Goal: Task Accomplishment & Management: Use online tool/utility

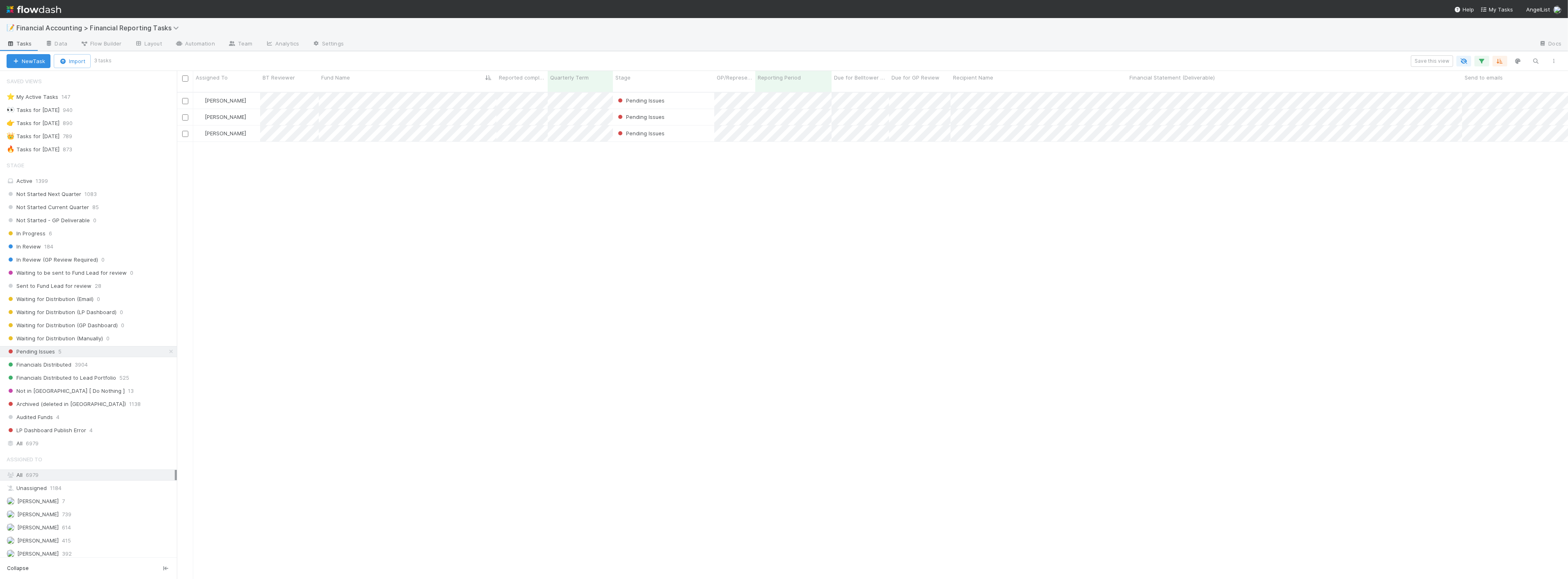
scroll to position [487, 1384]
click at [72, 231] on div "In Progress 6" at bounding box center [92, 233] width 170 height 10
click at [96, 198] on div "Not Started Next Quarter 1083" at bounding box center [92, 194] width 170 height 10
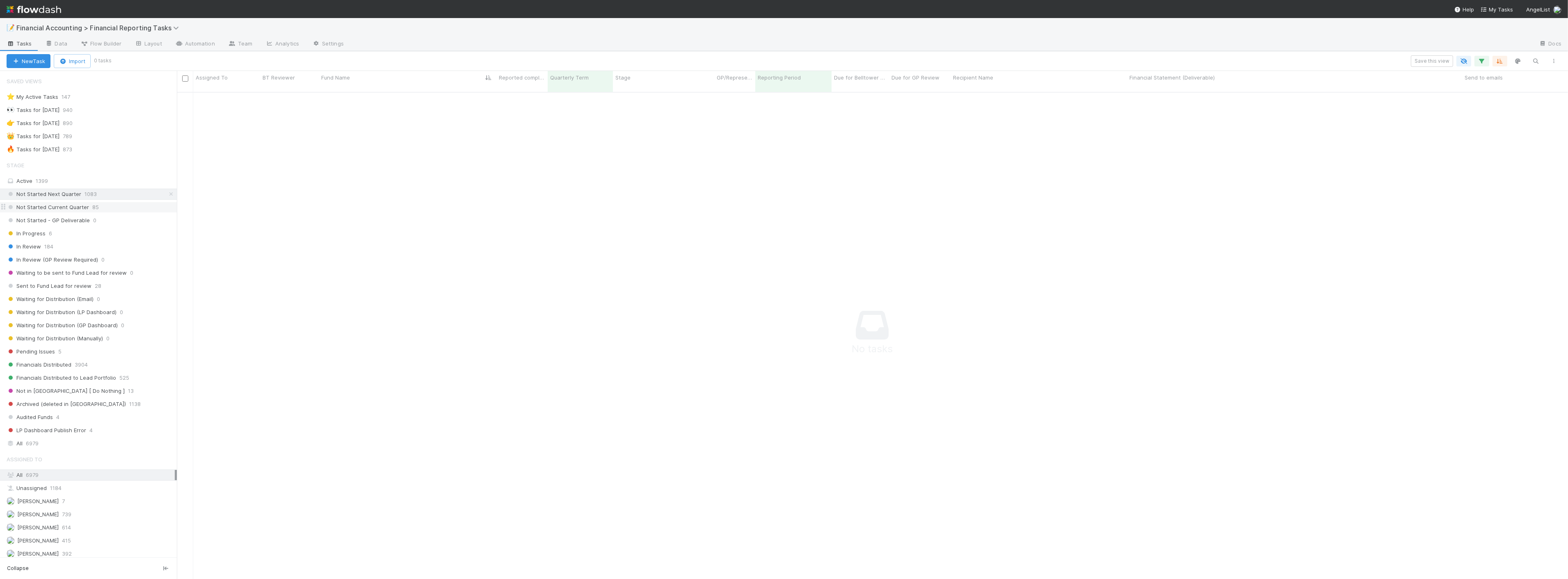
scroll to position [480, 1377]
click at [92, 204] on span "85" at bounding box center [96, 207] width 7 height 10
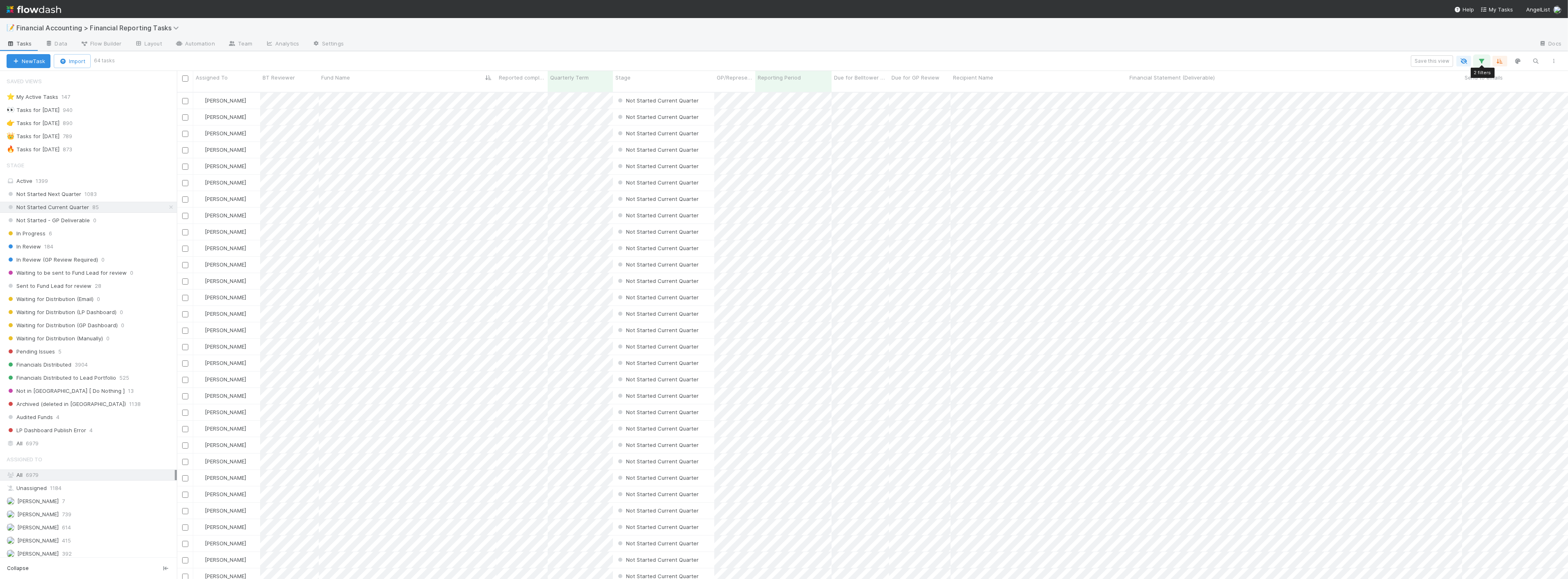
click at [1482, 59] on icon "button" at bounding box center [1482, 61] width 8 height 8
click at [1340, 59] on div "2 filters Reset Filters If Reporting Period is 06/30/2025 and Quarterly Term ≤ …" at bounding box center [784, 290] width 1568 height 579
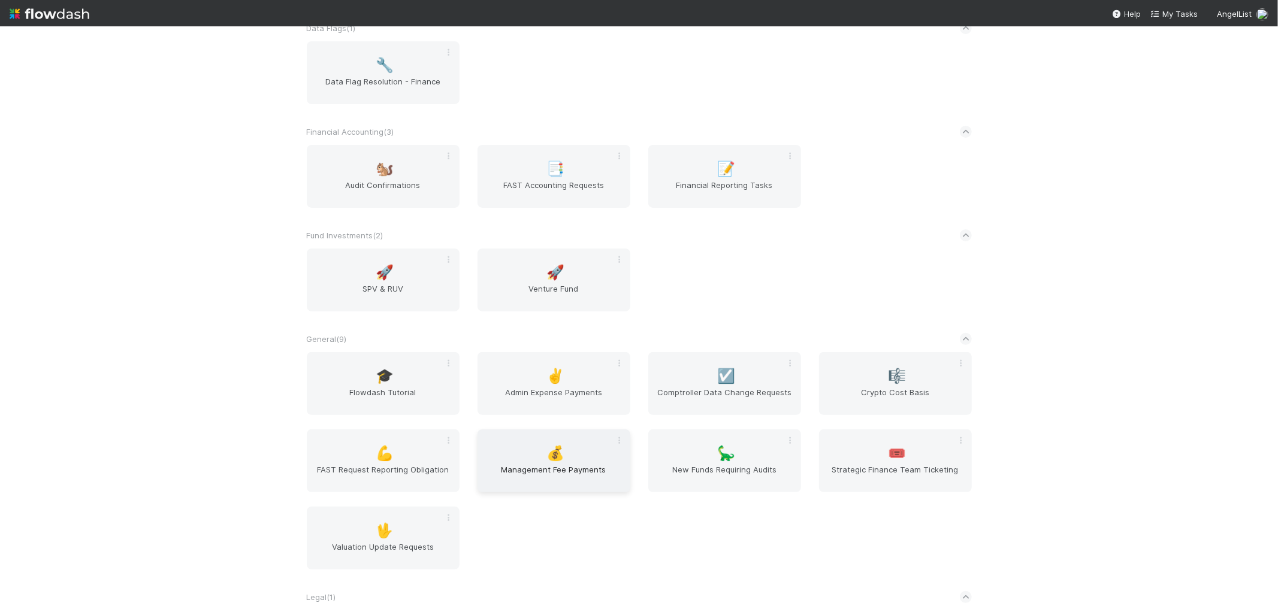
scroll to position [199, 0]
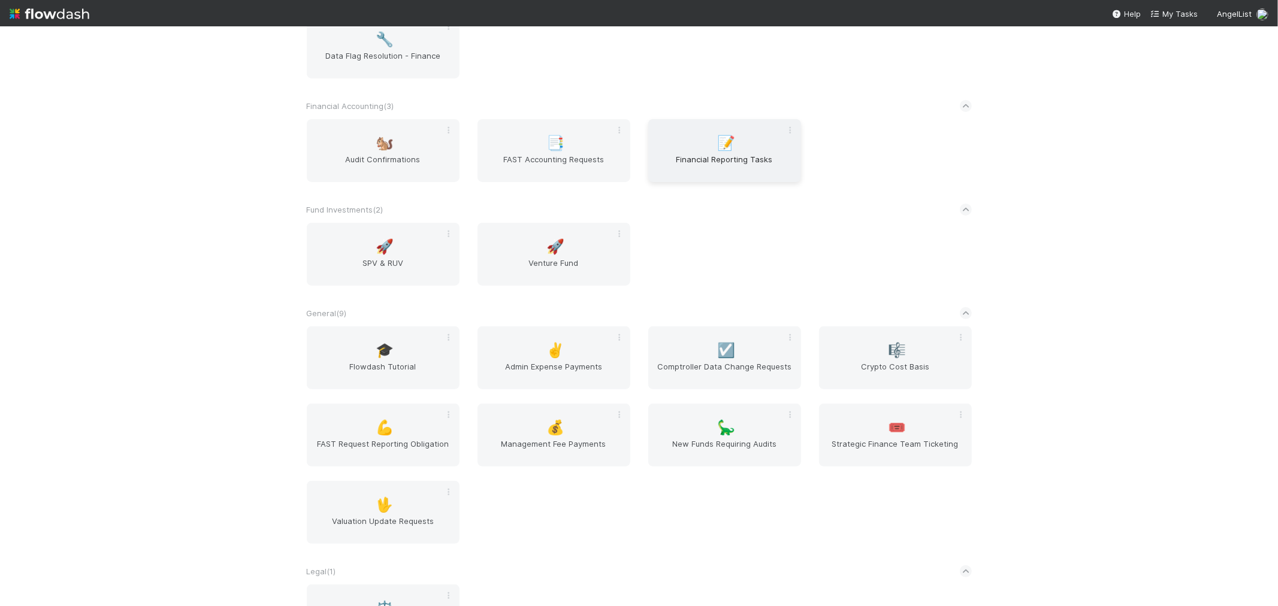
click at [672, 155] on span "Financial Reporting Tasks" at bounding box center [724, 165] width 143 height 24
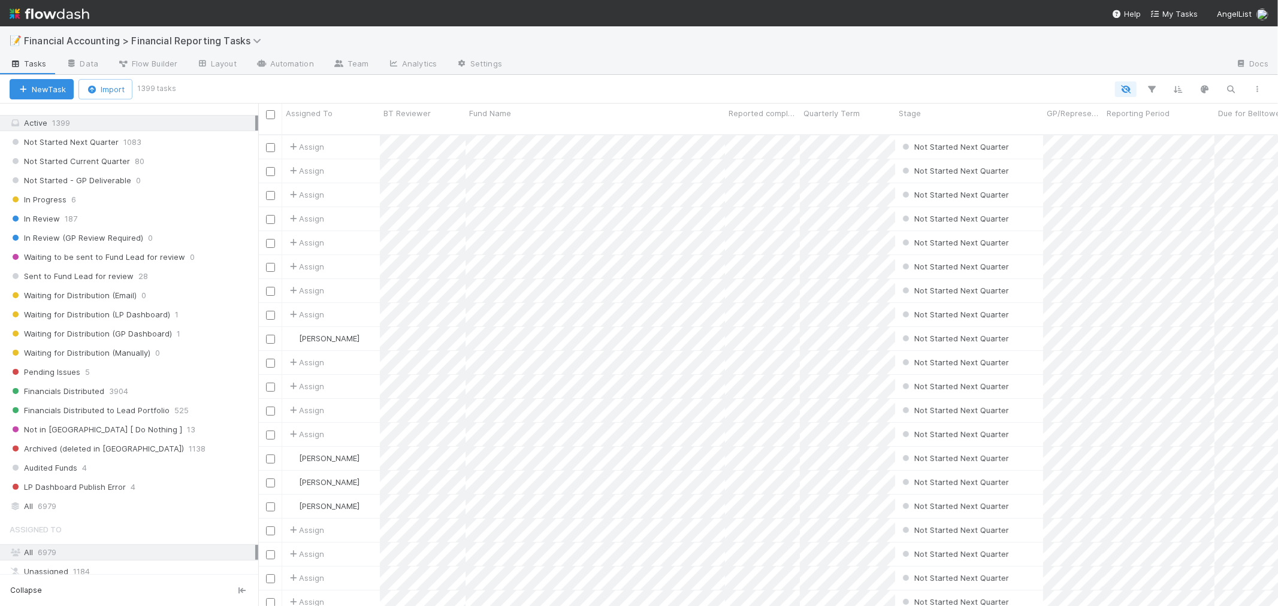
scroll to position [133, 0]
click at [81, 518] on div "All 6979" at bounding box center [133, 514] width 246 height 15
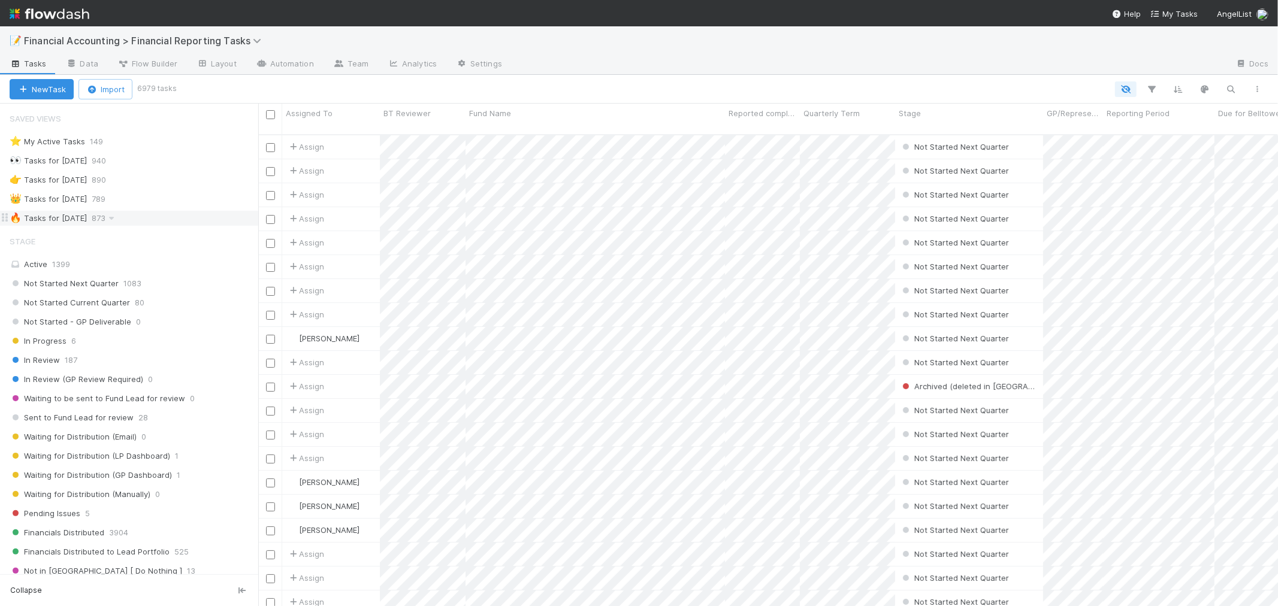
scroll to position [471, 1009]
click at [1150, 92] on icon "button" at bounding box center [1152, 89] width 12 height 11
click at [953, 122] on icon "button" at bounding box center [950, 125] width 12 height 7
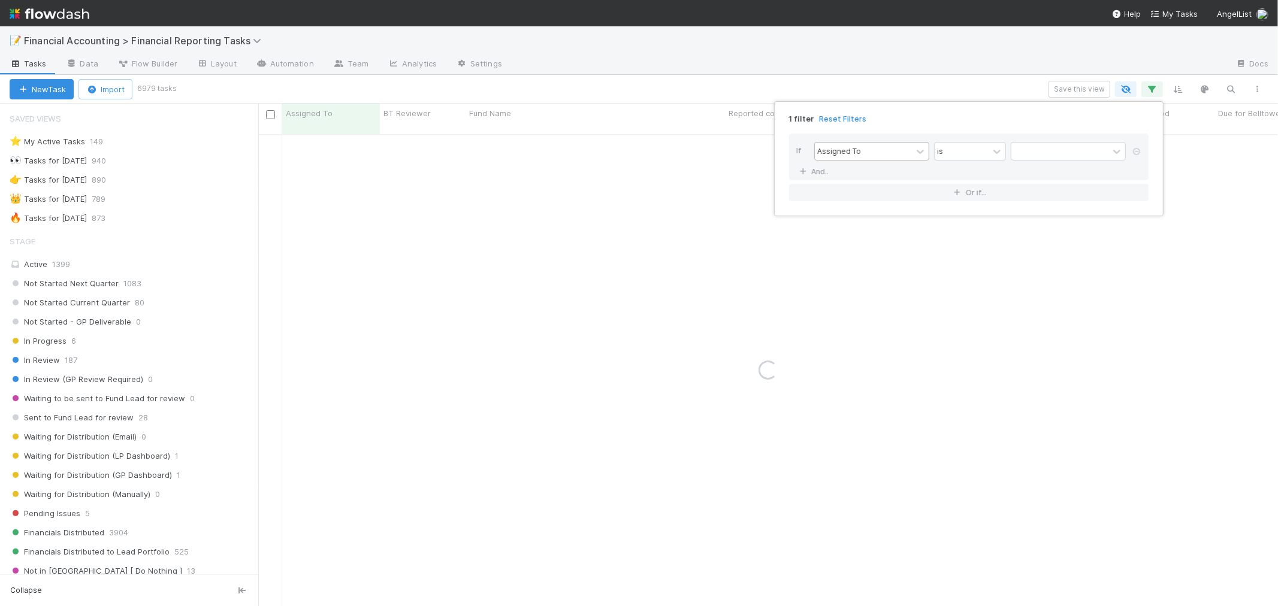
click at [888, 147] on div "Assigned To" at bounding box center [863, 151] width 97 height 17
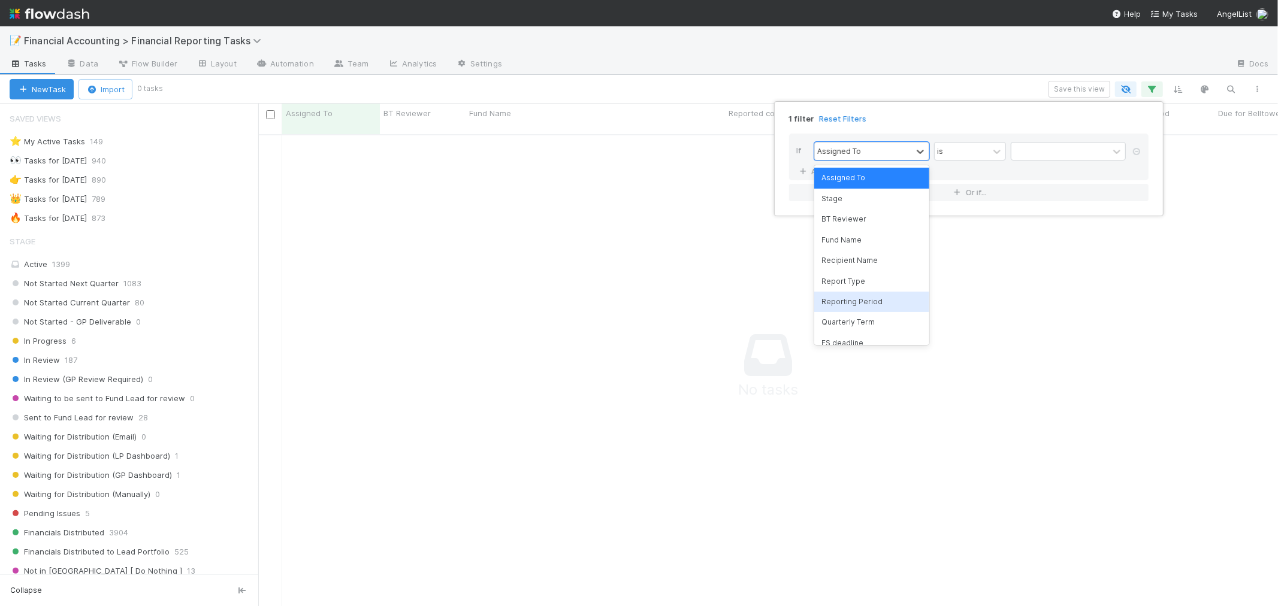
click at [848, 303] on div "Reporting Period" at bounding box center [871, 302] width 115 height 20
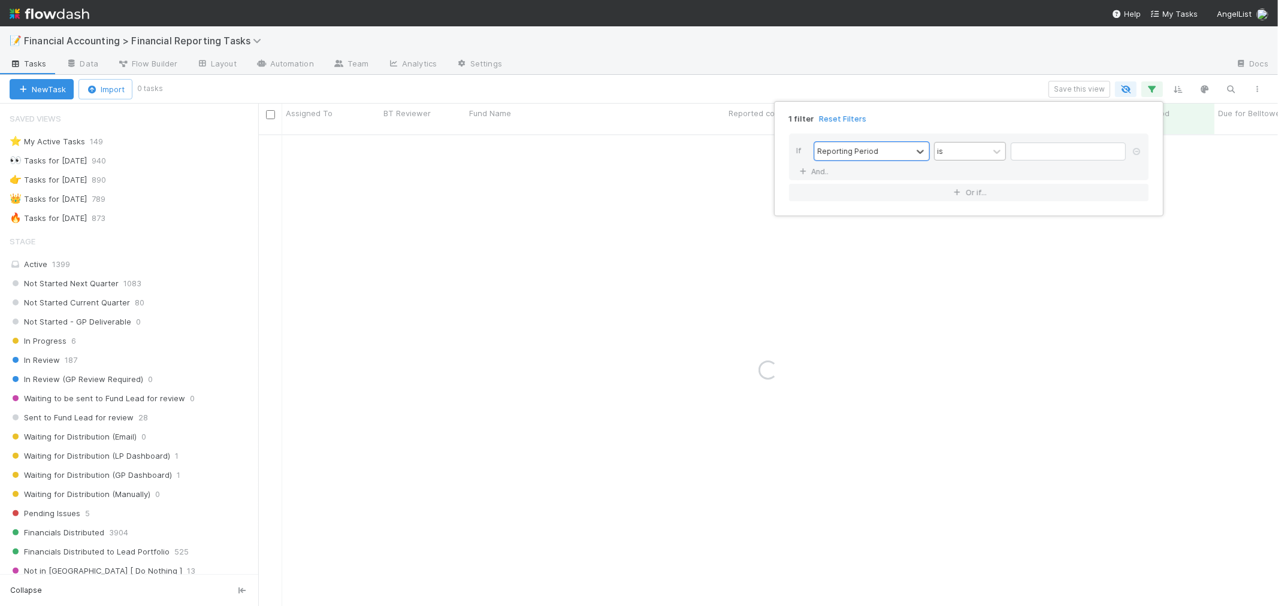
click at [977, 152] on div "is" at bounding box center [962, 151] width 54 height 17
click at [1072, 150] on input "text" at bounding box center [1068, 152] width 115 height 18
click at [1008, 176] on span "Previous Month" at bounding box center [1008, 177] width 0 height 14
click at [1008, 177] on span "Previous Month" at bounding box center [1008, 177] width 0 height 14
click at [1035, 298] on div "30" at bounding box center [1029, 293] width 16 height 16
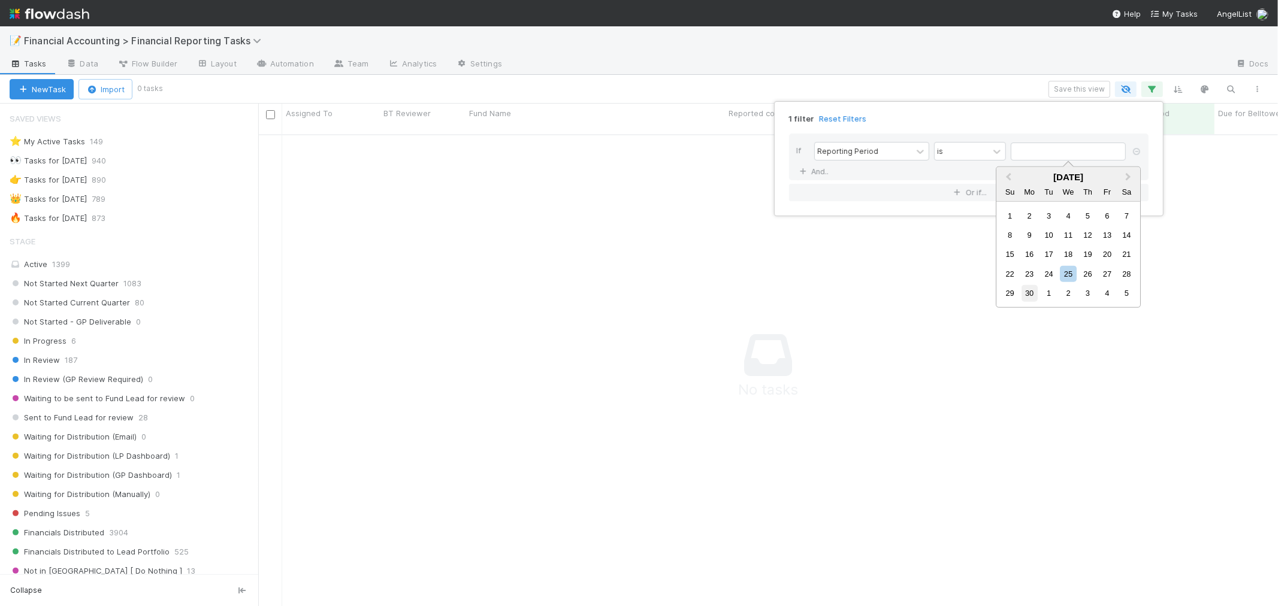
type input "06/30/2025"
click at [814, 167] on link "And.." at bounding box center [815, 171] width 38 height 17
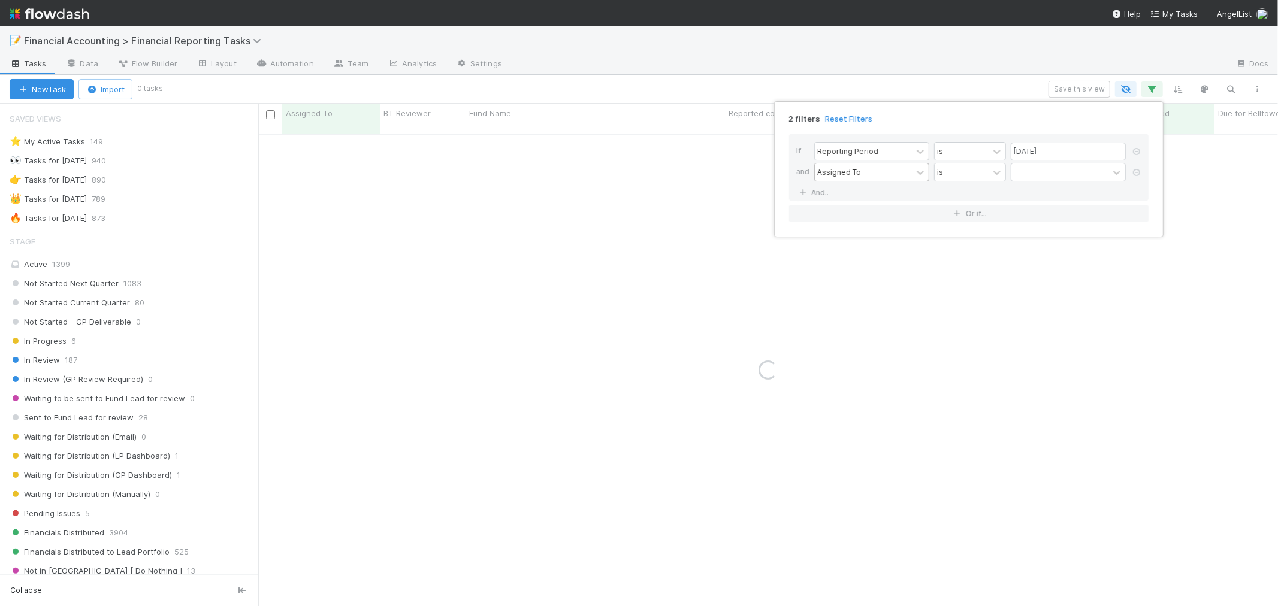
click at [878, 180] on div "Assigned To" at bounding box center [863, 172] width 97 height 17
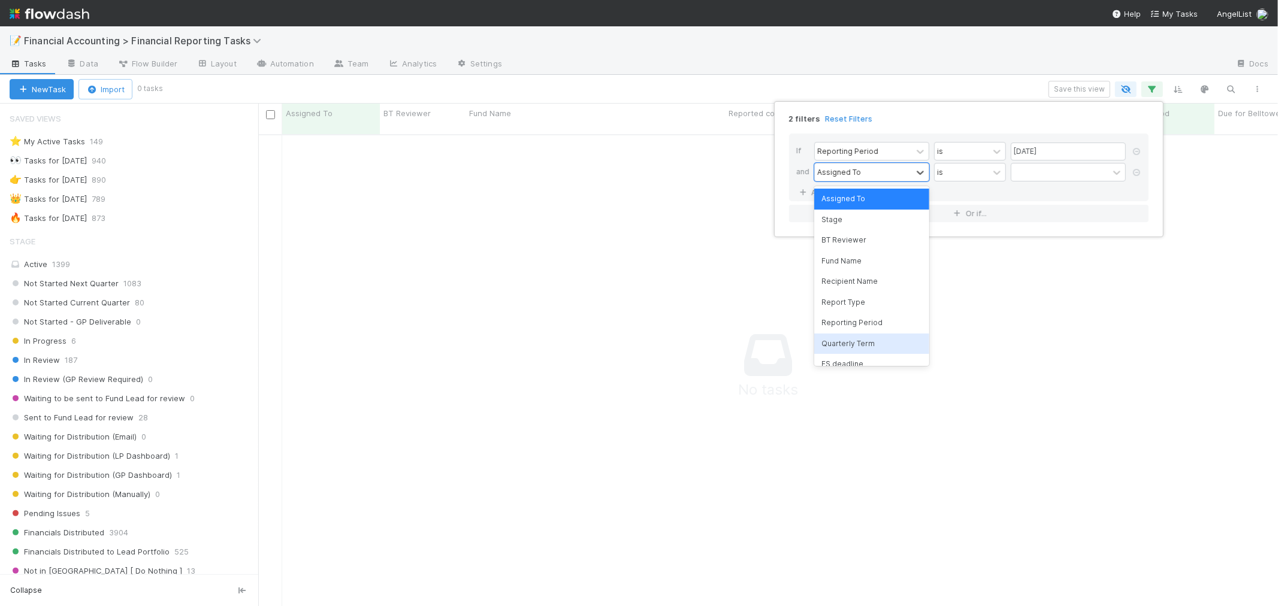
click at [870, 343] on div "Quarterly Term" at bounding box center [871, 344] width 115 height 20
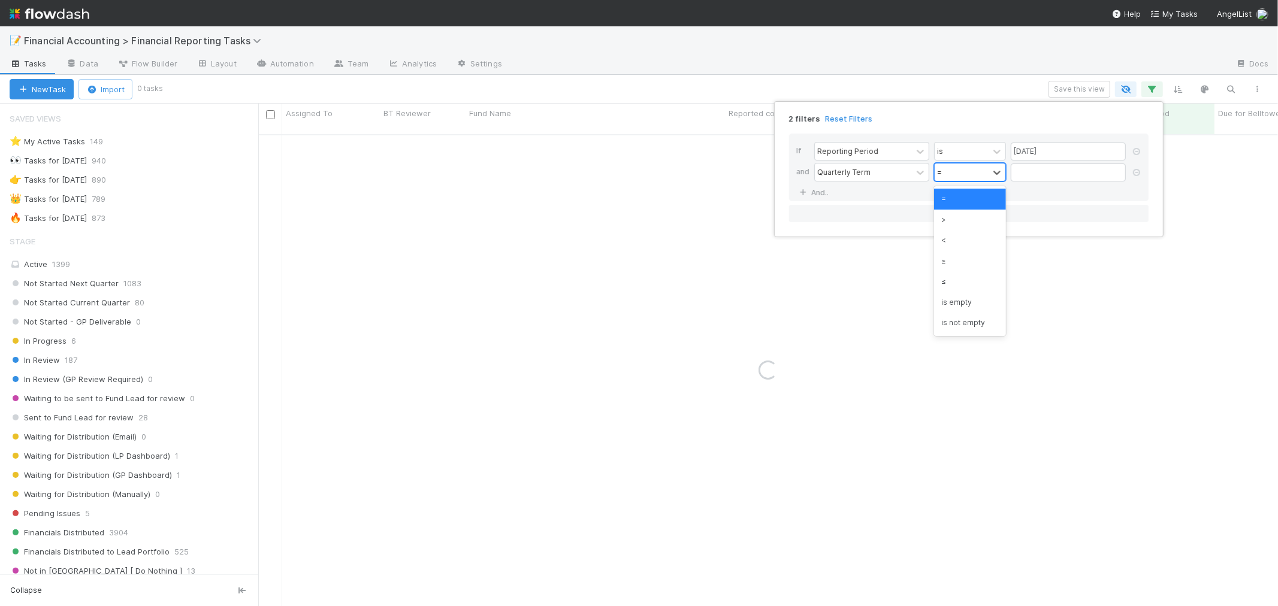
click at [950, 177] on div "=" at bounding box center [962, 172] width 54 height 17
click at [955, 283] on div "≤" at bounding box center [970, 281] width 72 height 20
click at [1019, 177] on input "text" at bounding box center [1068, 173] width 115 height 18
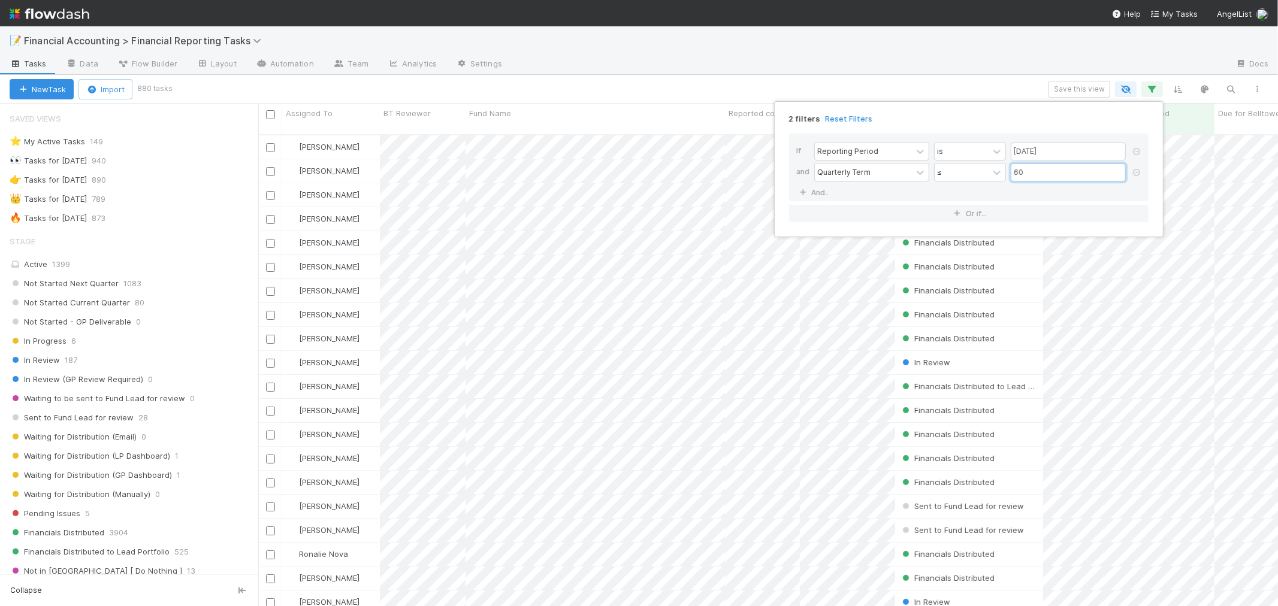
scroll to position [471, 1009]
type input "60"
click at [723, 85] on div "2 filters Reset Filters If Reporting Period is 06/30/2025 and Quarterly Term ≤ …" at bounding box center [639, 303] width 1278 height 606
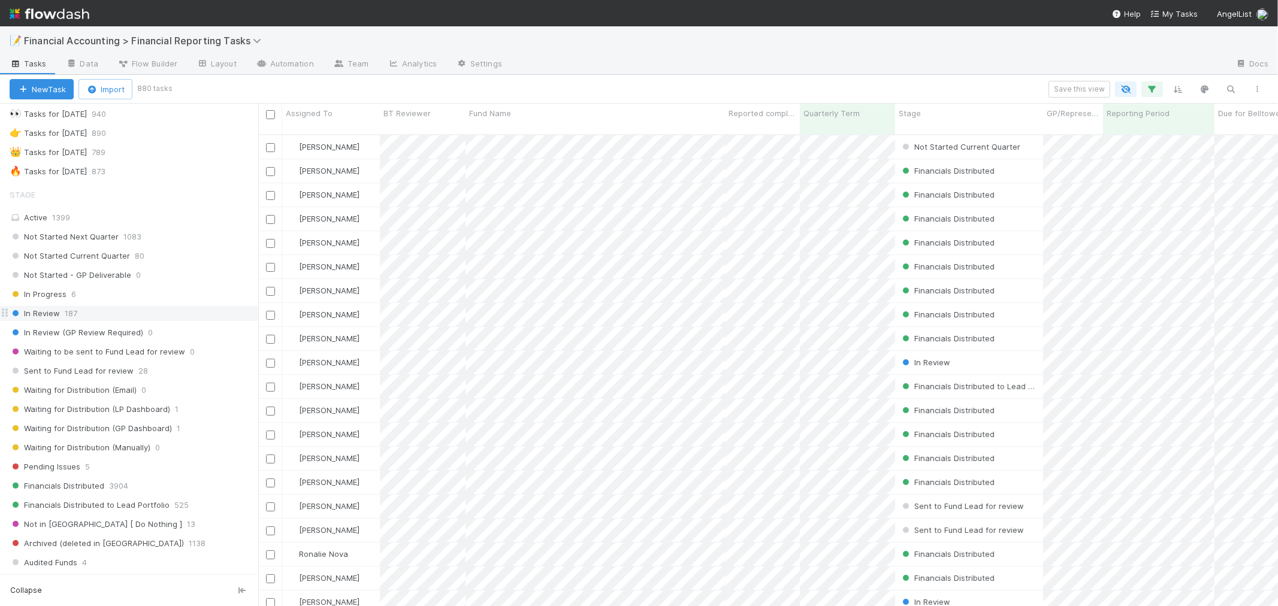
scroll to position [66, 0]
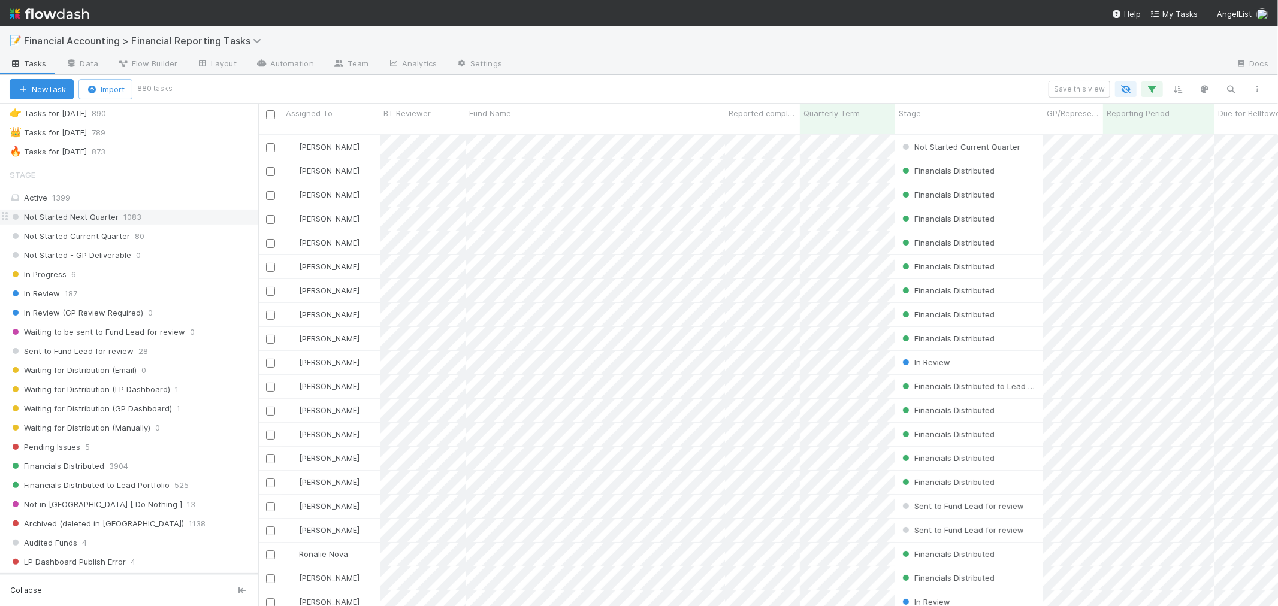
click at [95, 214] on span "Not Started Next Quarter" at bounding box center [64, 217] width 109 height 15
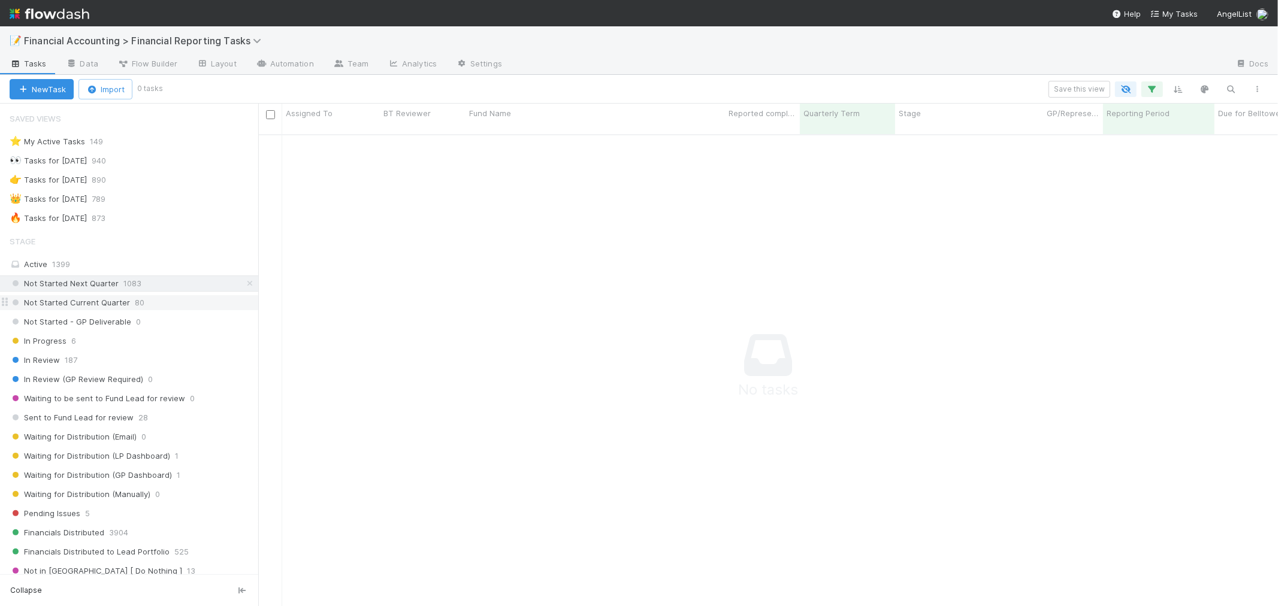
click at [159, 298] on div "Not Started Current Quarter 80" at bounding box center [134, 302] width 249 height 15
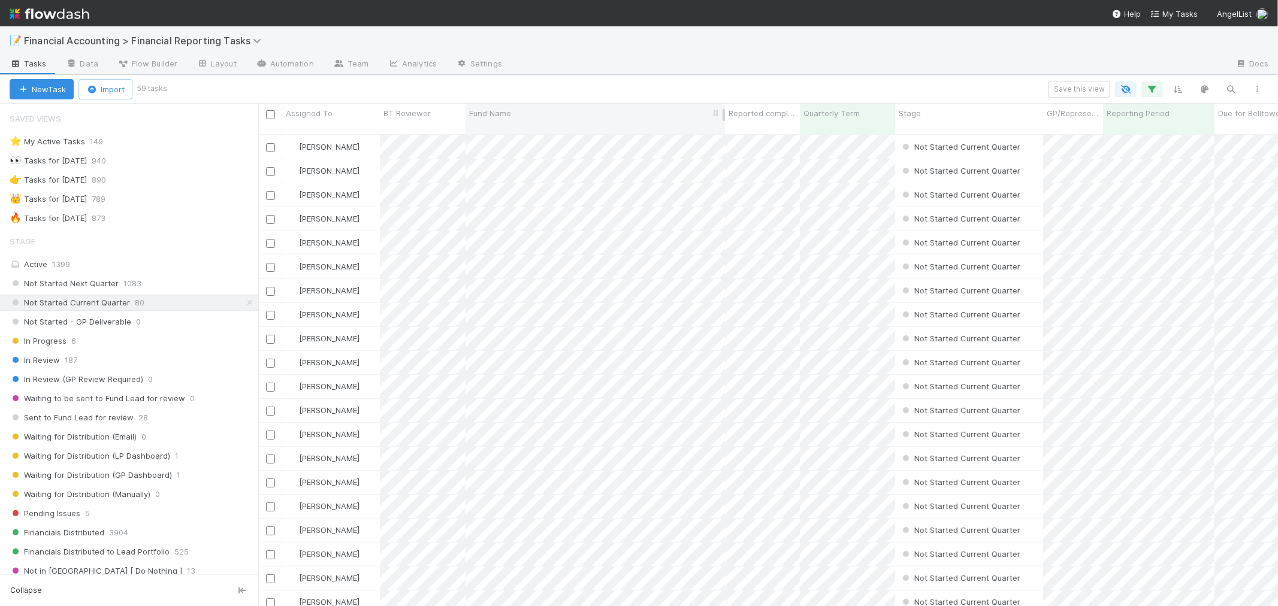
click at [534, 108] on div "Fund Name" at bounding box center [595, 113] width 253 height 12
click at [530, 131] on div "Sort A → Z" at bounding box center [538, 136] width 137 height 18
click at [561, 84] on div "Save this view" at bounding box center [718, 89] width 1106 height 17
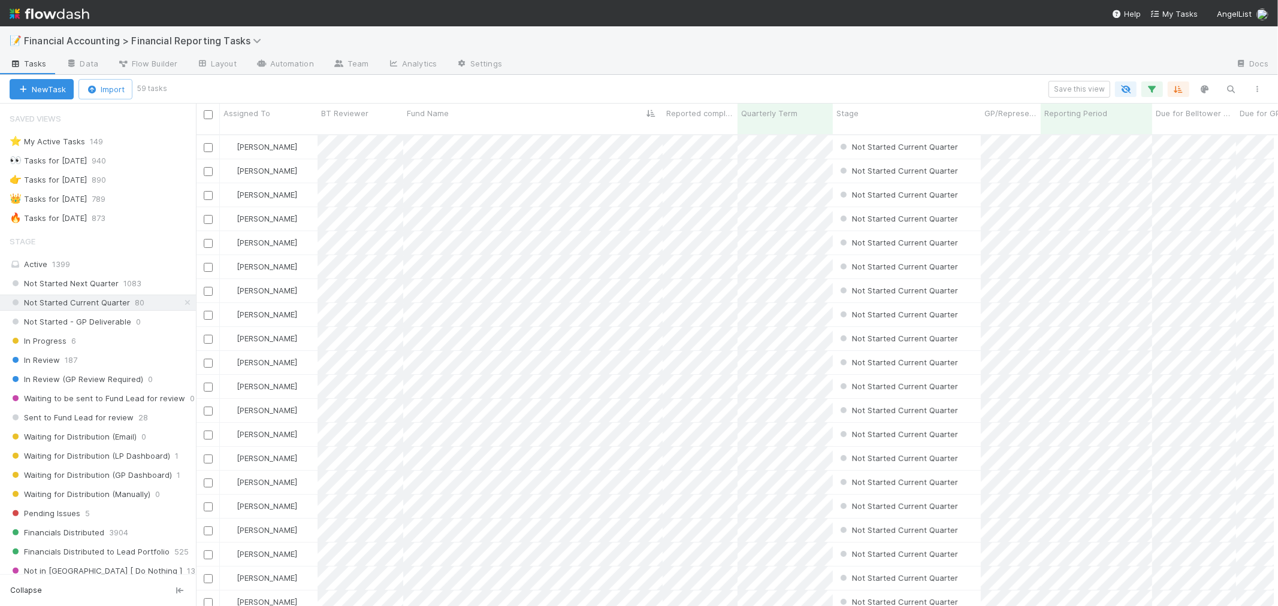
drag, startPoint x: 259, startPoint y: 160, endPoint x: 194, endPoint y: 162, distance: 65.3
click at [194, 162] on div "Saved Views ⭐ My Active Tasks 149 👀 Tasks for 2023-12-31 940 👉 Tasks for 2024-1…" at bounding box center [98, 355] width 196 height 503
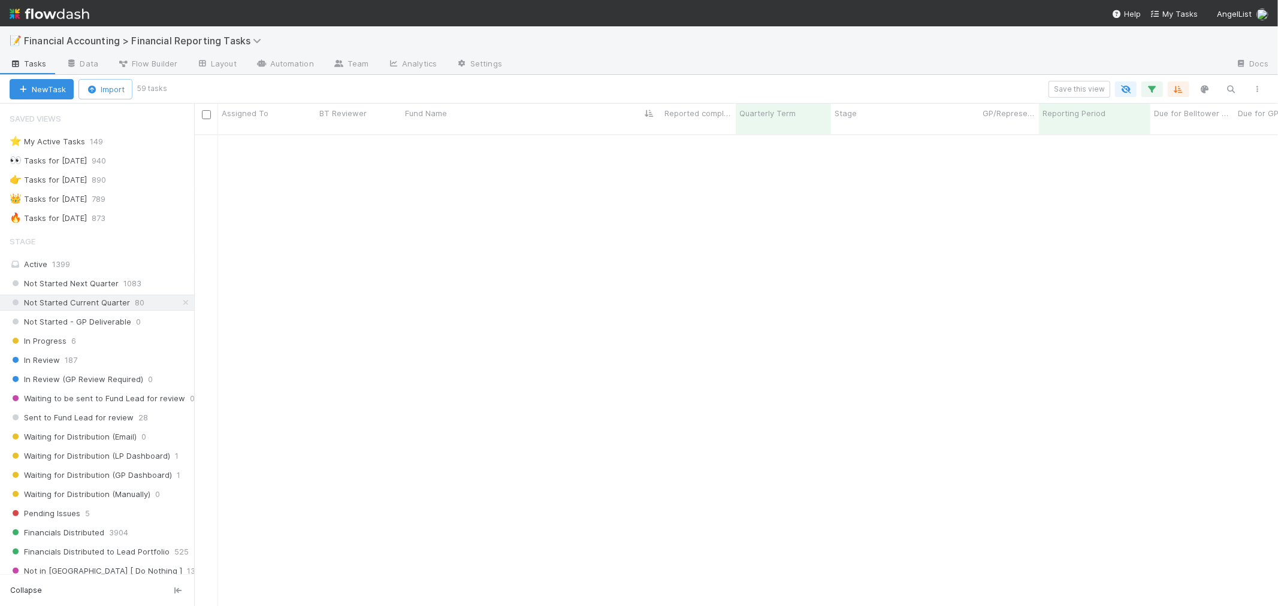
scroll to position [0, 0]
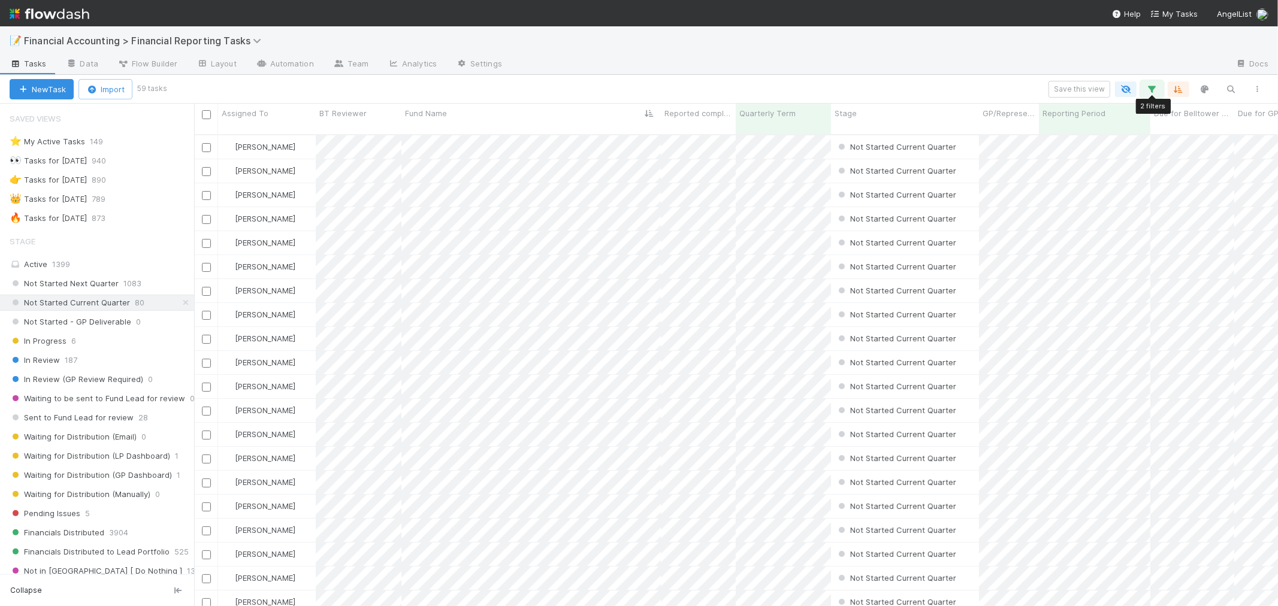
click at [1148, 84] on icon "button" at bounding box center [1152, 89] width 12 height 11
click at [925, 86] on div "2 filters Reset Filters If Reporting Period is 06/30/2025 and Quarterly Term ≤ …" at bounding box center [639, 303] width 1278 height 606
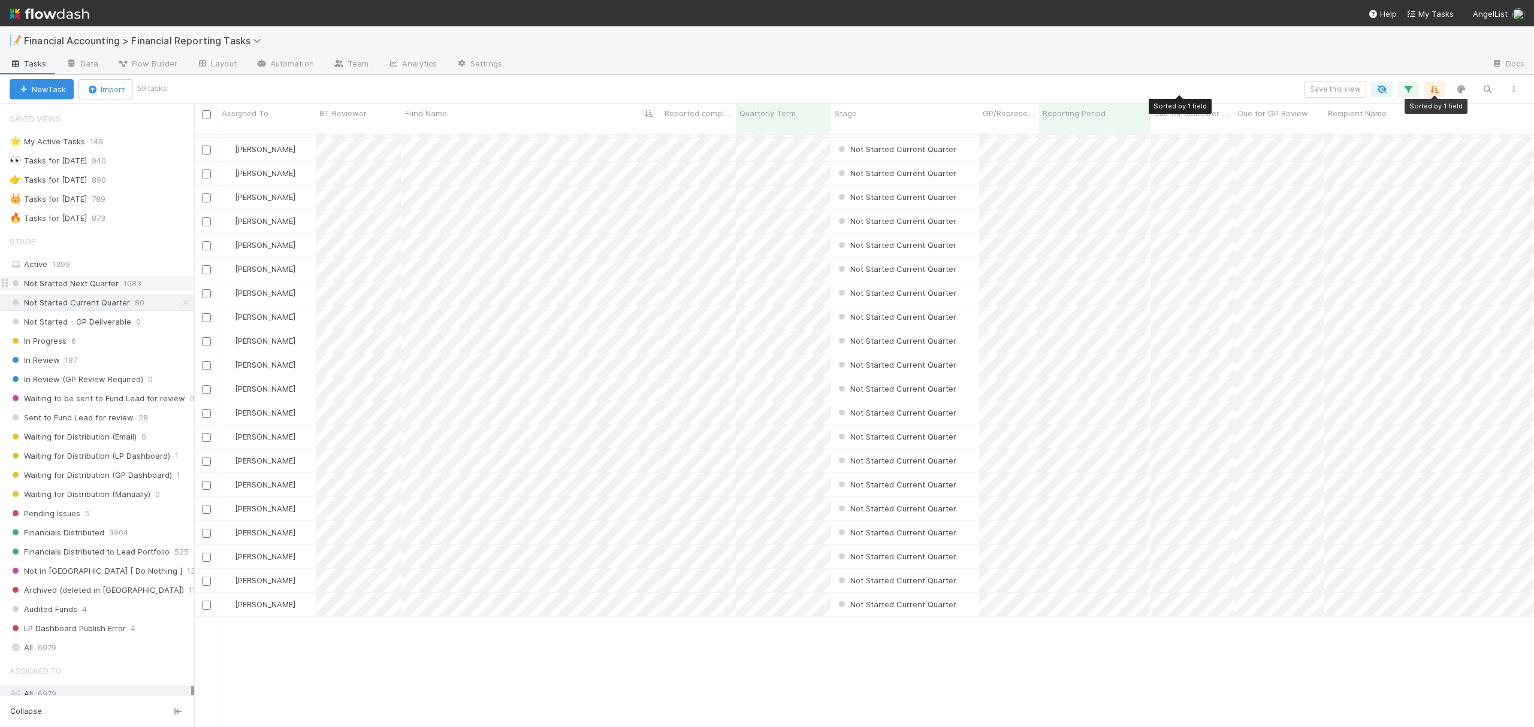
scroll to position [664, 0]
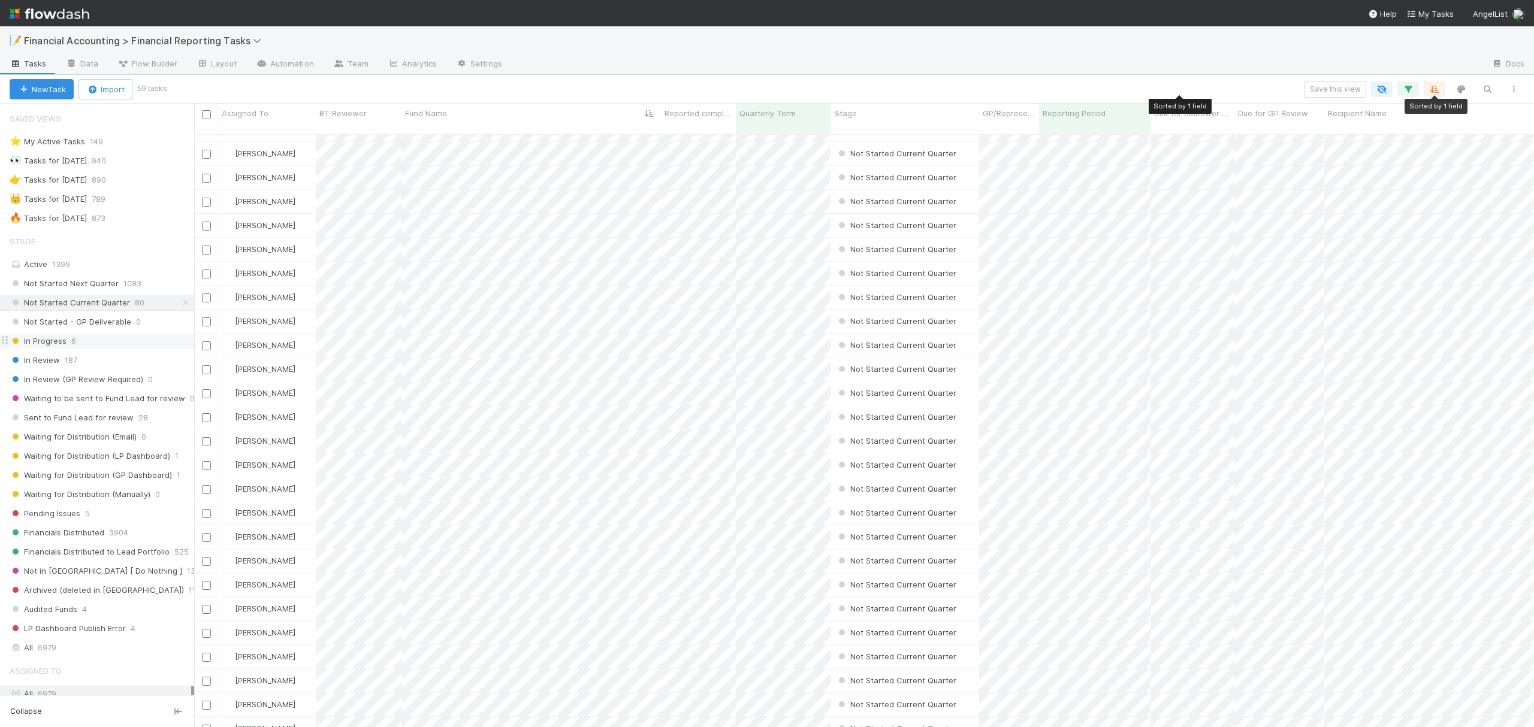
click at [52, 348] on span "In Progress" at bounding box center [38, 341] width 57 height 15
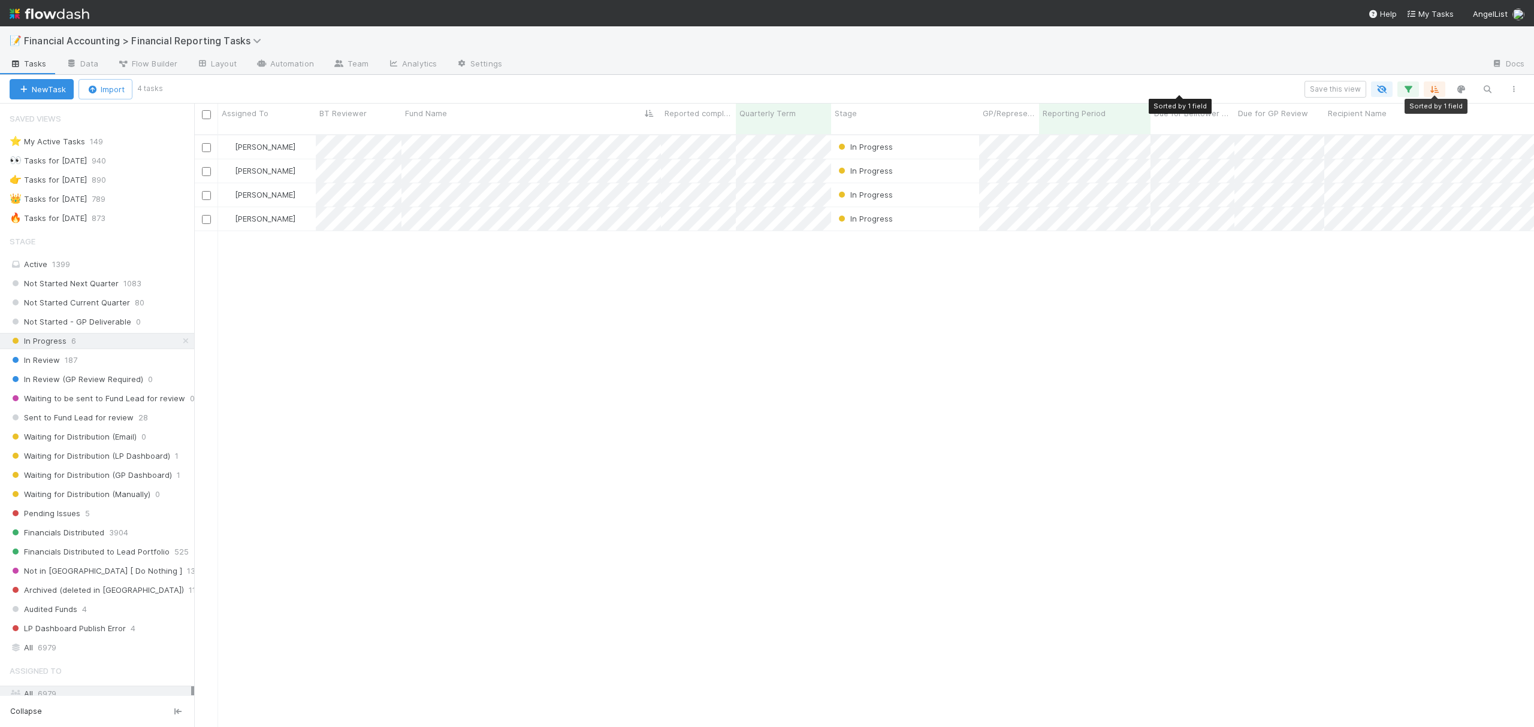
scroll to position [590, 1328]
click at [46, 361] on span "In Review" at bounding box center [35, 360] width 50 height 15
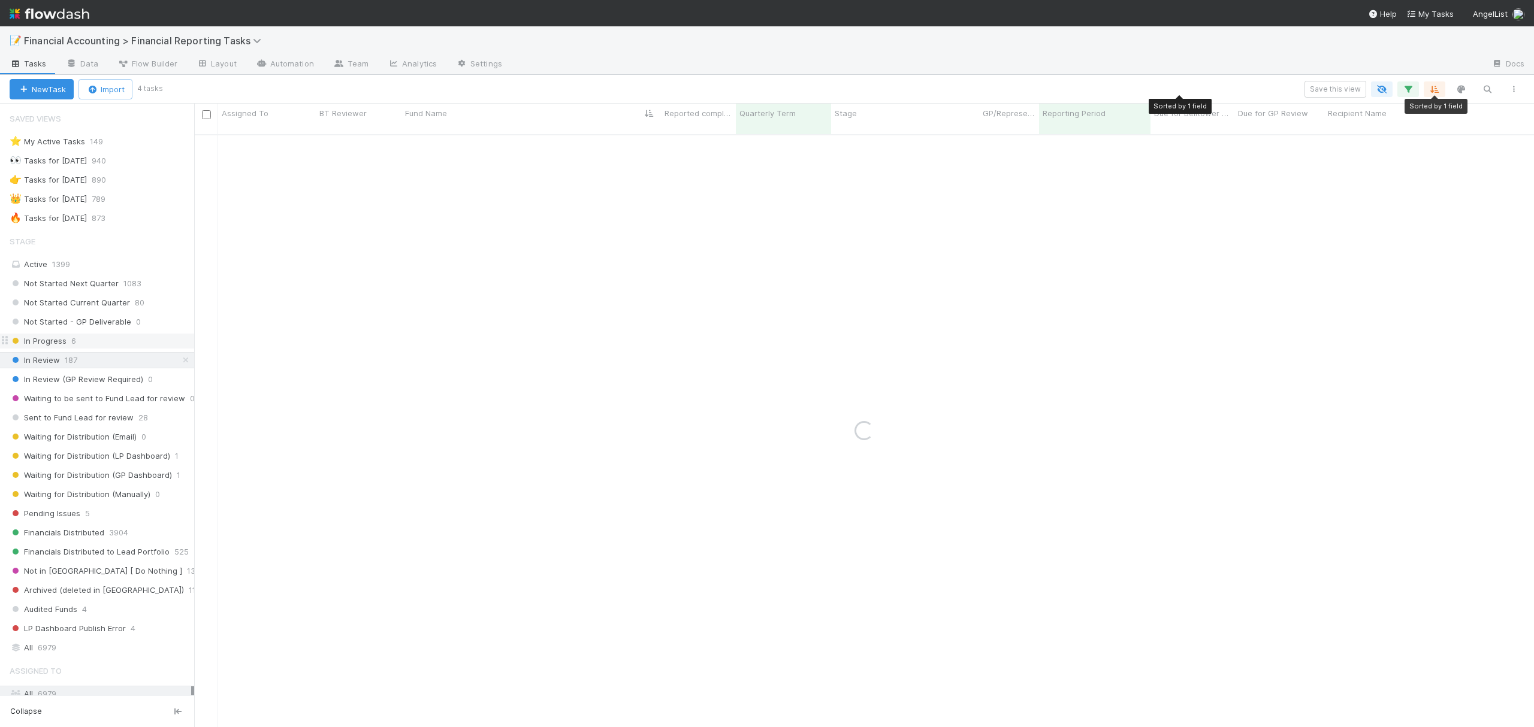
click at [46, 341] on span "In Progress" at bounding box center [38, 341] width 57 height 15
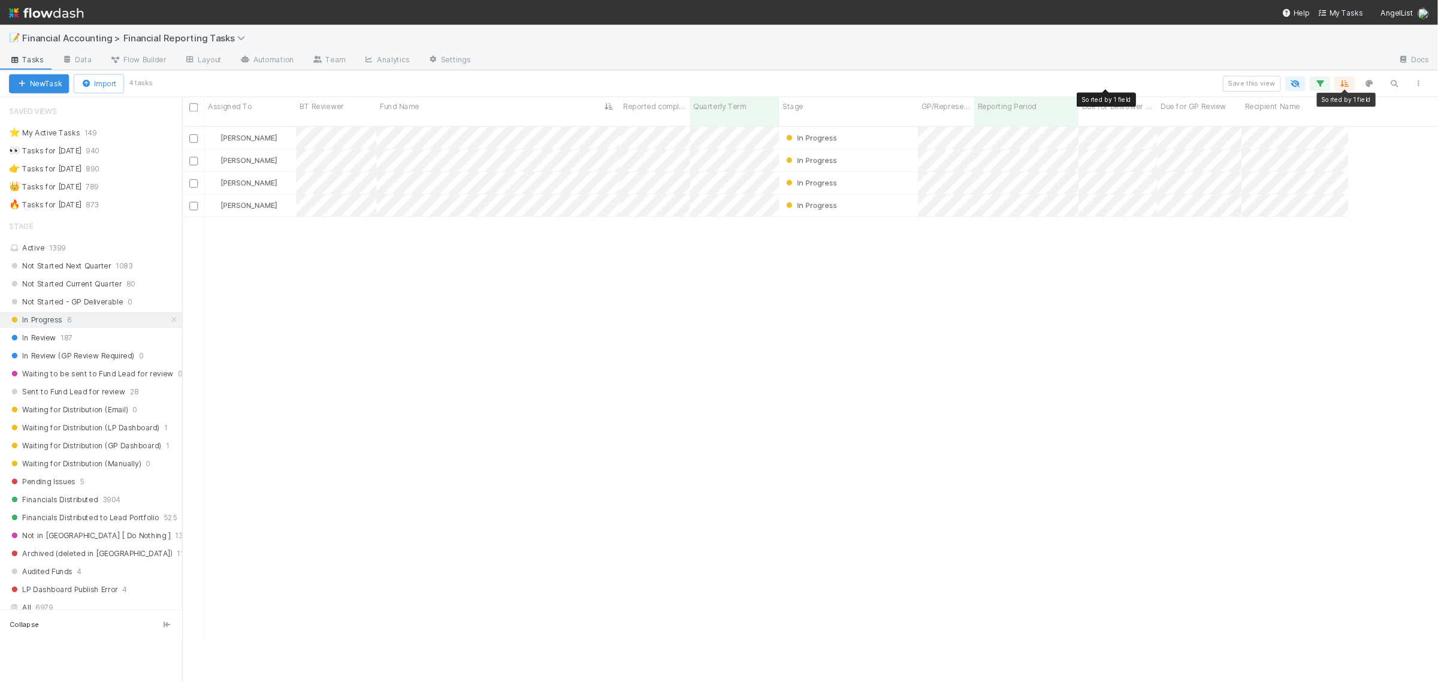
scroll to position [545, 1232]
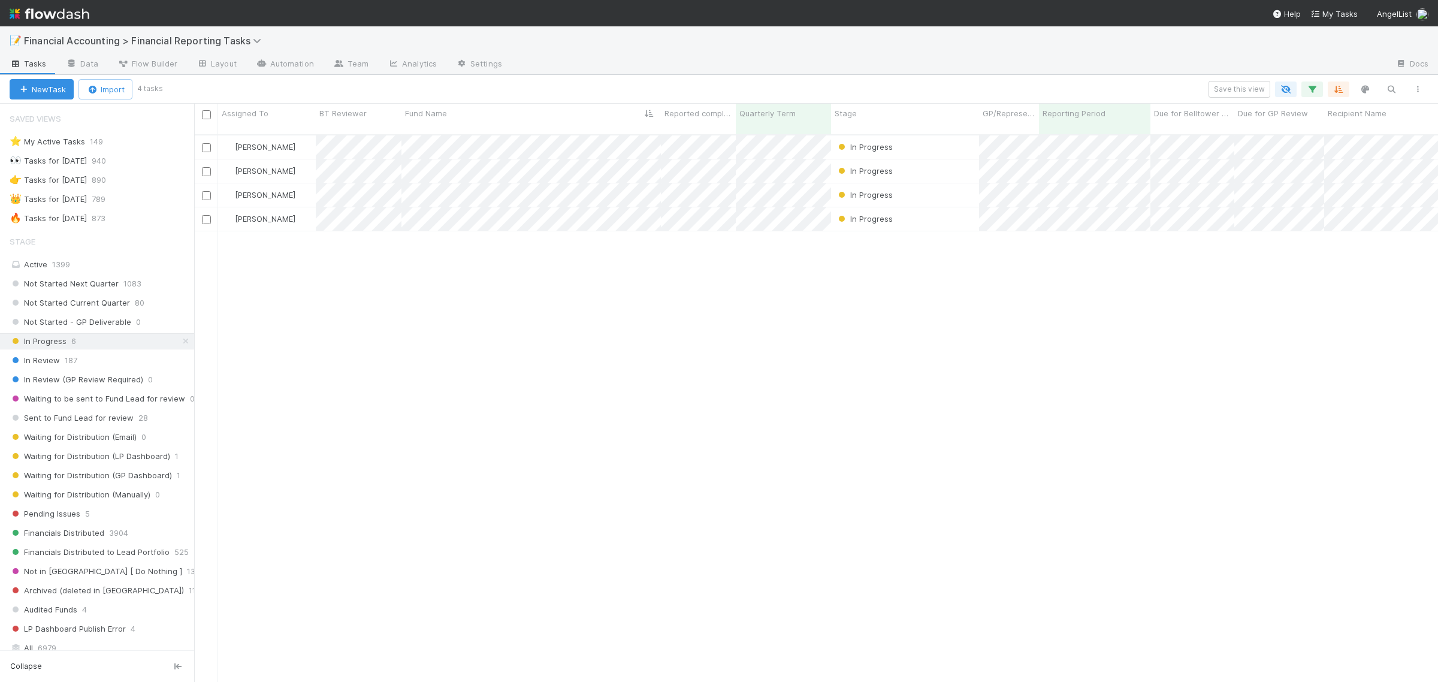
click at [1027, 76] on div "New Task Import 4 tasks Save this view" at bounding box center [719, 89] width 1438 height 29
click at [81, 362] on div "In Review 187" at bounding box center [102, 360] width 185 height 15
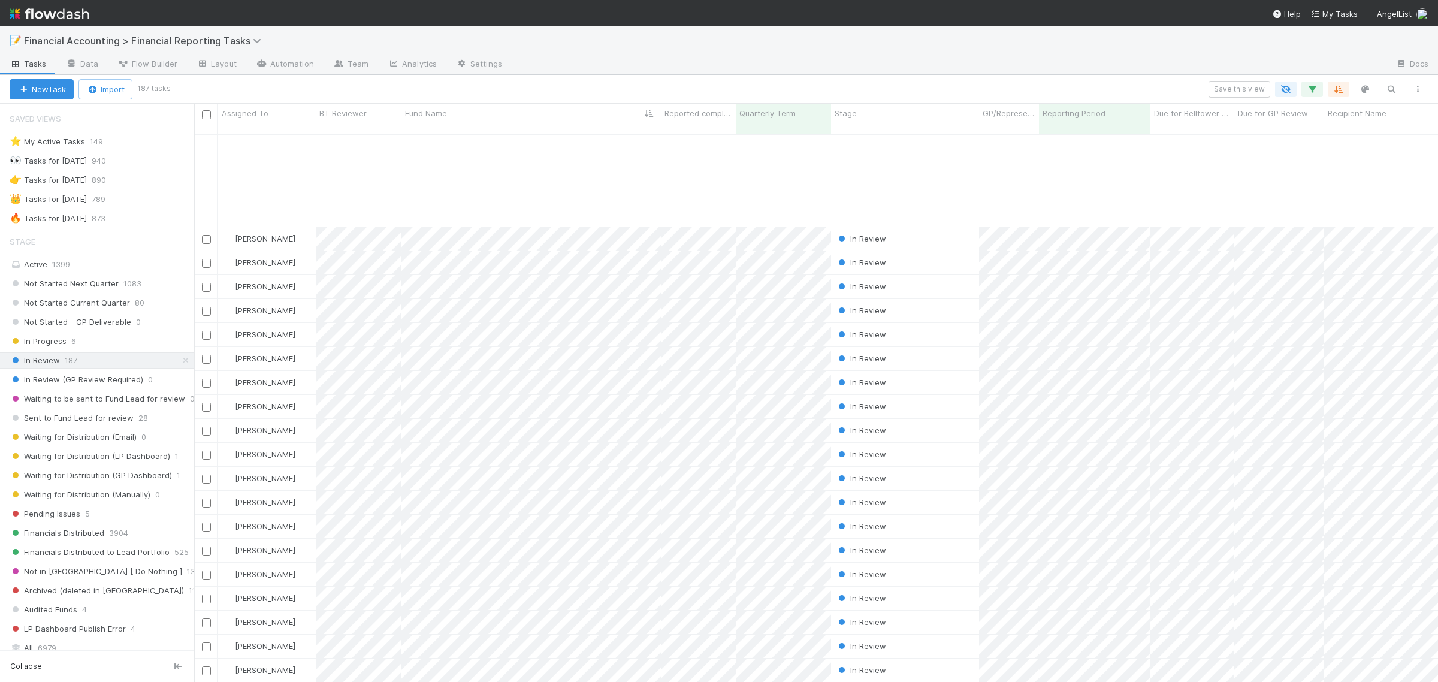
scroll to position [2753, 0]
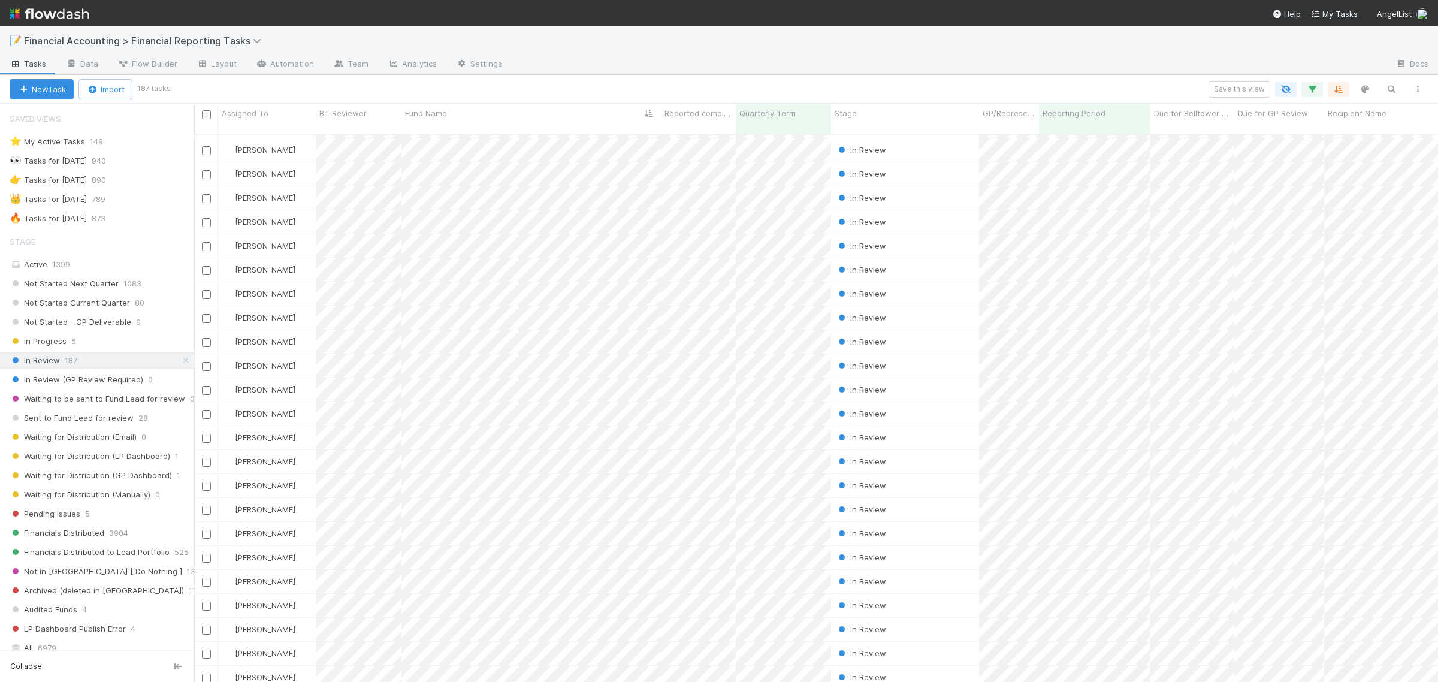
click at [193, 395] on div "Saved Views ⭐ My Active Tasks 149 👀 Tasks for 2023-12-31 940 👉 Tasks for 2024-1…" at bounding box center [97, 377] width 194 height 546
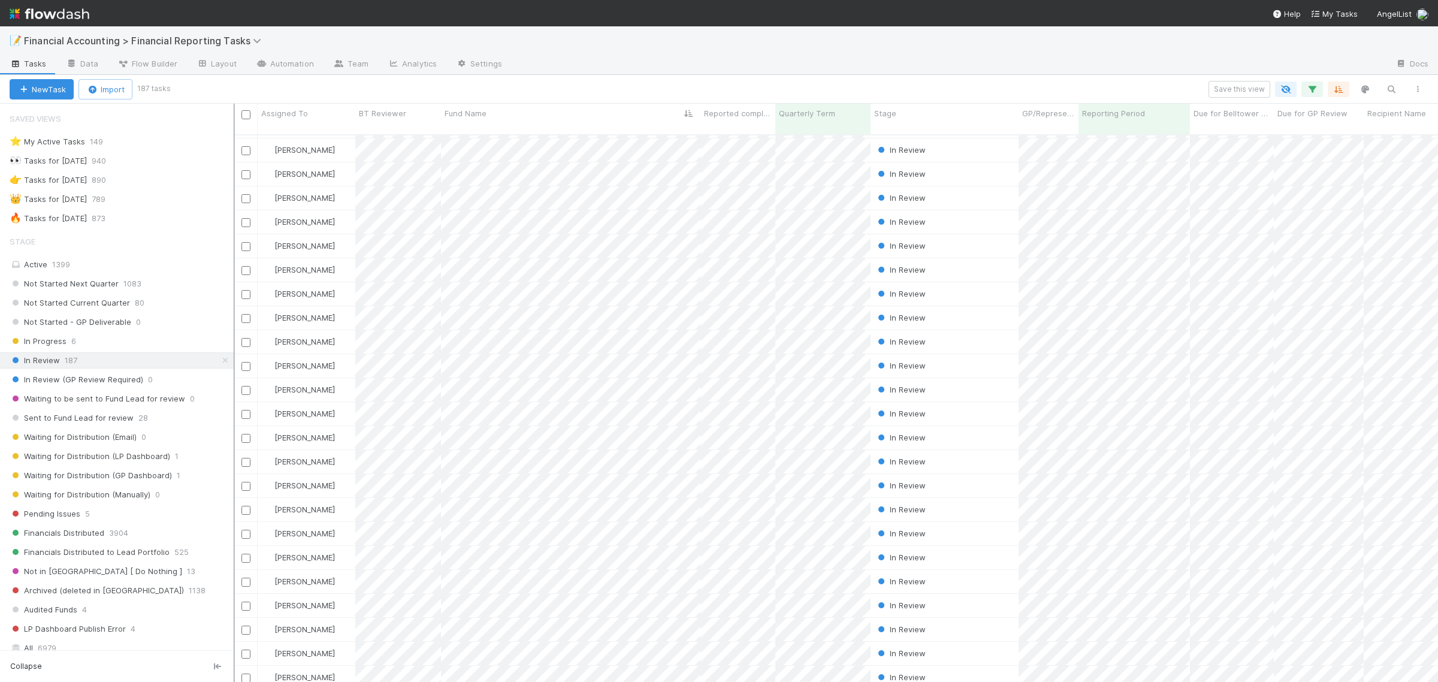
drag, startPoint x: 196, startPoint y: 398, endPoint x: 234, endPoint y: 399, distance: 37.7
click at [234, 399] on div at bounding box center [234, 393] width 1 height 578
drag, startPoint x: 113, startPoint y: 421, endPoint x: 214, endPoint y: 431, distance: 102.3
click at [113, 421] on span "Sent to Fund Lead for review" at bounding box center [72, 417] width 124 height 15
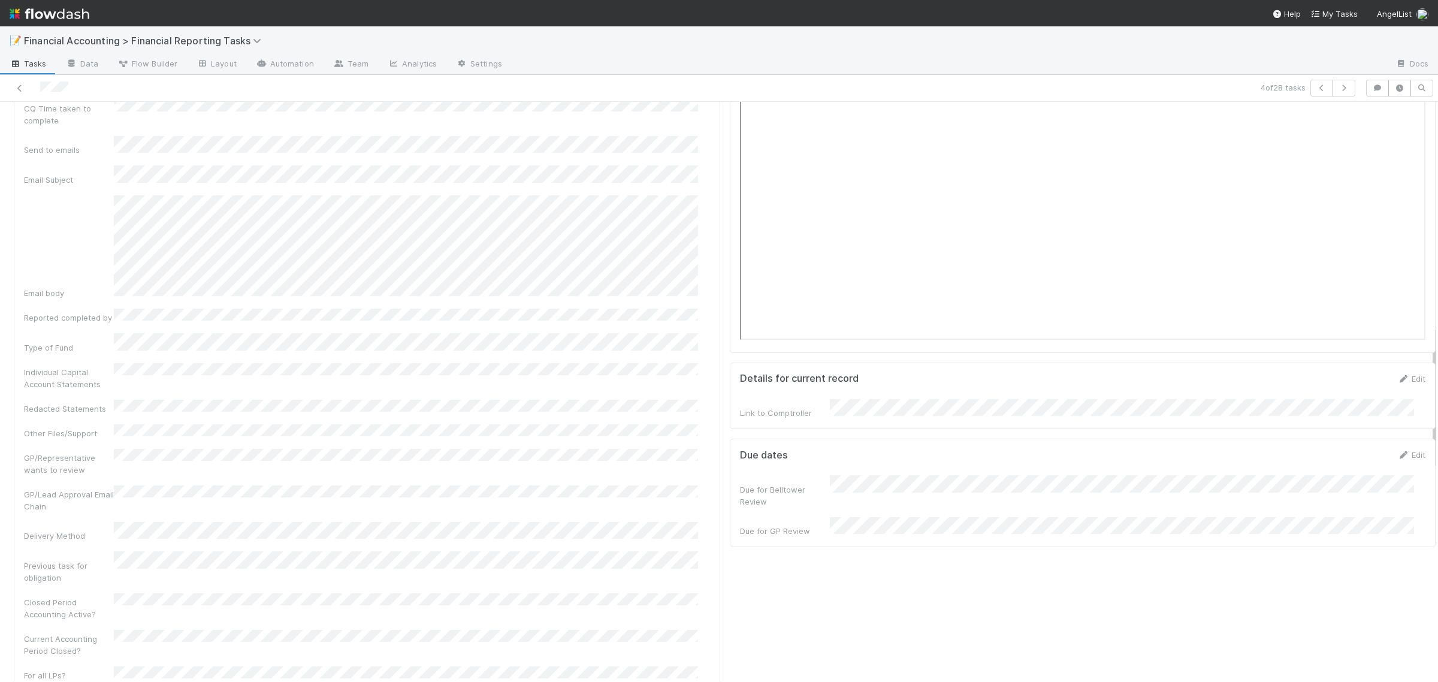
scroll to position [899, 0]
click at [90, 285] on div "Fund Name Report Type Recipient Name Recipient Entity IDs Notes FS deadline Fin…" at bounding box center [367, 147] width 686 height 1115
click at [135, 394] on div "GP/Lead Approval Email Chain" at bounding box center [367, 407] width 686 height 27
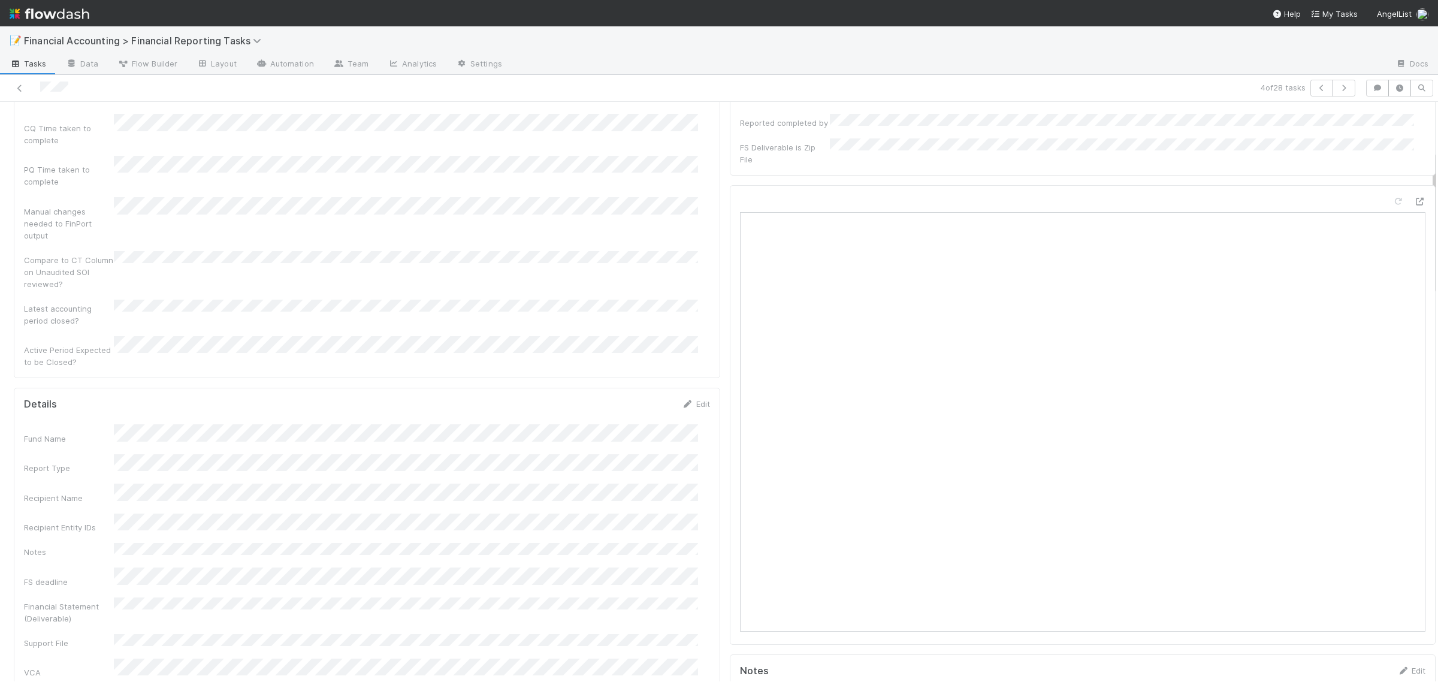
scroll to position [0, 0]
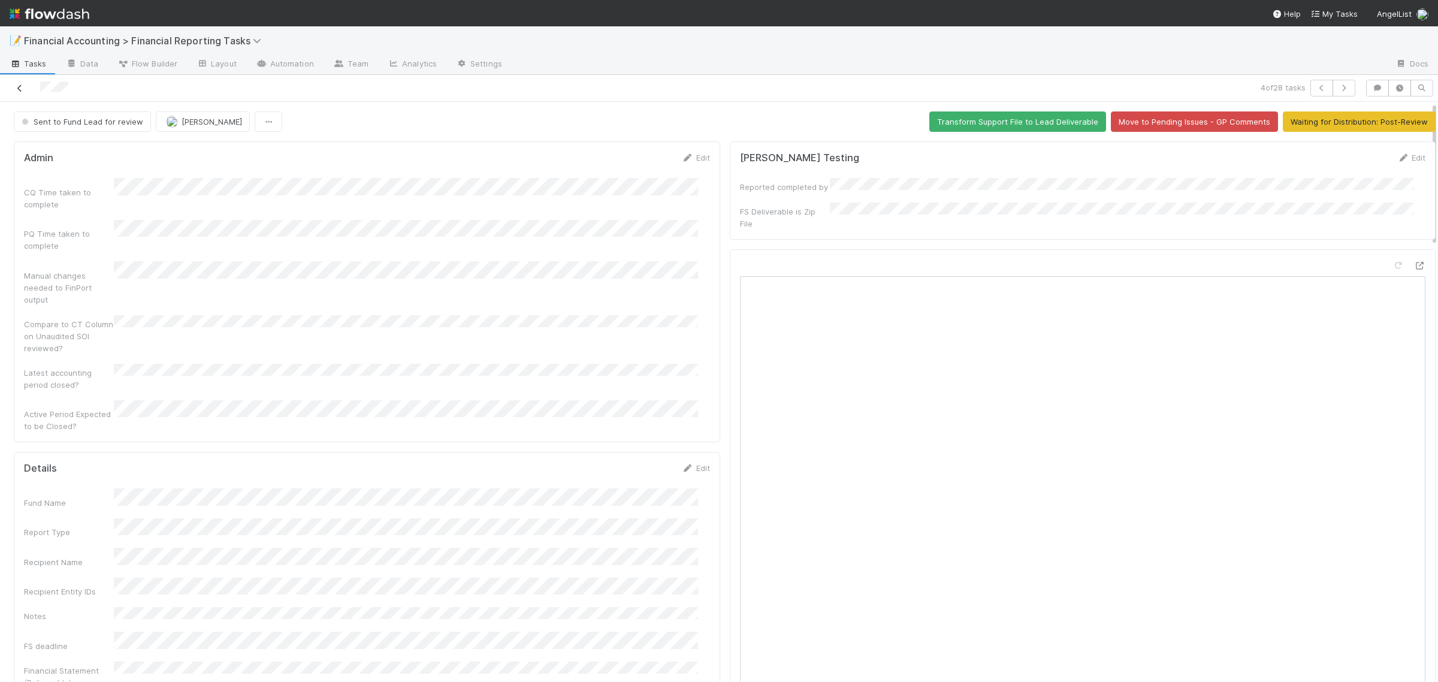
click at [17, 87] on icon at bounding box center [20, 88] width 12 height 8
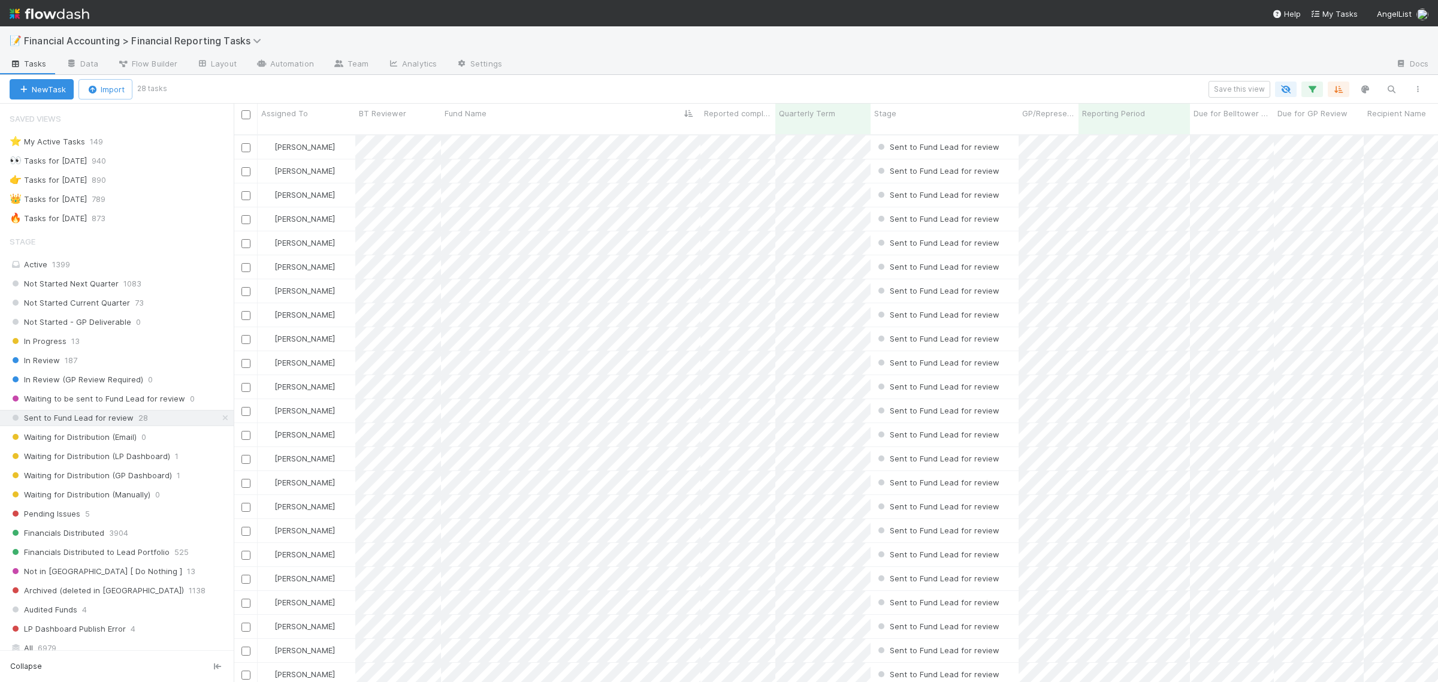
click at [125, 528] on div "Not Started Next Quarter 1083 Not Started Current Quarter 73 Not Started - GP D…" at bounding box center [117, 456] width 234 height 361
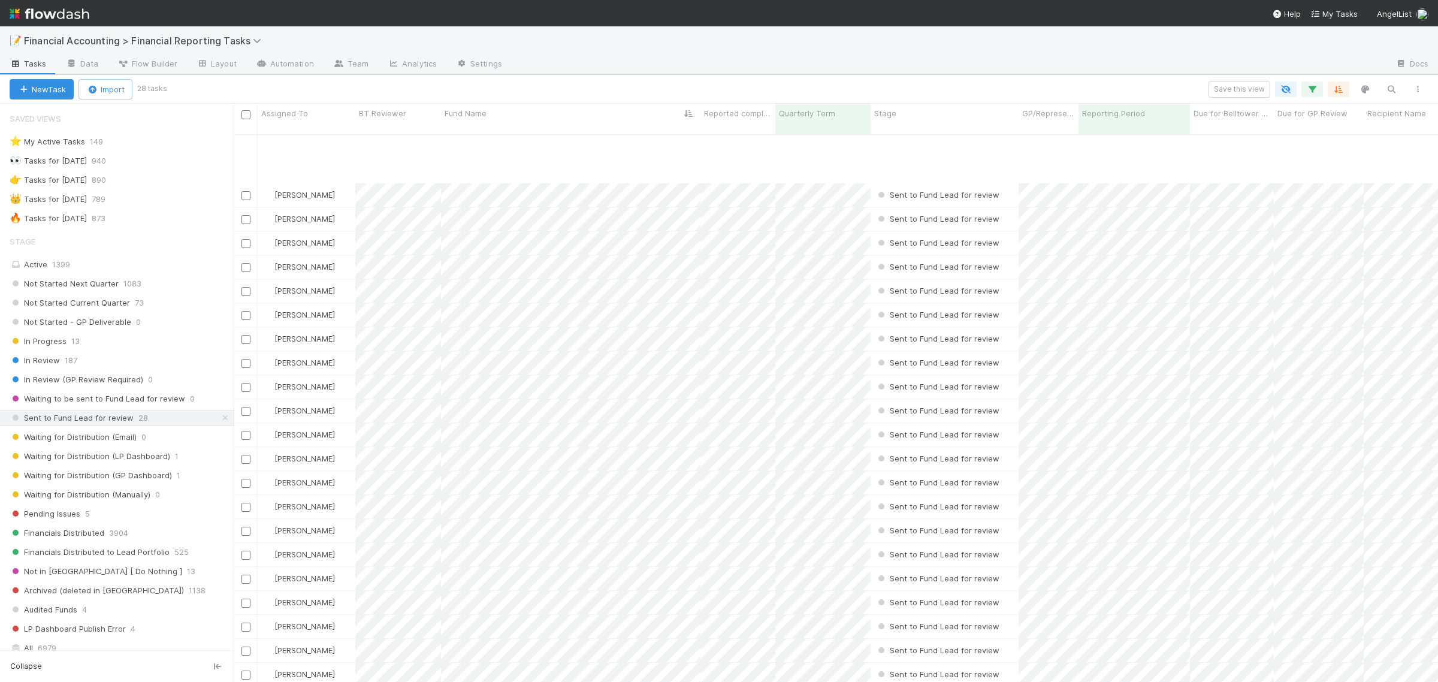
scroll to position [75, 0]
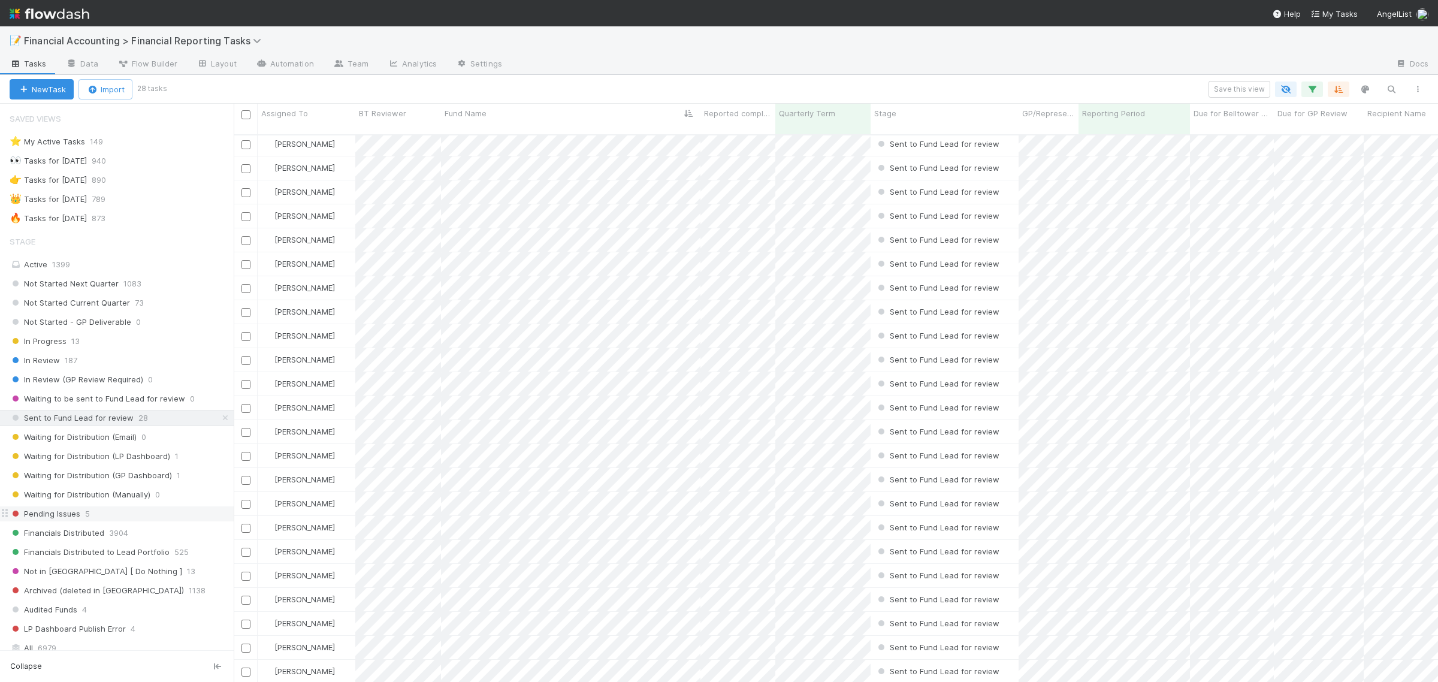
click at [91, 520] on div "Pending Issues 5" at bounding box center [122, 513] width 224 height 15
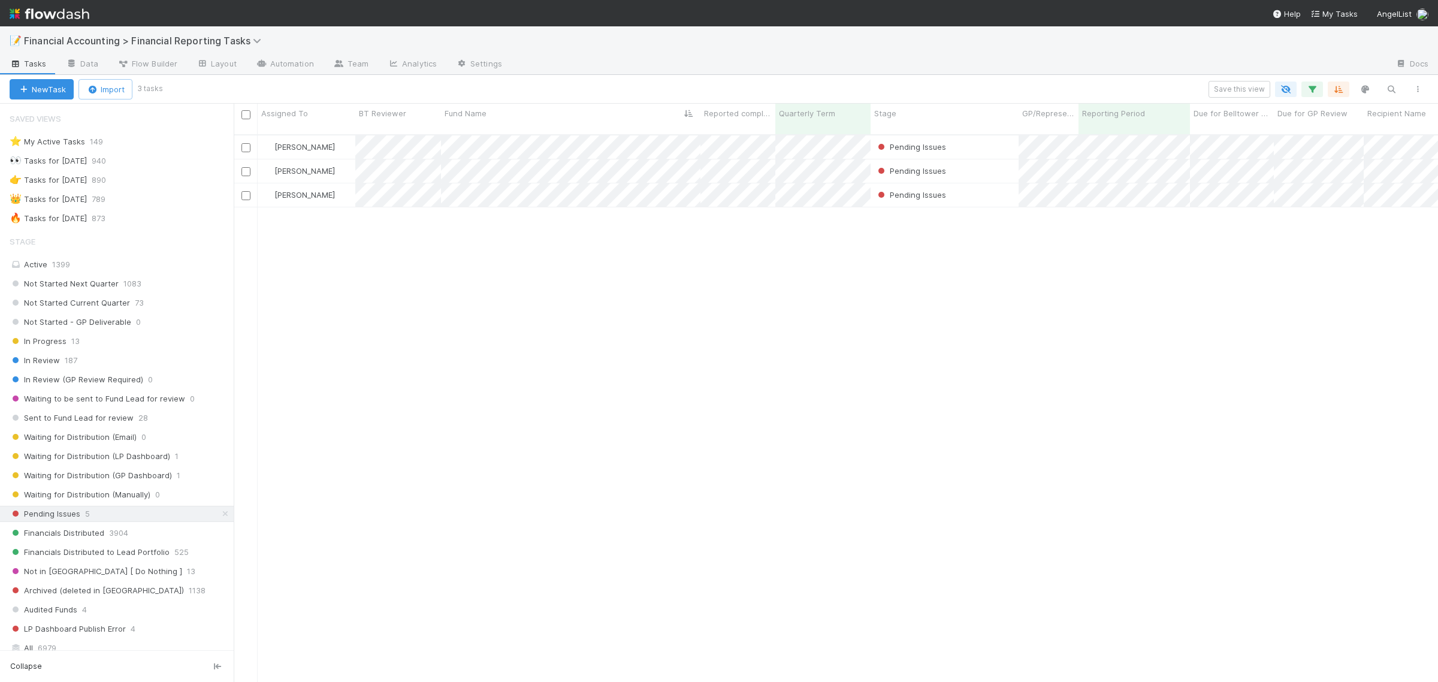
scroll to position [545, 1193]
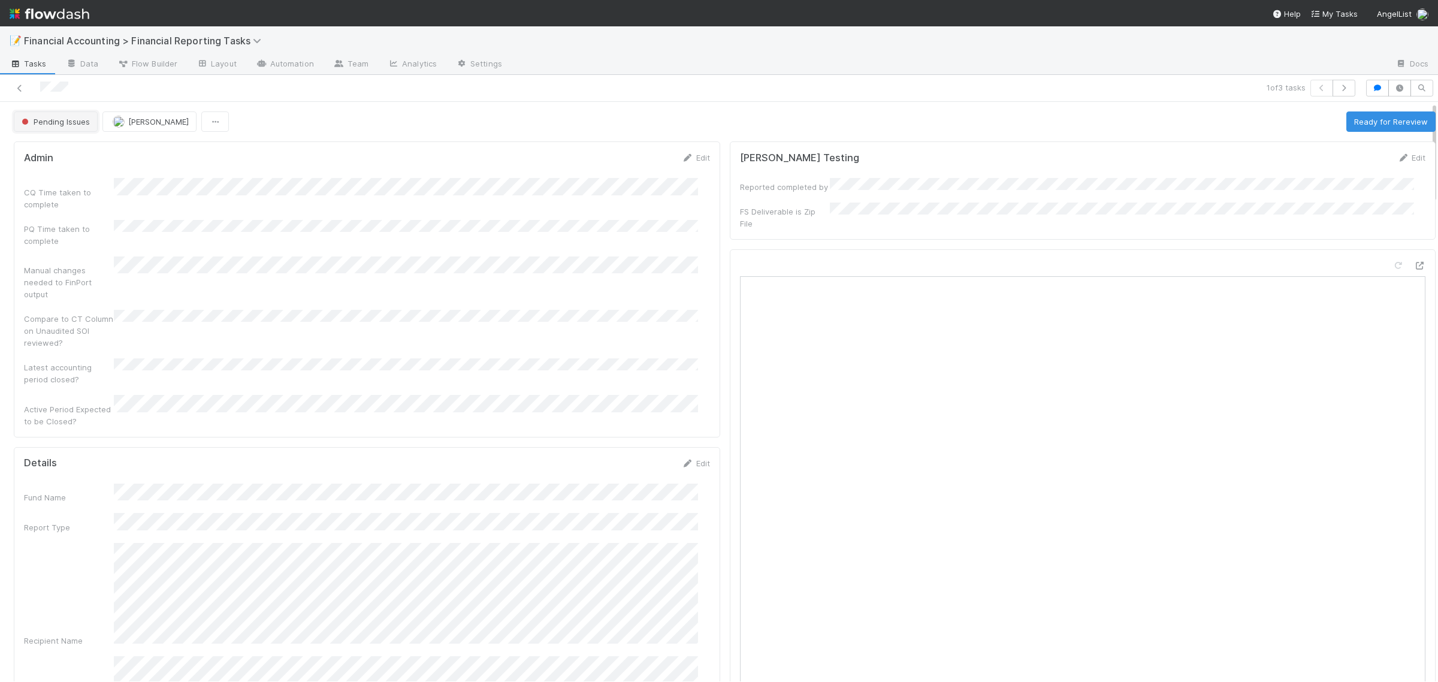
click at [67, 123] on span "Pending Issues" at bounding box center [54, 122] width 71 height 10
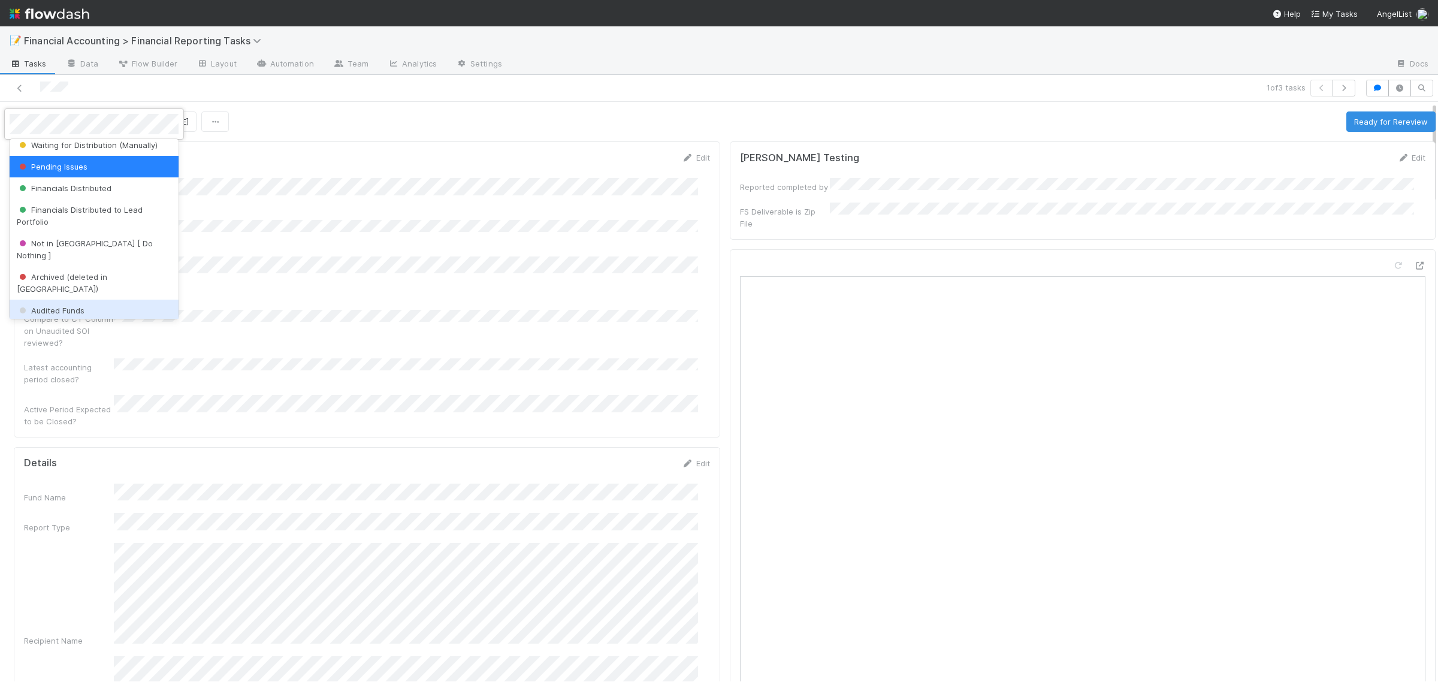
scroll to position [282, 0]
click at [72, 183] on span "Financials Distributed" at bounding box center [64, 187] width 95 height 10
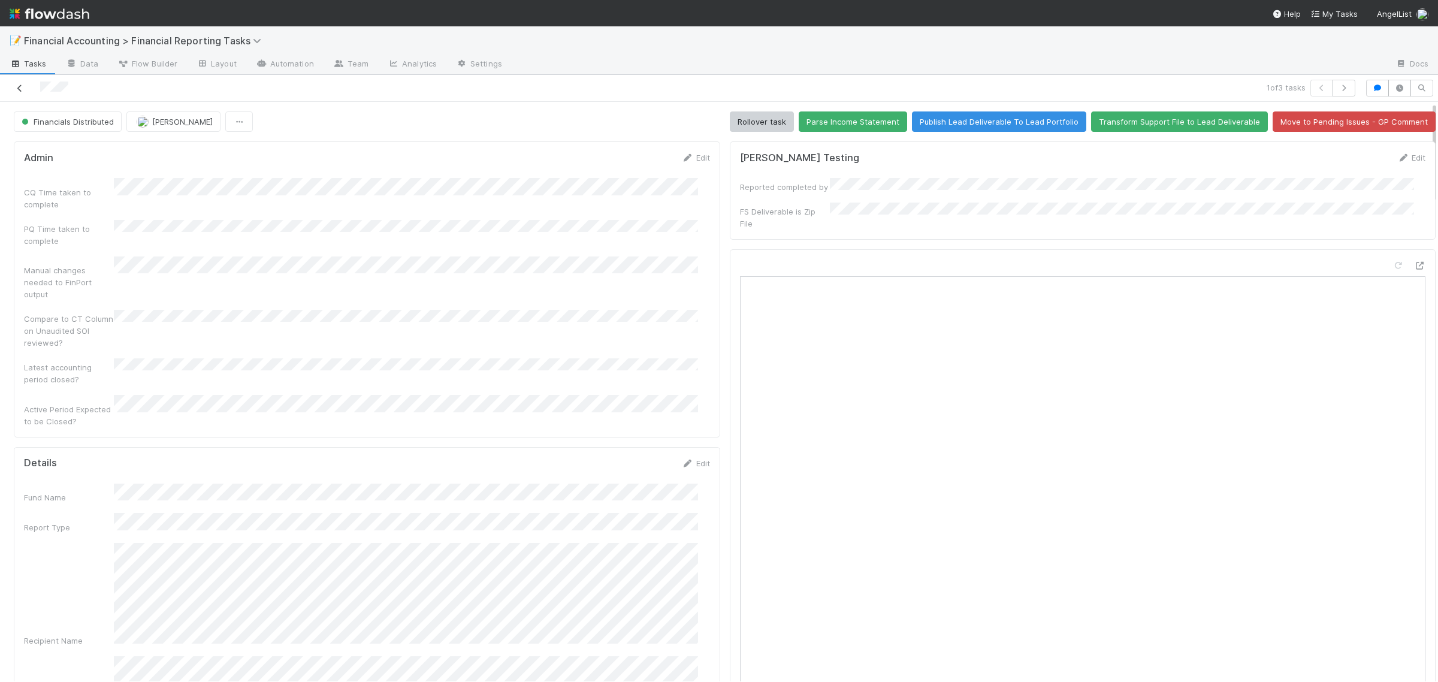
click at [20, 83] on link at bounding box center [20, 88] width 12 height 12
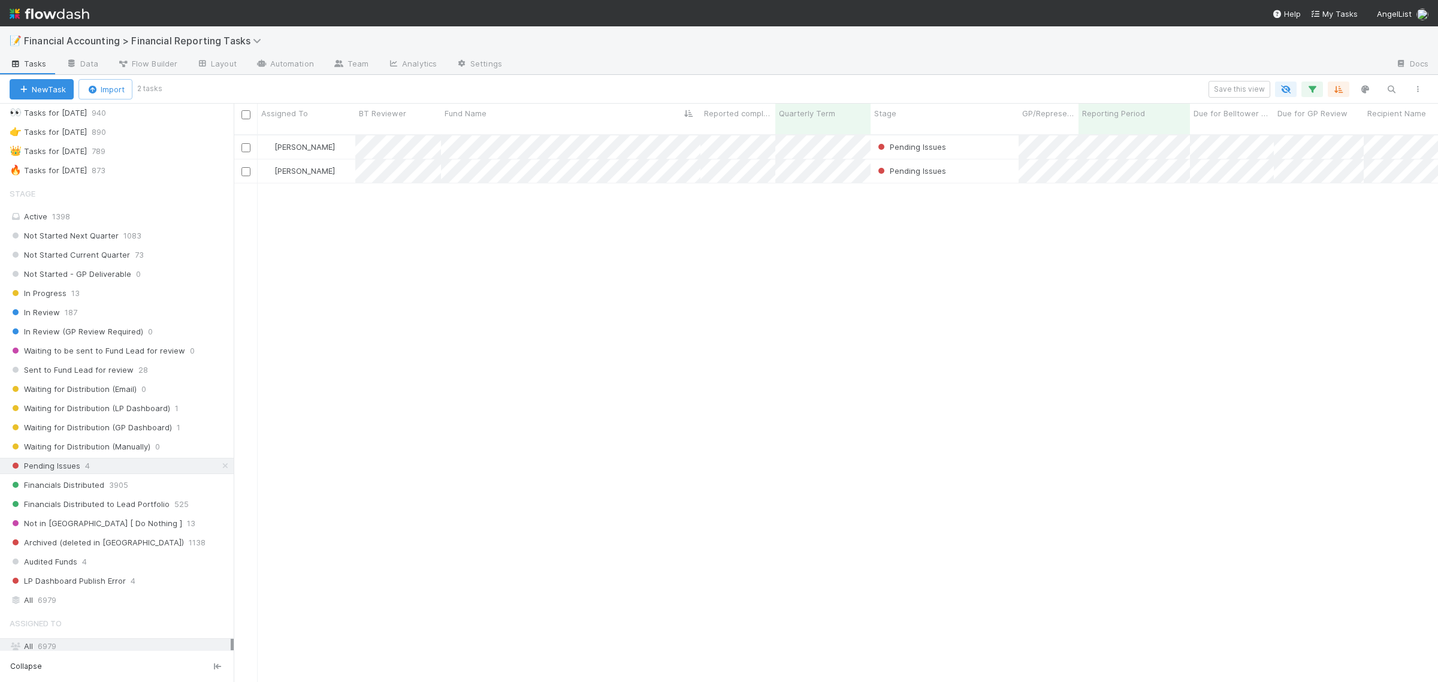
scroll to position [78, 0]
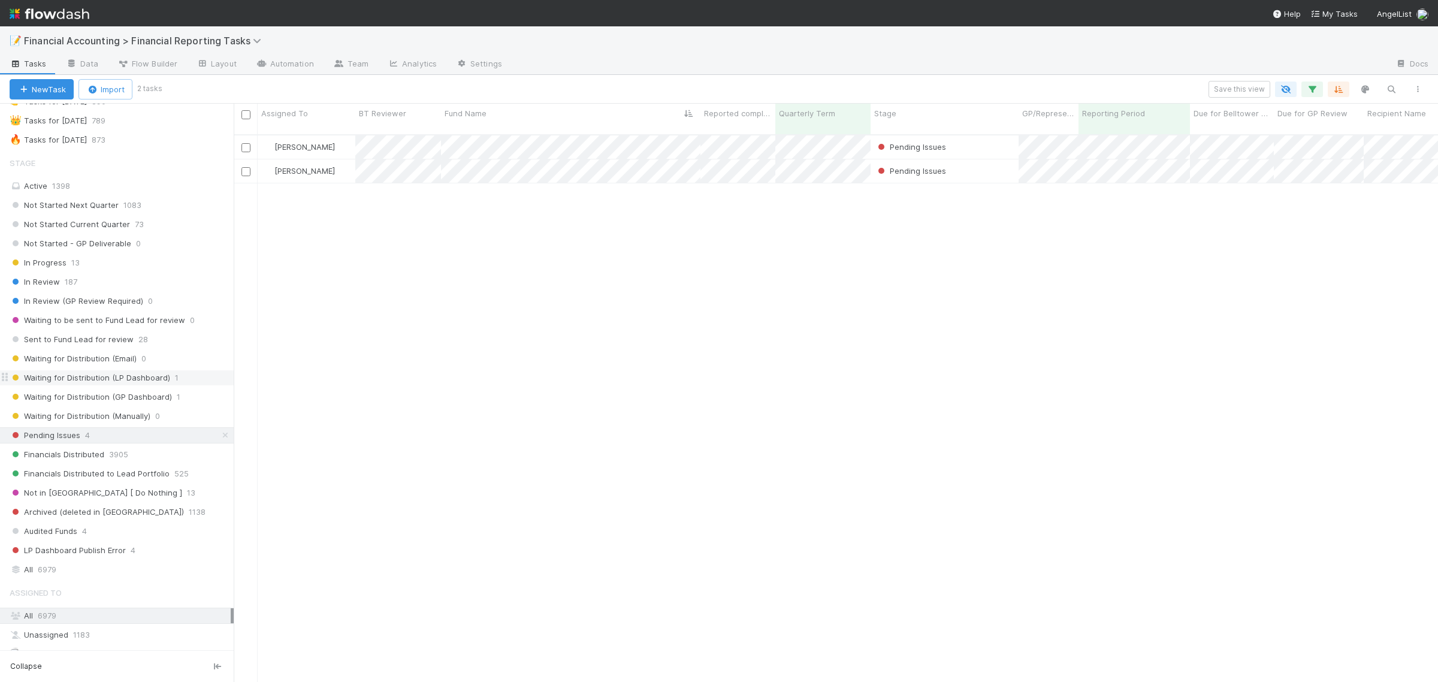
click at [120, 385] on span "Waiting for Distribution (LP Dashboard)" at bounding box center [90, 377] width 161 height 15
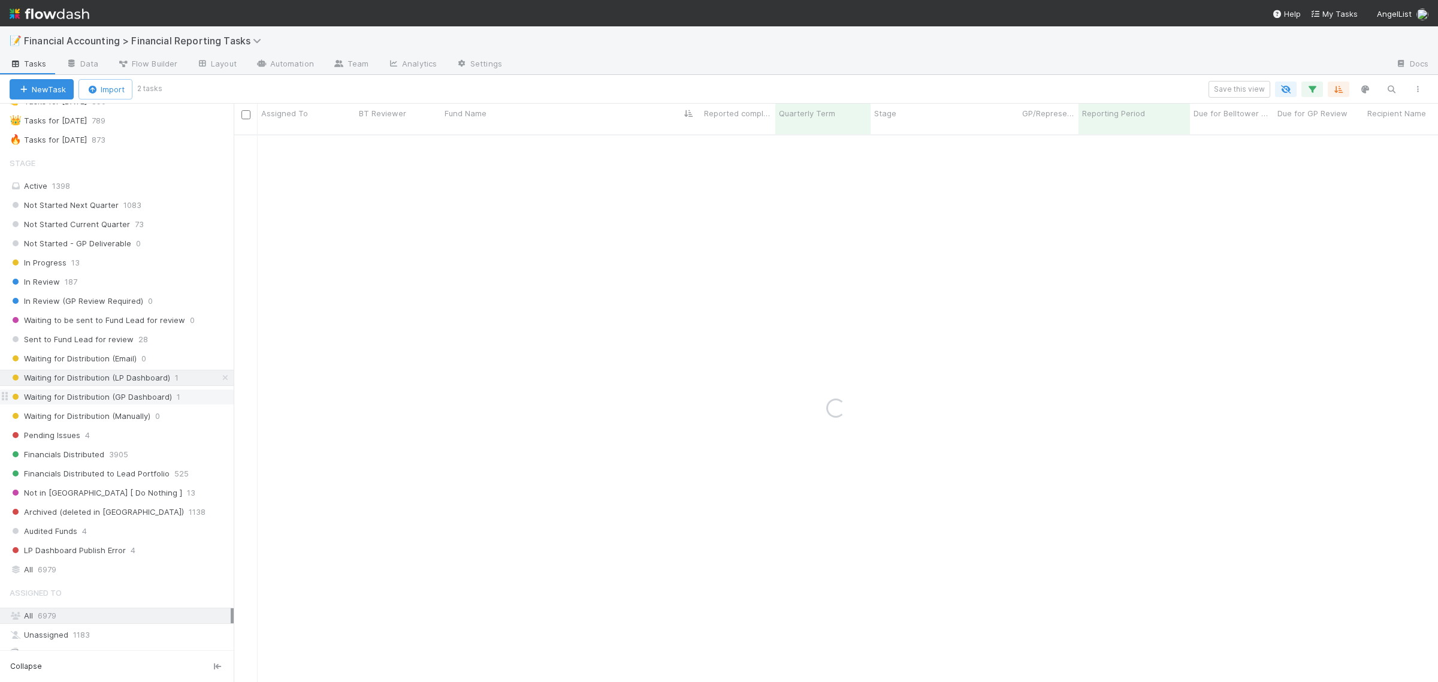
click at [120, 403] on span "Waiting for Distribution (GP Dashboard)" at bounding box center [91, 396] width 162 height 15
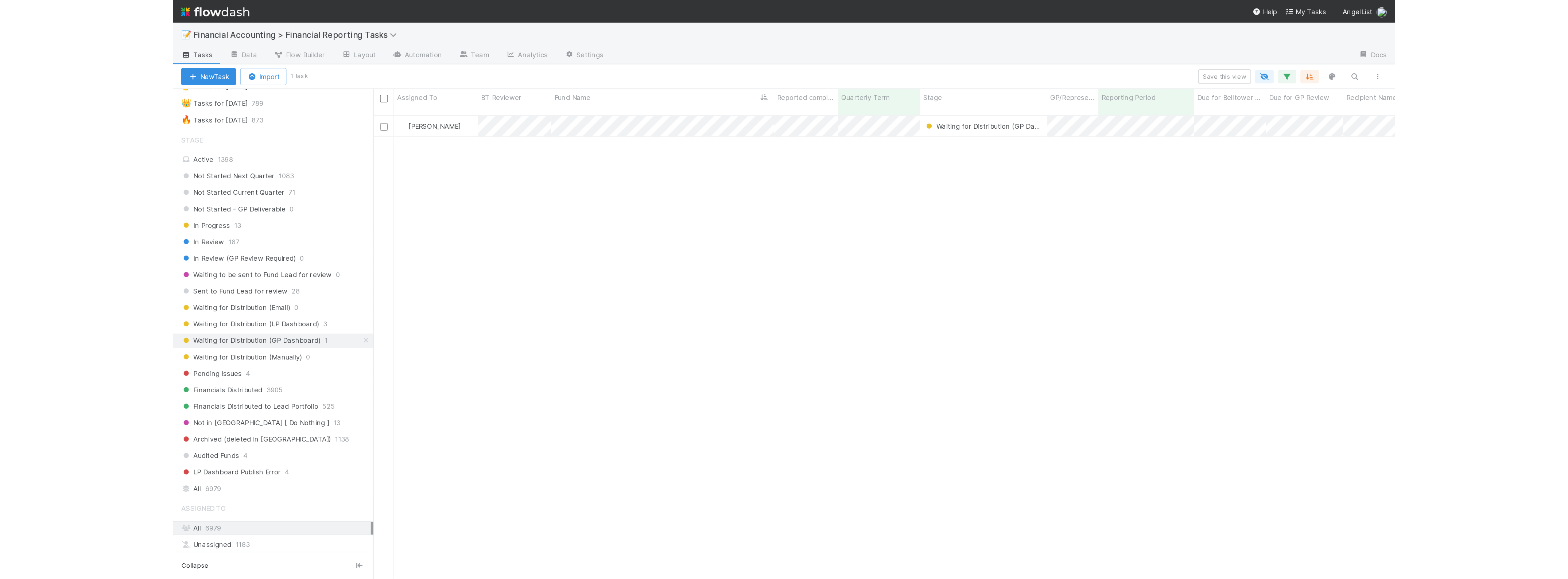
scroll to position [496, 1419]
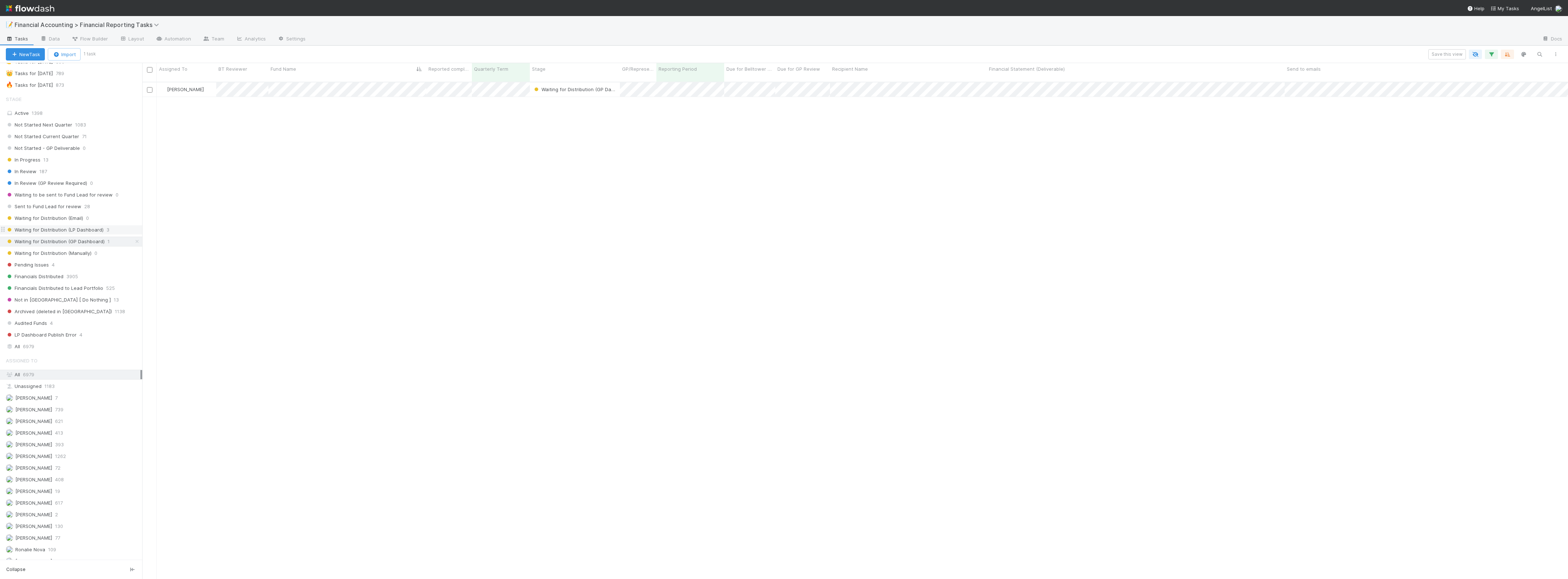
click at [103, 232] on div "Waiting for Distribution (LP Dashboard) 3" at bounding box center [74, 230] width 136 height 9
click at [700, 50] on button "button" at bounding box center [1491, 54] width 13 height 10
click at [700, 216] on div "2 filters Reset Filters If Reporting Period is 06/30/2025 and Quarterly Term ≤ …" at bounding box center [784, 289] width 1568 height 579
click at [700, 154] on div "Zach Byers Waiting for Distribution (LP Dashboard) 4/1/25, 1:05:52 AM 8/25/25, …" at bounding box center [855, 334] width 1426 height 503
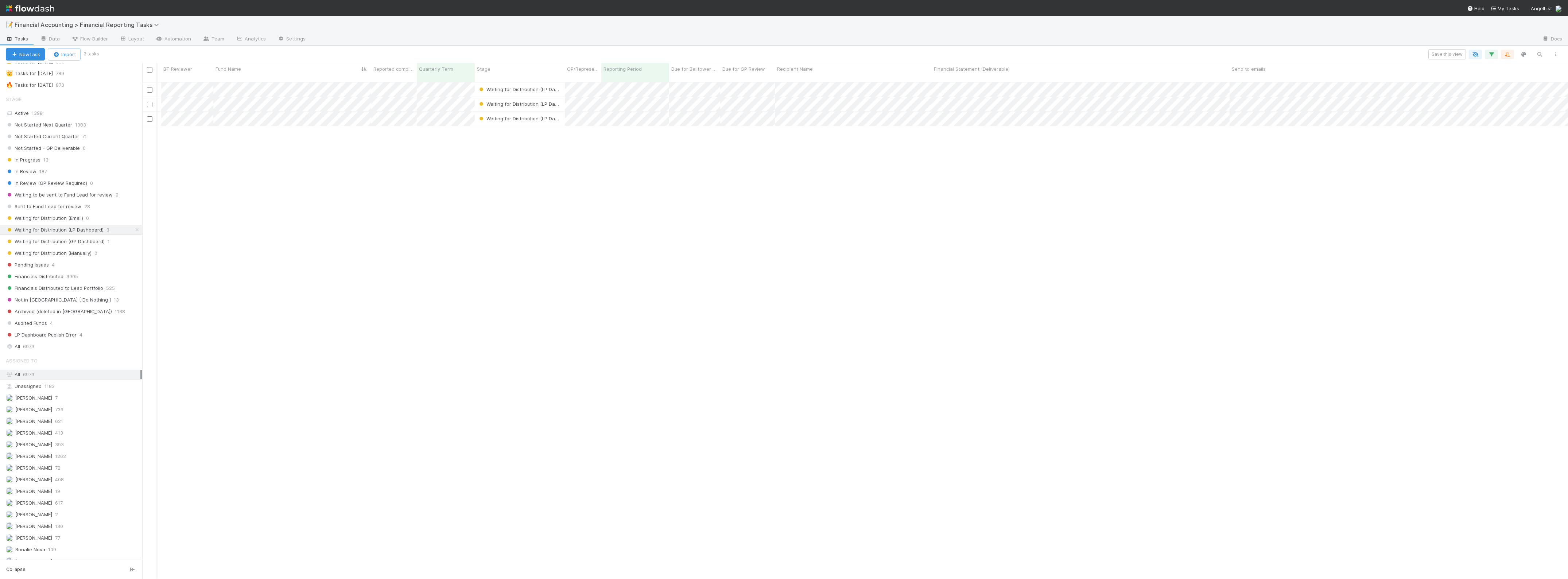
scroll to position [0, 0]
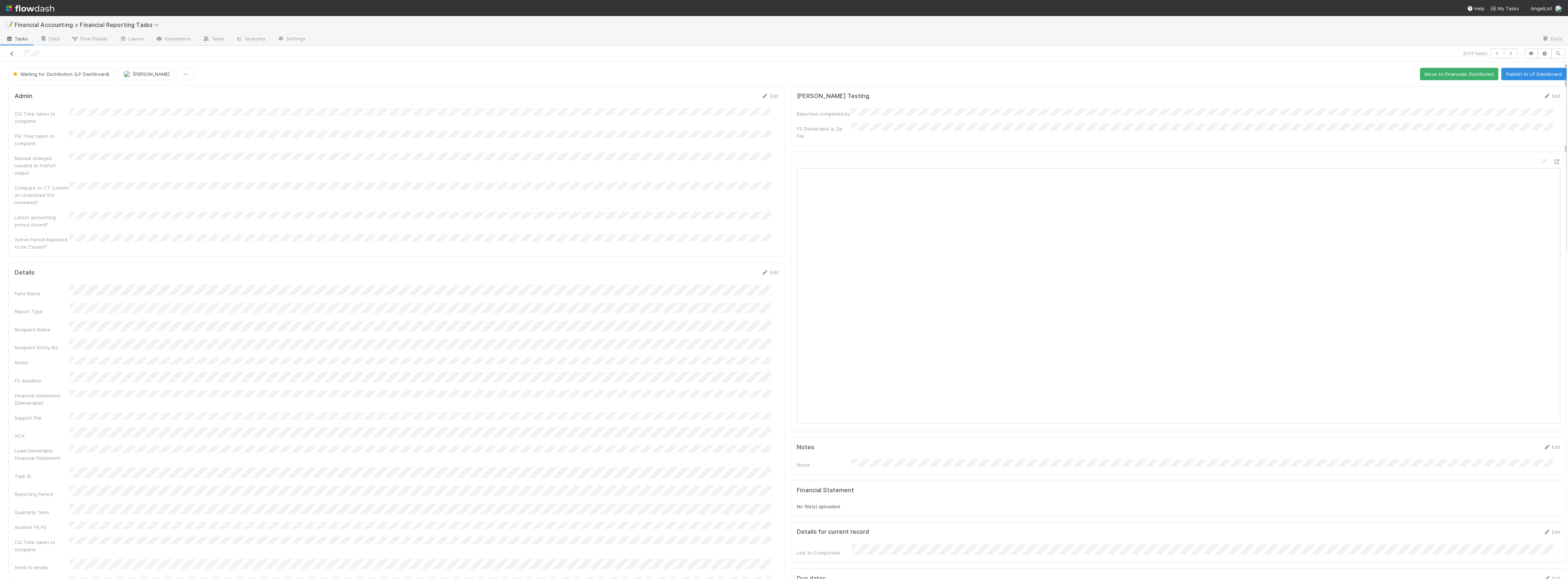
click at [12, 53] on icon at bounding box center [12, 54] width 7 height 5
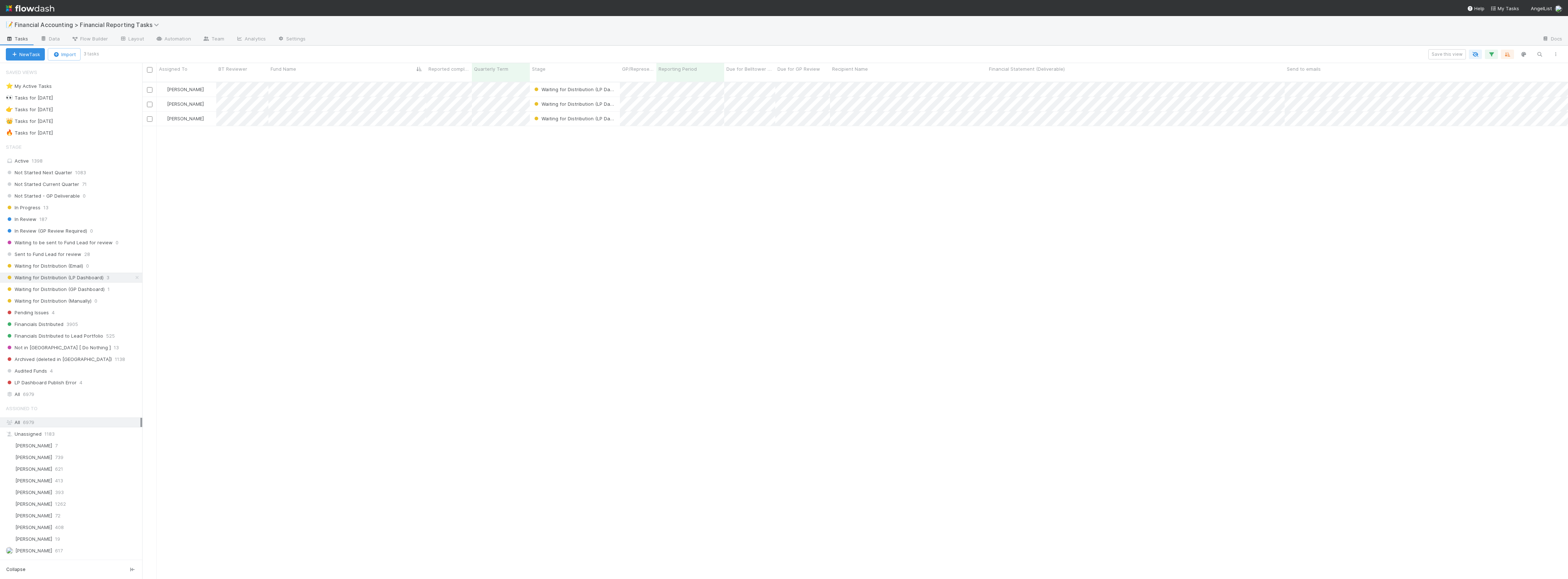
scroll to position [496, 1419]
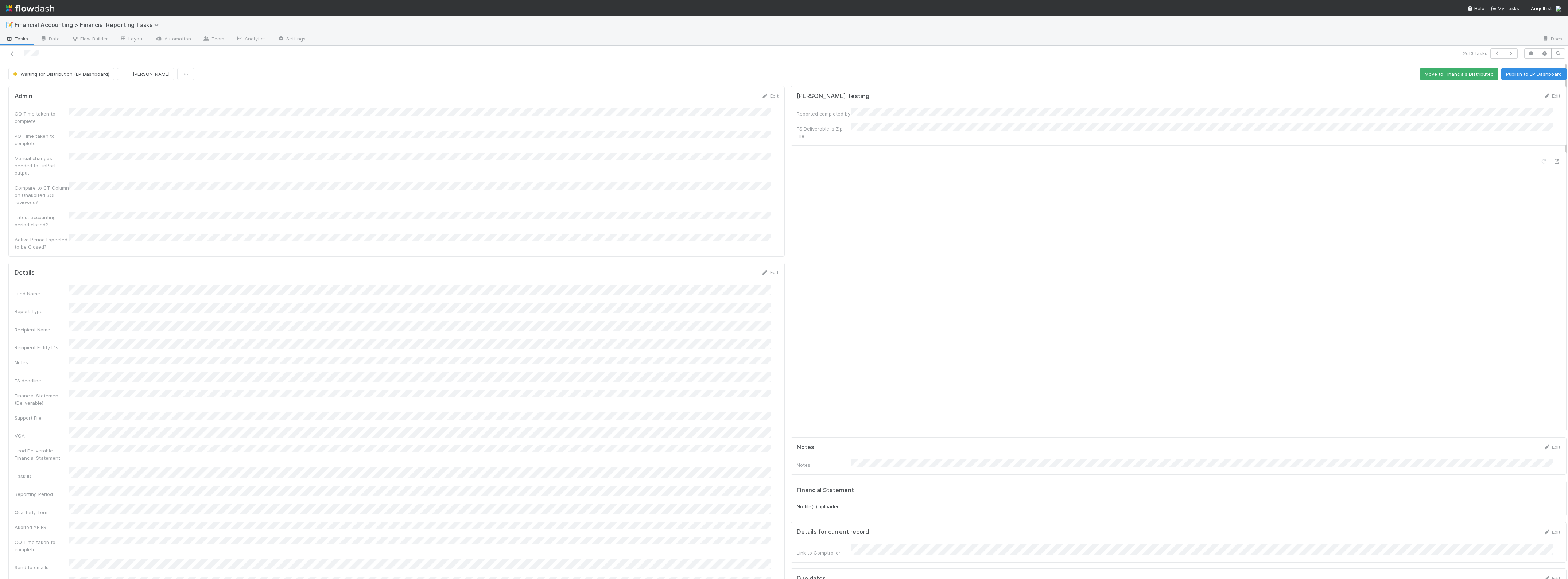
click at [157, 203] on div "CQ Time taken to complete PQ Time taken to complete Manual changes needed to Fi…" at bounding box center [396, 180] width 764 height 142
click at [10, 51] on link at bounding box center [12, 54] width 7 height 7
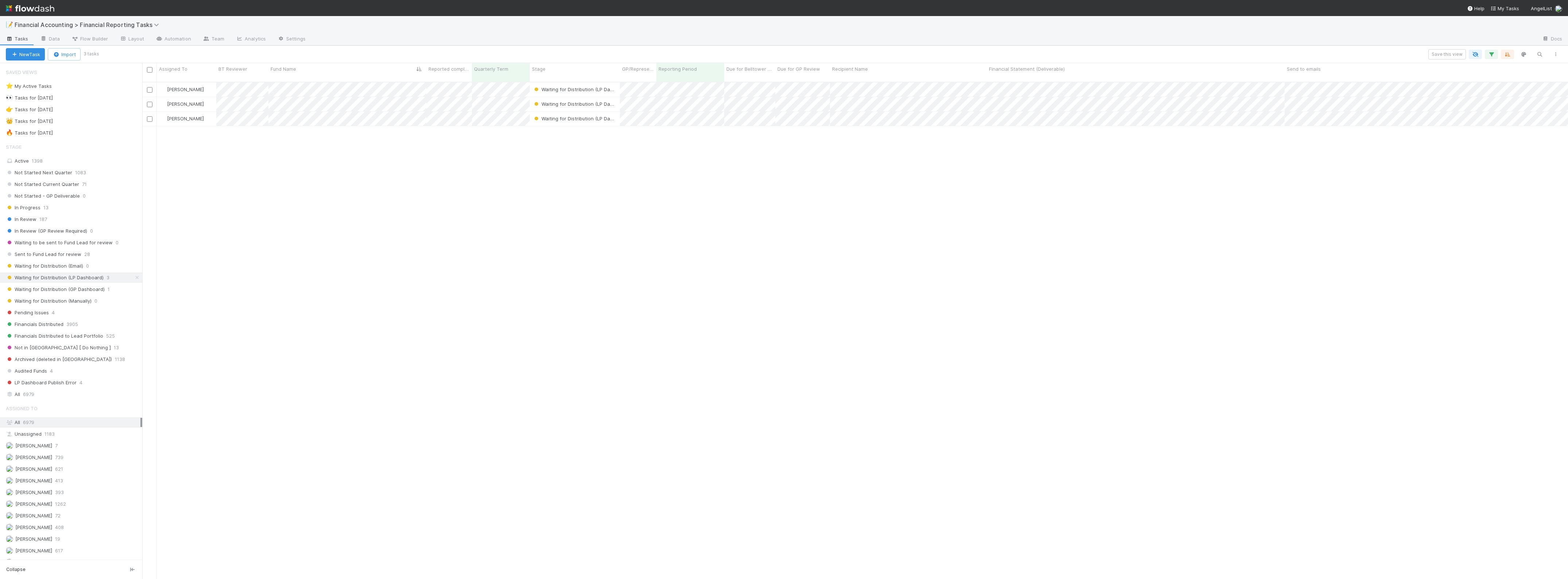
scroll to position [496, 1419]
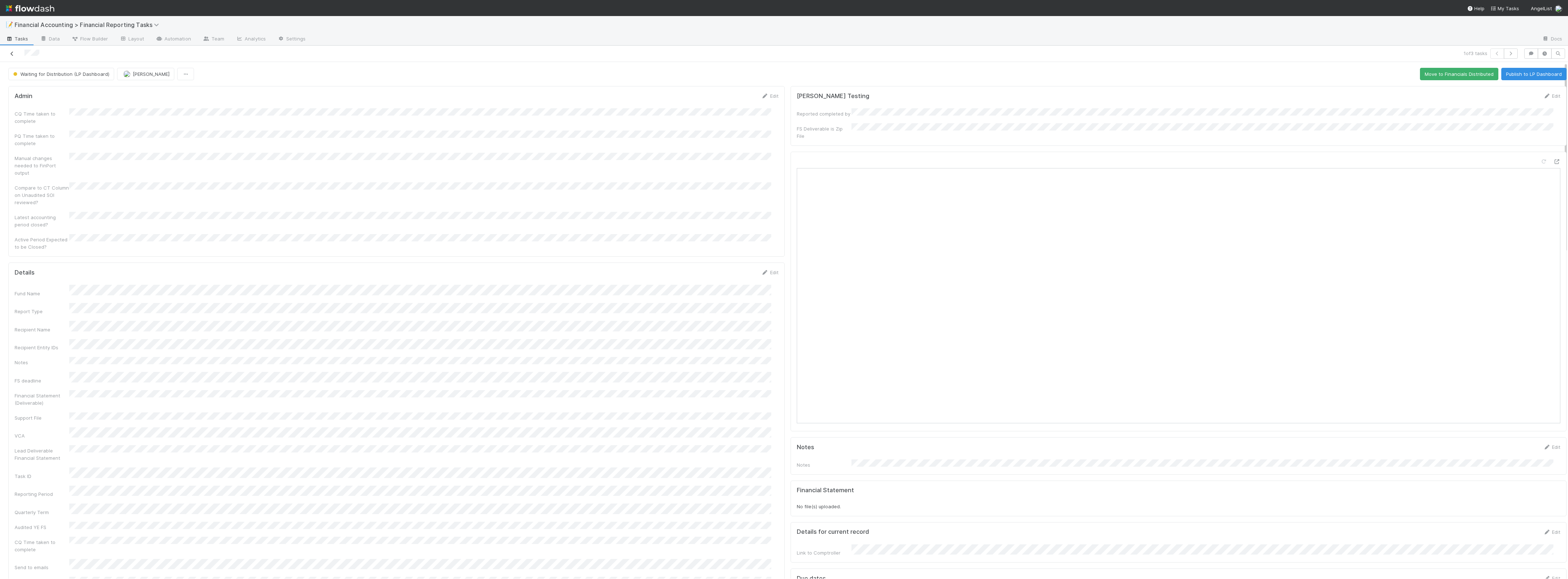
click at [13, 50] on link at bounding box center [12, 54] width 7 height 7
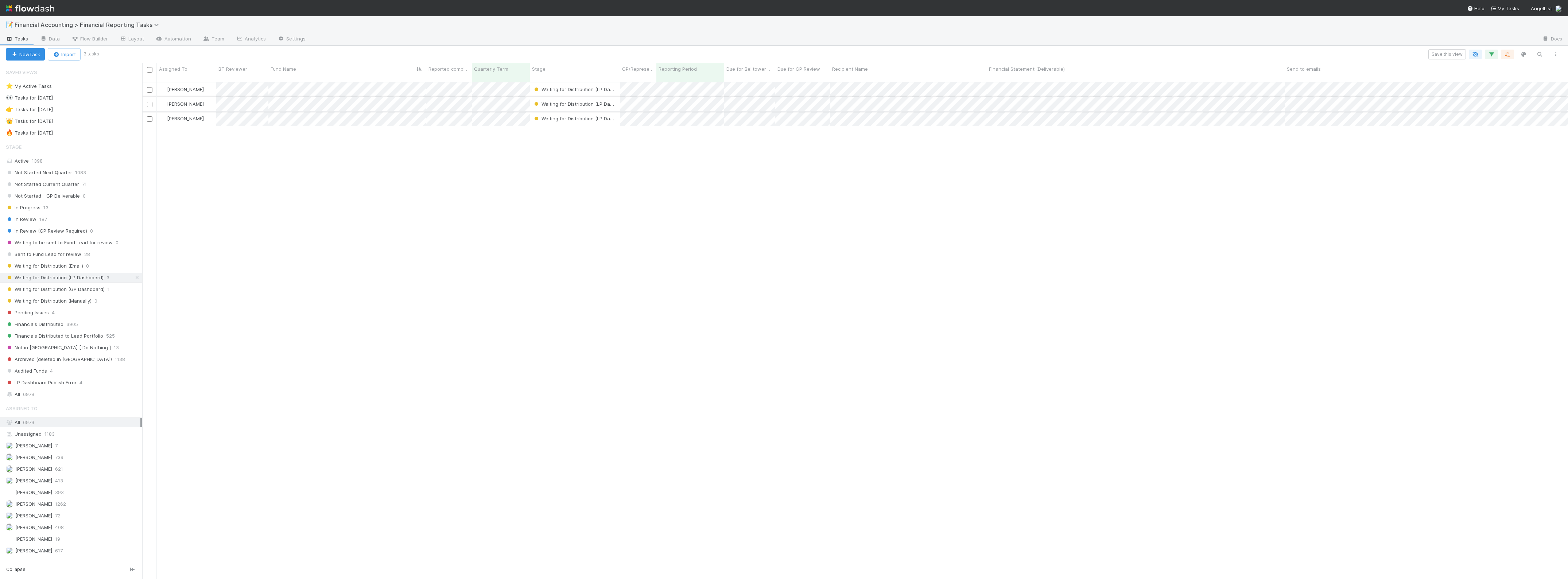
scroll to position [496, 1419]
click at [359, 167] on div "Zach Byers Waiting for Distribution (LP Dashboard) 4/1/25, 1:05:52 AM 8/25/25, …" at bounding box center [855, 334] width 1426 height 503
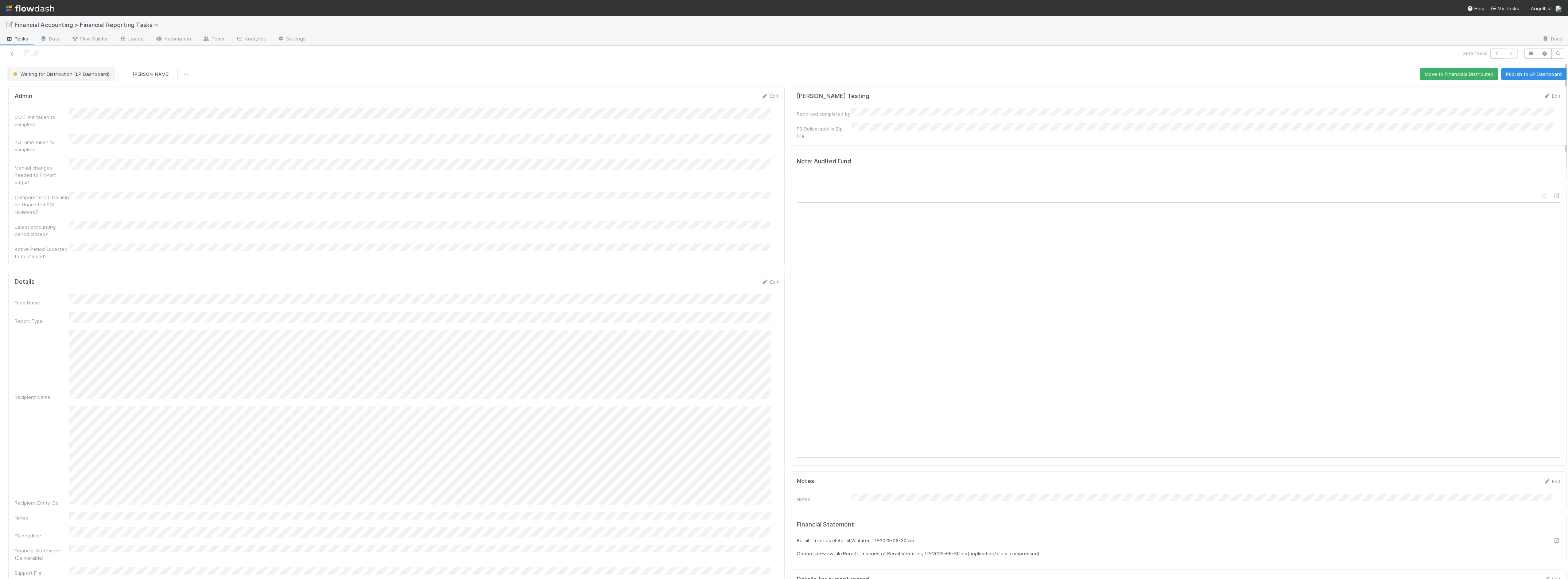
click at [64, 76] on span "Waiting for Distribution (LP Dashboard)" at bounding box center [60, 74] width 98 height 6
click at [69, 169] on span "Waiting for Distribution (Manually)" at bounding box center [53, 169] width 86 height 6
click at [354, 142] on div "PQ Time taken to complete" at bounding box center [396, 144] width 764 height 19
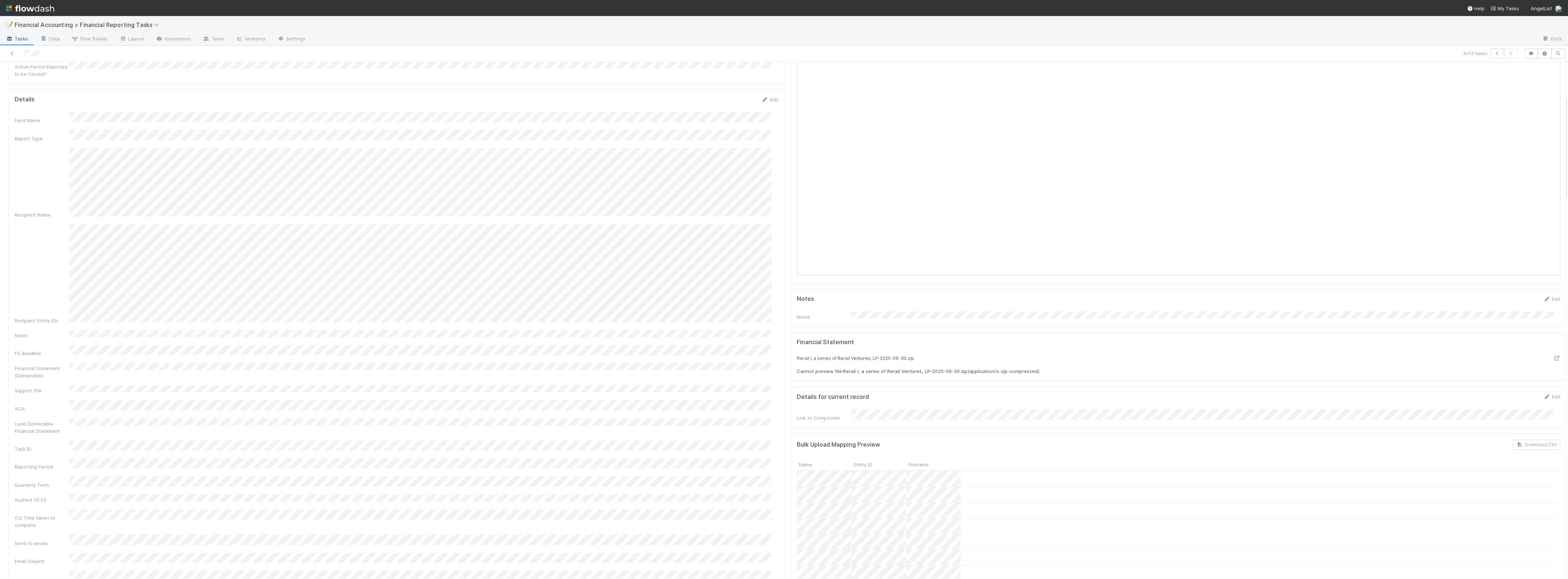
scroll to position [0, 0]
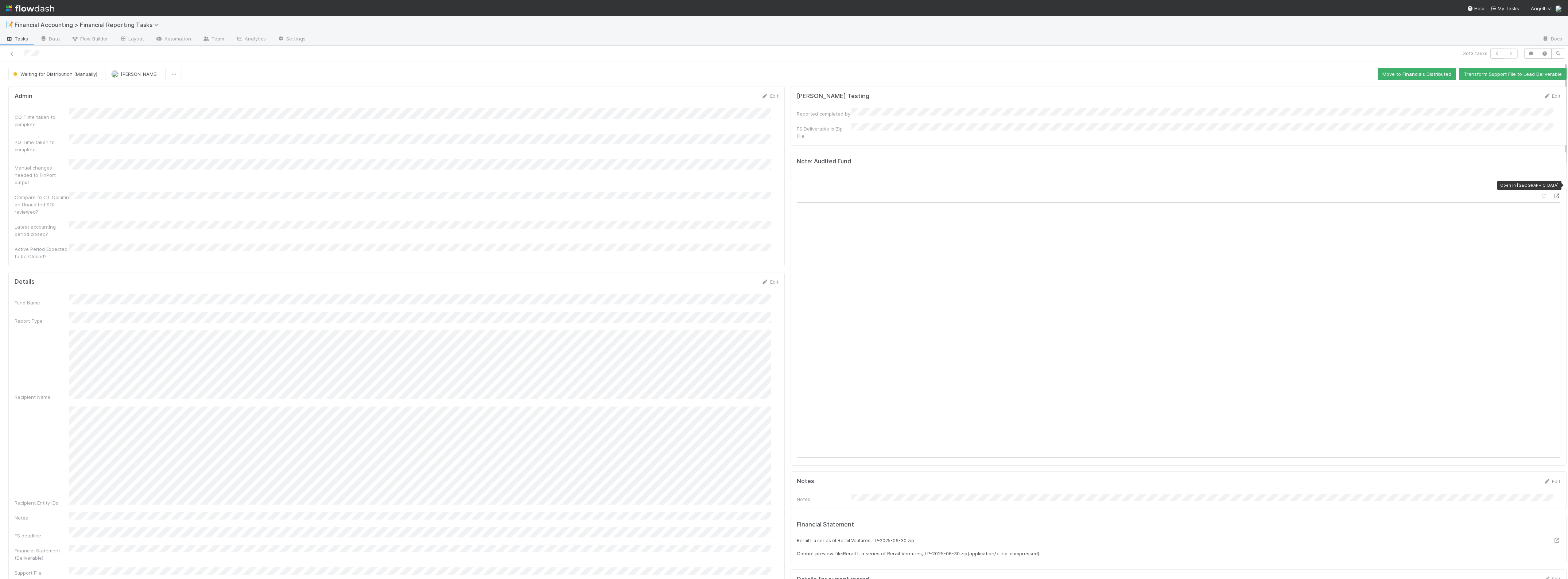
click at [700, 194] on icon at bounding box center [1556, 196] width 7 height 5
click at [700, 75] on button "Move to Financials Distributed" at bounding box center [1416, 74] width 79 height 12
click at [9, 52] on icon at bounding box center [12, 54] width 7 height 5
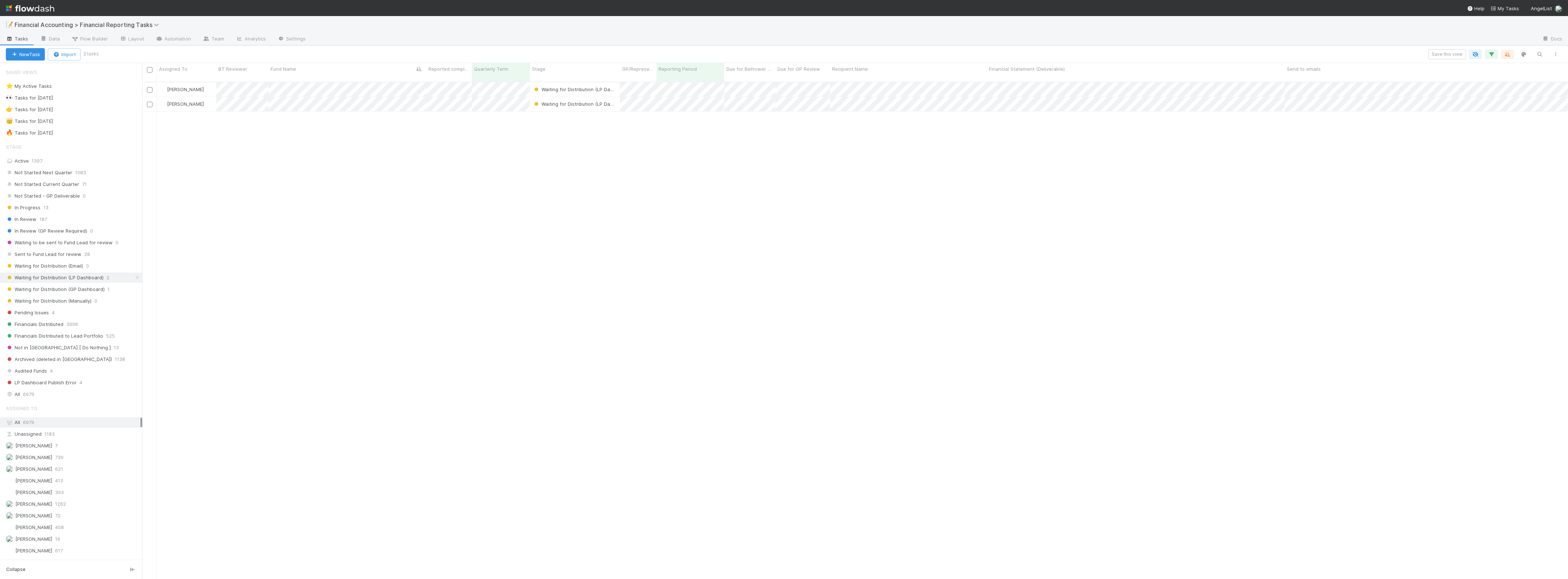
scroll to position [496, 1419]
click at [79, 293] on span "Waiting for Distribution (GP Dashboard)" at bounding box center [55, 289] width 99 height 9
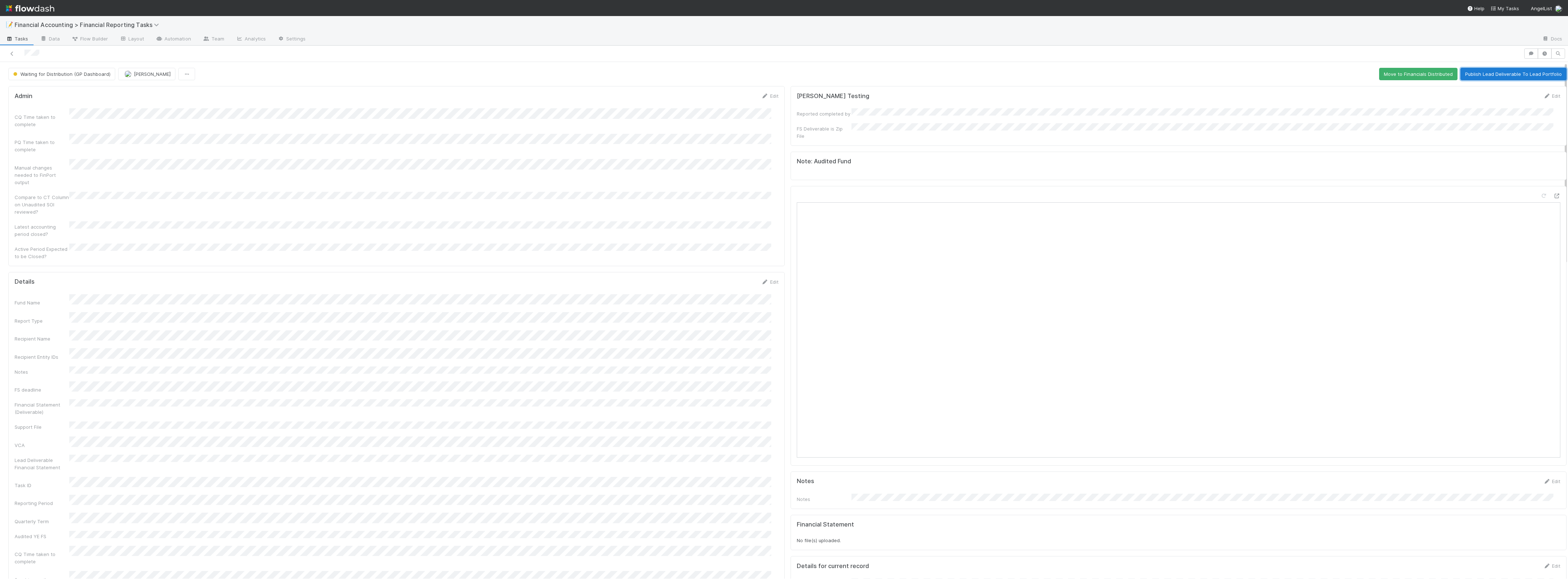
click at [700, 76] on button "Publish Lead Deliverable To Lead Portfolio" at bounding box center [1513, 74] width 106 height 12
click at [15, 51] on icon at bounding box center [12, 54] width 7 height 5
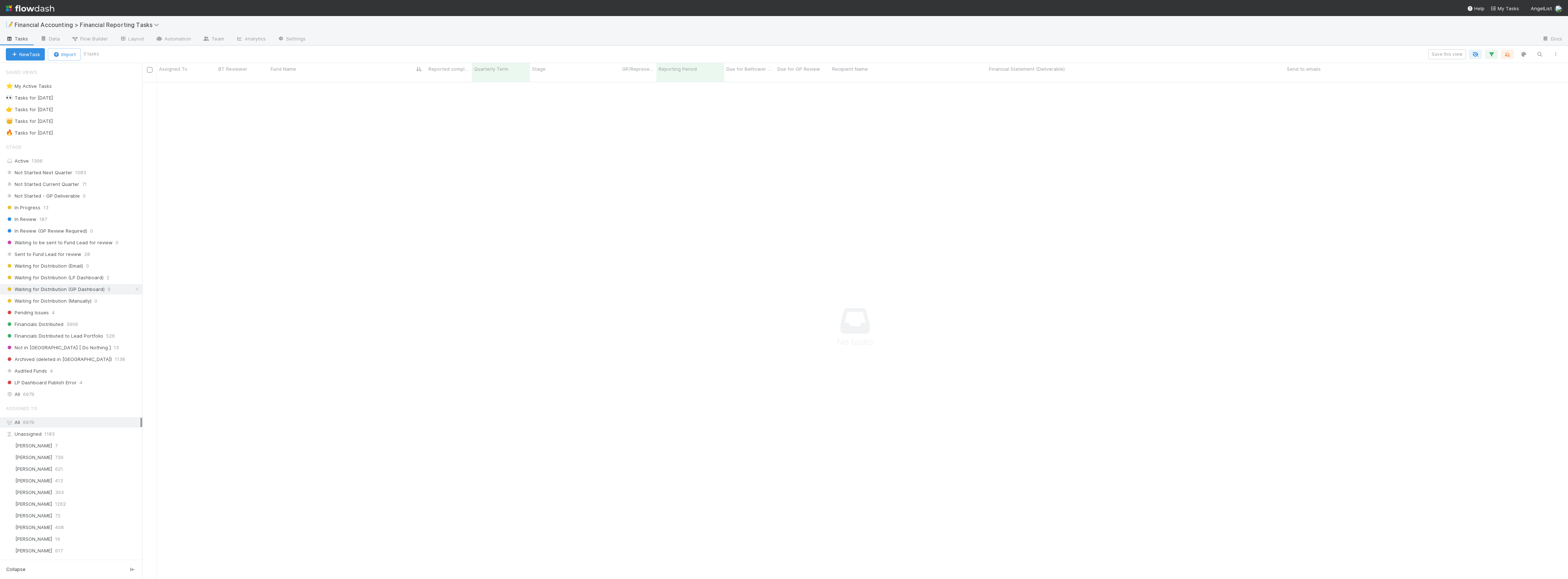
scroll to position [489, 1412]
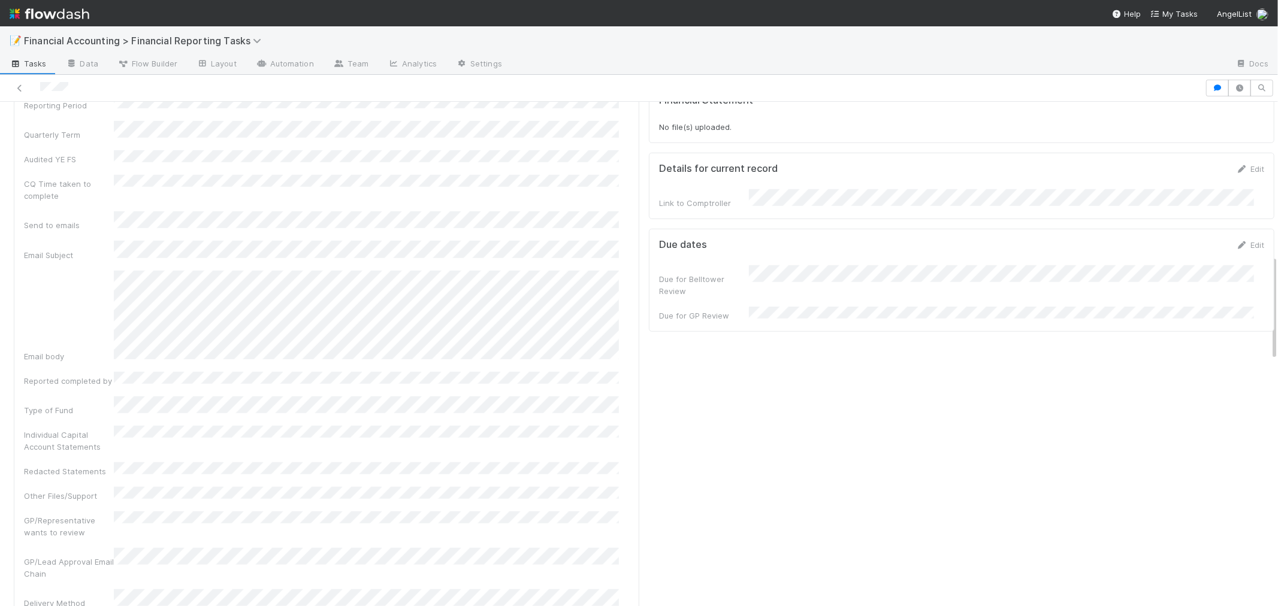
scroll to position [732, 0]
click at [214, 399] on div "Individual Capital Account Statements" at bounding box center [326, 412] width 605 height 27
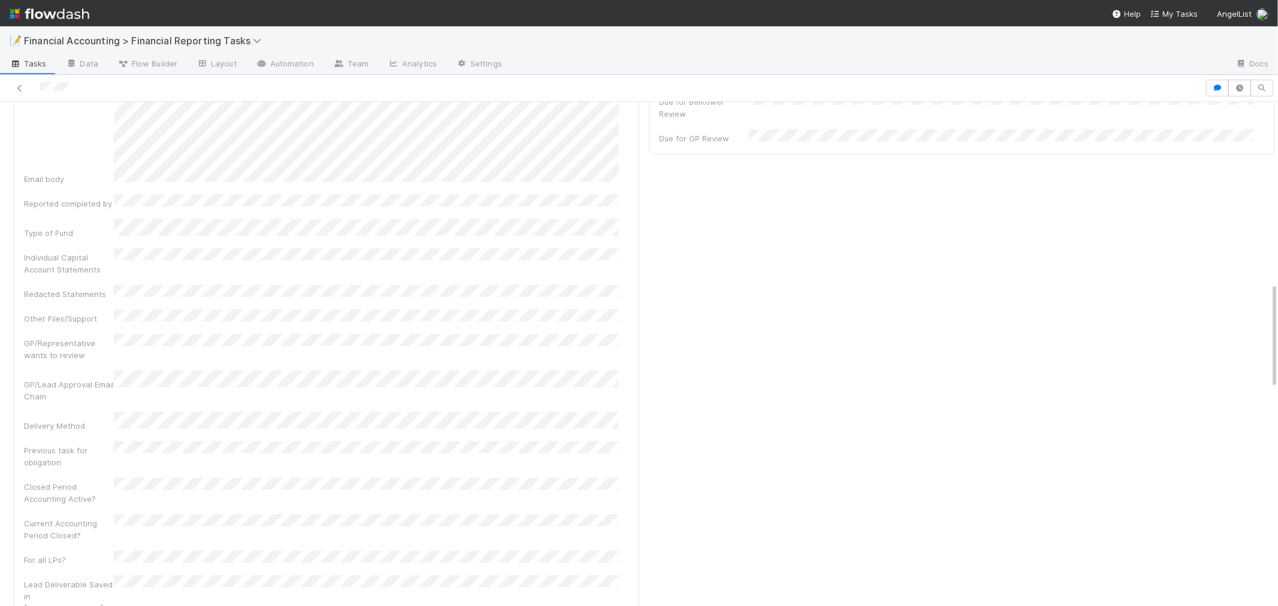
scroll to position [865, 0]
drag, startPoint x: 25, startPoint y: 306, endPoint x: 105, endPoint y: 319, distance: 81.4
click at [105, 396] on div "GP/Lead Approval Email Chain" at bounding box center [69, 408] width 90 height 24
click at [48, 263] on div "GP/Lead Approval Email Chain" at bounding box center [69, 275] width 90 height 24
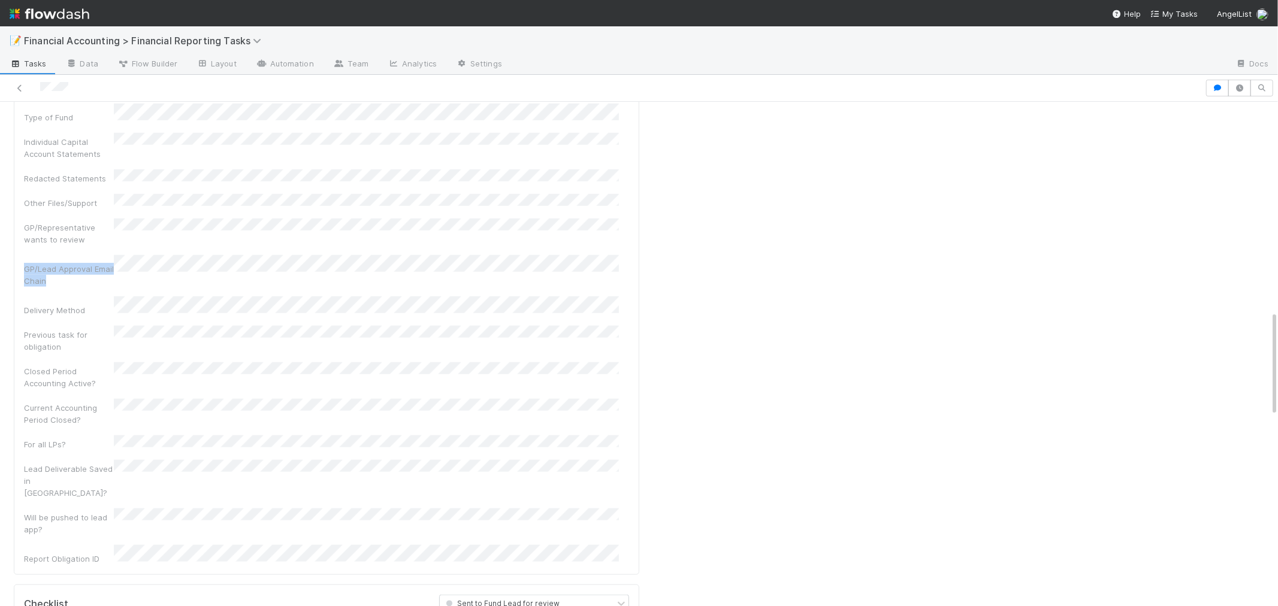
drag, startPoint x: 44, startPoint y: 188, endPoint x: 15, endPoint y: 175, distance: 32.2
click at [15, 175] on div "Details Edit Fund Name Report Type Recipient Name Recipient Entity IDs Notes FS…" at bounding box center [326, 4] width 625 height 1142
click at [65, 263] on div "GP/Lead Approval Email Chain" at bounding box center [69, 275] width 90 height 24
drag, startPoint x: 46, startPoint y: 186, endPoint x: 20, endPoint y: 173, distance: 29.7
click at [20, 173] on div "Details Edit Fund Name Report Type Recipient Name Recipient Entity IDs Notes FS…" at bounding box center [326, 4] width 625 height 1142
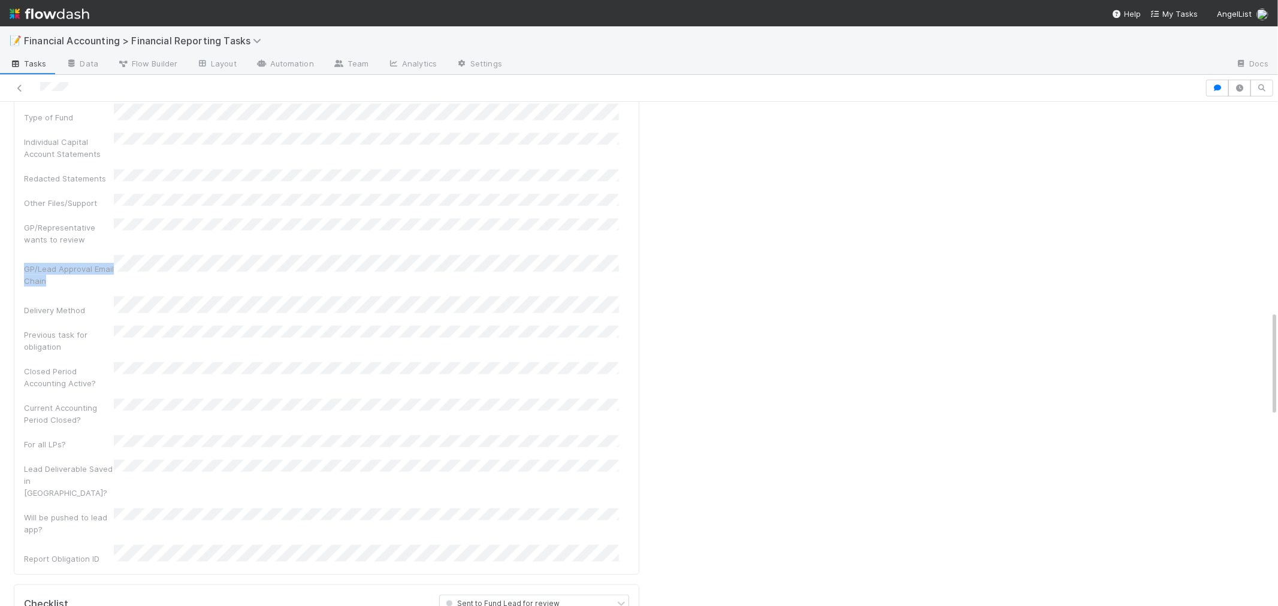
click at [71, 263] on div "GP/Lead Approval Email Chain" at bounding box center [69, 275] width 90 height 24
drag, startPoint x: 45, startPoint y: 186, endPoint x: 17, endPoint y: 171, distance: 31.9
click at [17, 171] on div "Details Edit Fund Name Report Type Recipient Name Recipient Entity IDs Notes FS…" at bounding box center [326, 4] width 625 height 1142
click at [57, 263] on div "GP/Lead Approval Email Chain" at bounding box center [69, 275] width 90 height 24
drag, startPoint x: 52, startPoint y: 186, endPoint x: 26, endPoint y: 172, distance: 30.0
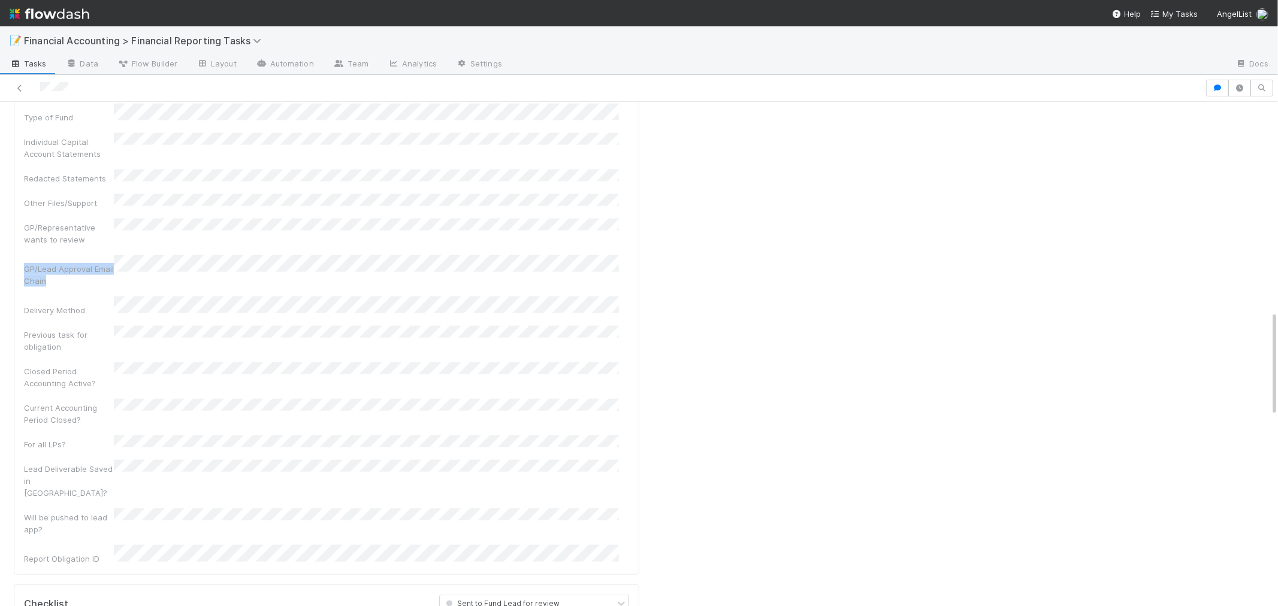
click at [26, 263] on div "GP/Lead Approval Email Chain" at bounding box center [69, 275] width 90 height 24
click at [55, 263] on div "GP/Lead Approval Email Chain" at bounding box center [69, 275] width 90 height 24
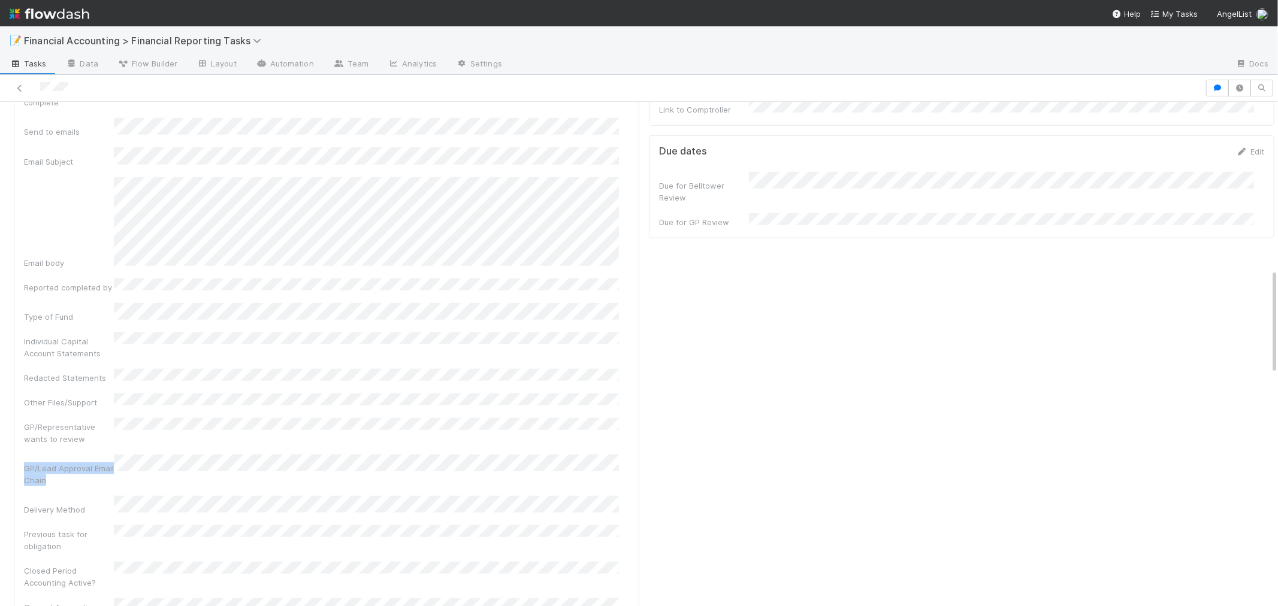
drag, startPoint x: 50, startPoint y: 382, endPoint x: 26, endPoint y: 376, distance: 24.7
click at [26, 462] on div "GP/Lead Approval Email Chain" at bounding box center [69, 474] width 90 height 24
click at [104, 462] on div "GP/Lead Approval Email Chain" at bounding box center [69, 474] width 90 height 24
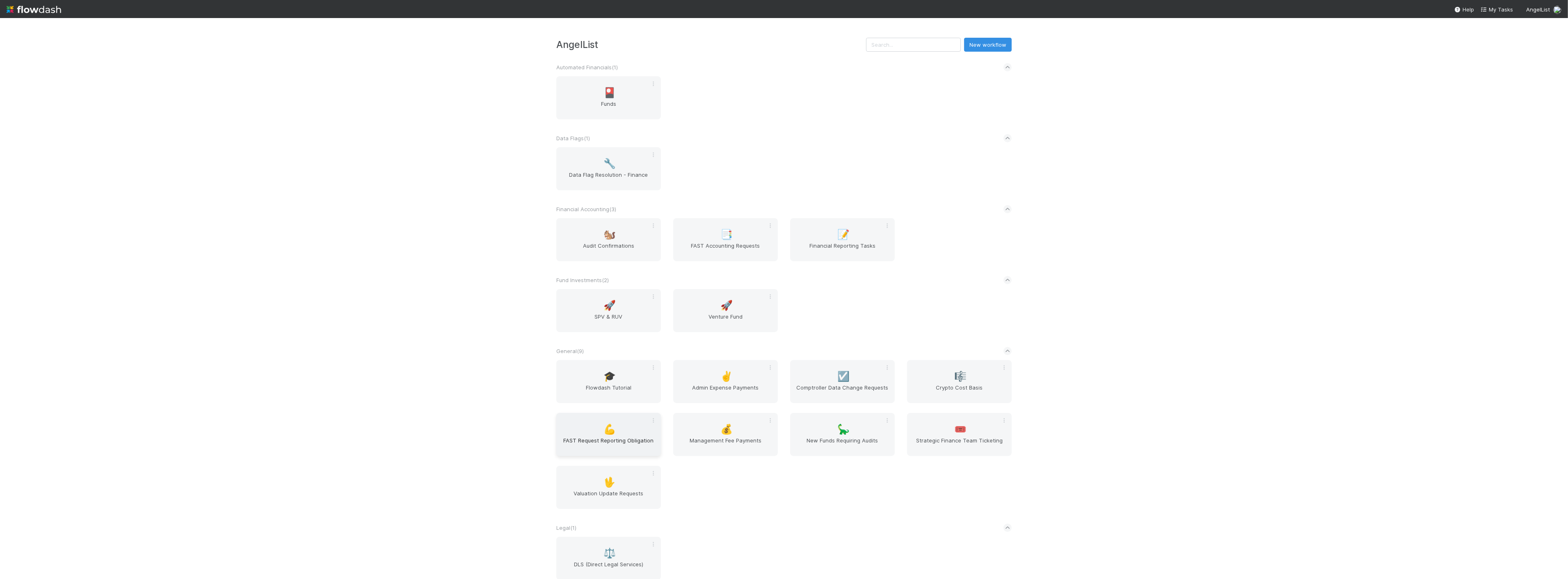
click at [599, 434] on div "💪 FAST Request Reporting Obligation" at bounding box center [608, 434] width 105 height 43
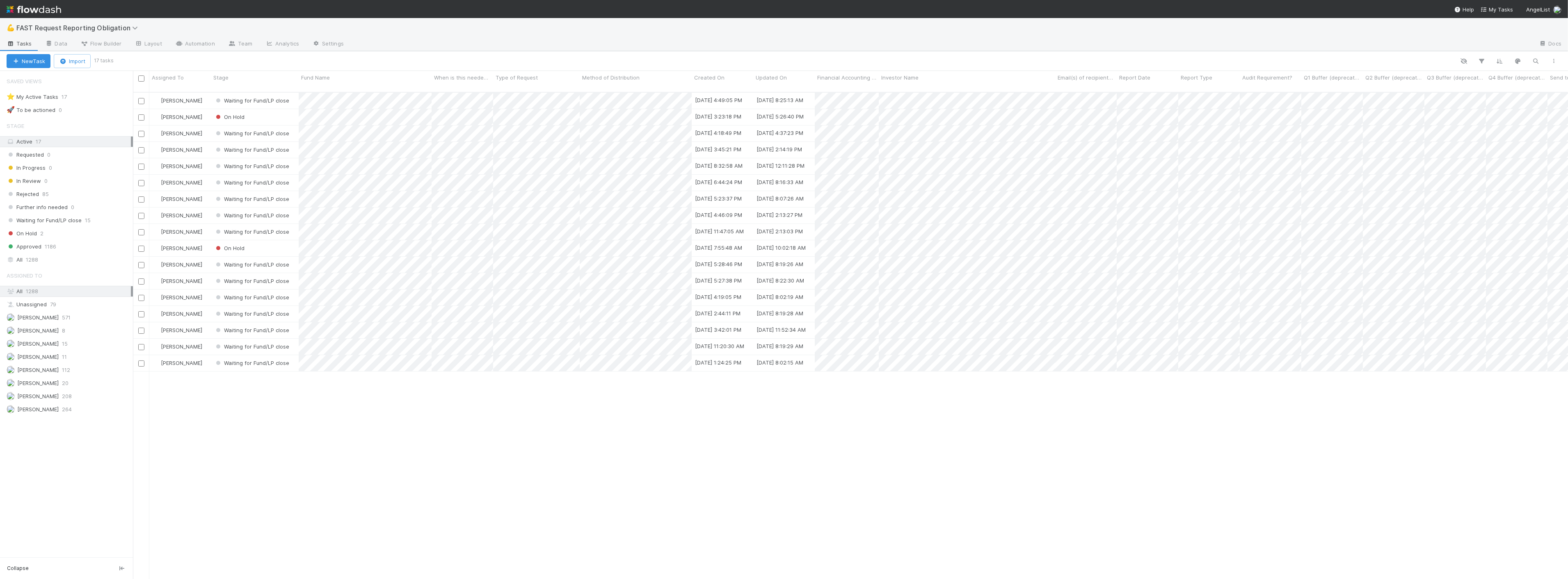
scroll to position [487, 1428]
click at [42, 107] on div "🚀 To be actioned" at bounding box center [31, 110] width 49 height 10
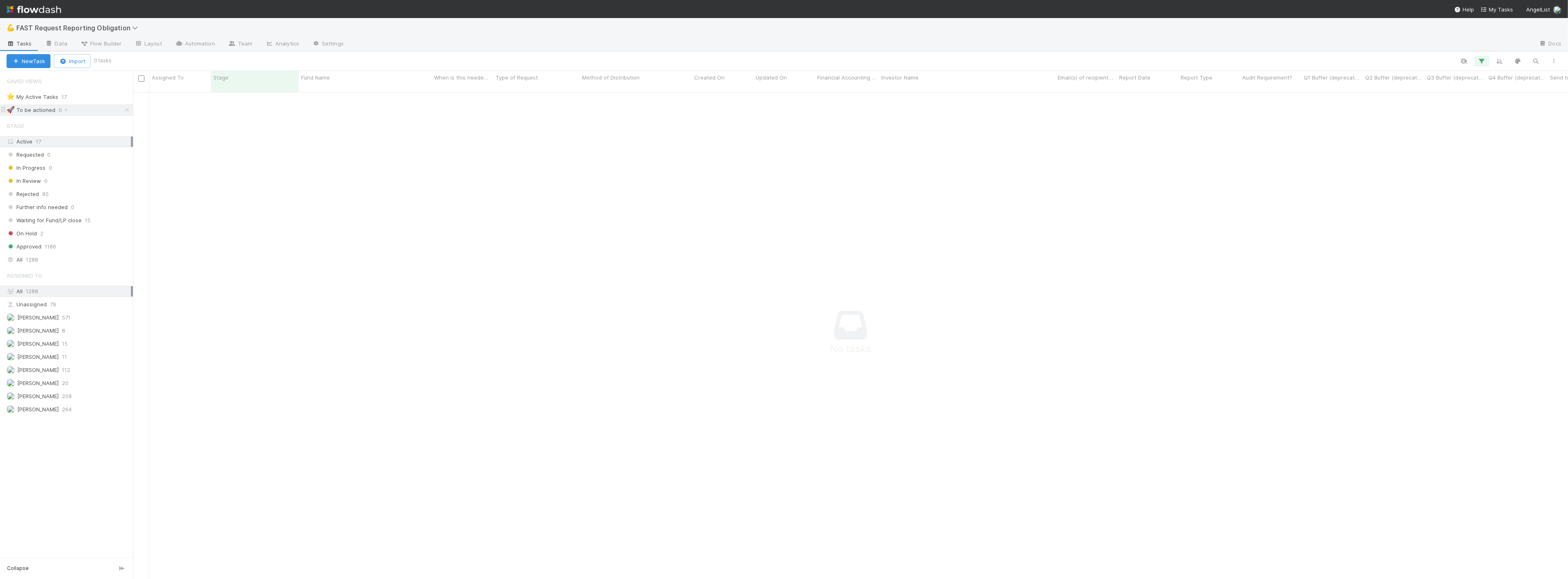
scroll to position [480, 1421]
click at [1476, 60] on button "button" at bounding box center [1482, 61] width 15 height 11
click at [1471, 118] on icon at bounding box center [1471, 119] width 8 height 5
click at [60, 234] on div "Add Filter" at bounding box center [784, 290] width 1568 height 579
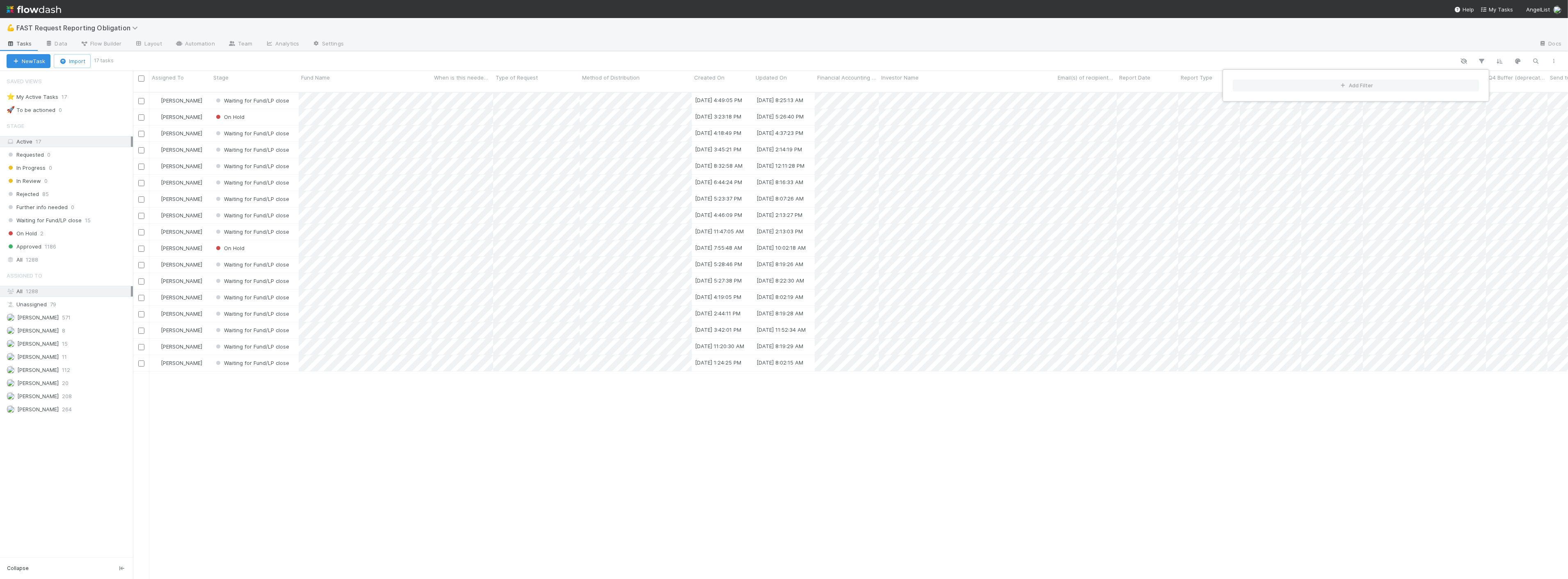
scroll to position [487, 1428]
click at [38, 259] on div "Add Filter" at bounding box center [784, 290] width 1568 height 579
click at [38, 257] on span "1288" at bounding box center [32, 259] width 12 height 10
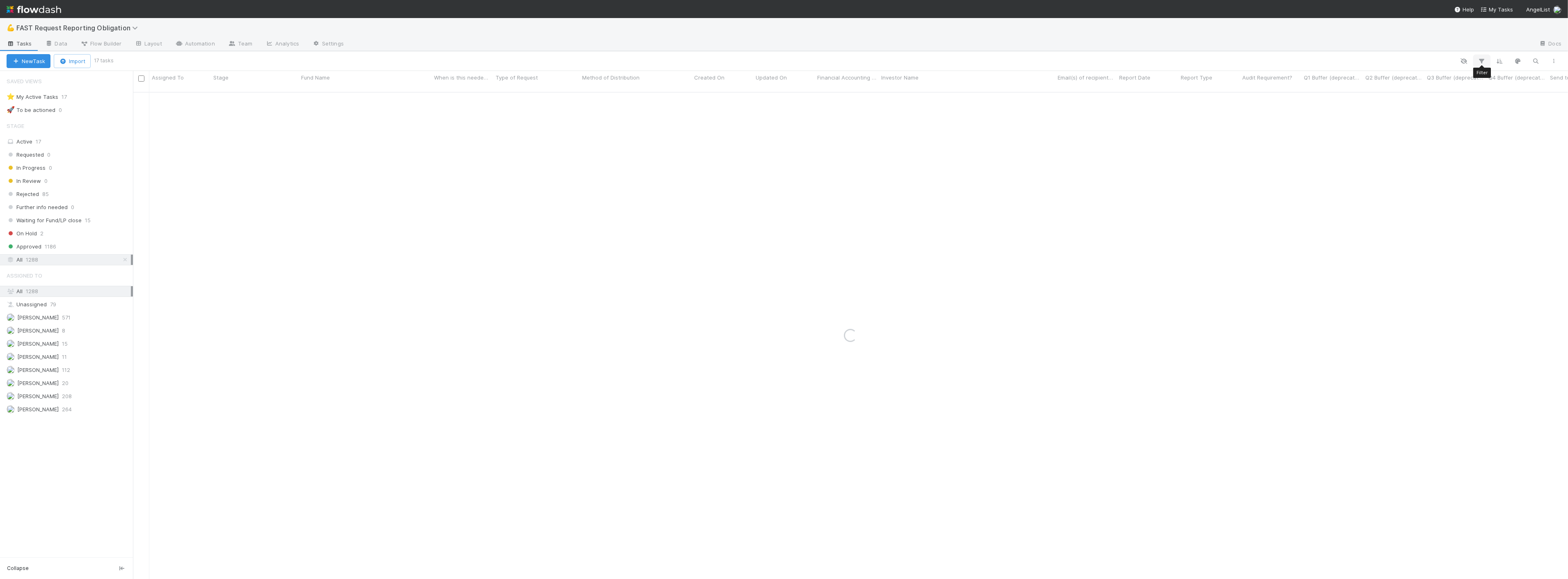
click at [1482, 60] on icon "button" at bounding box center [1482, 61] width 8 height 8
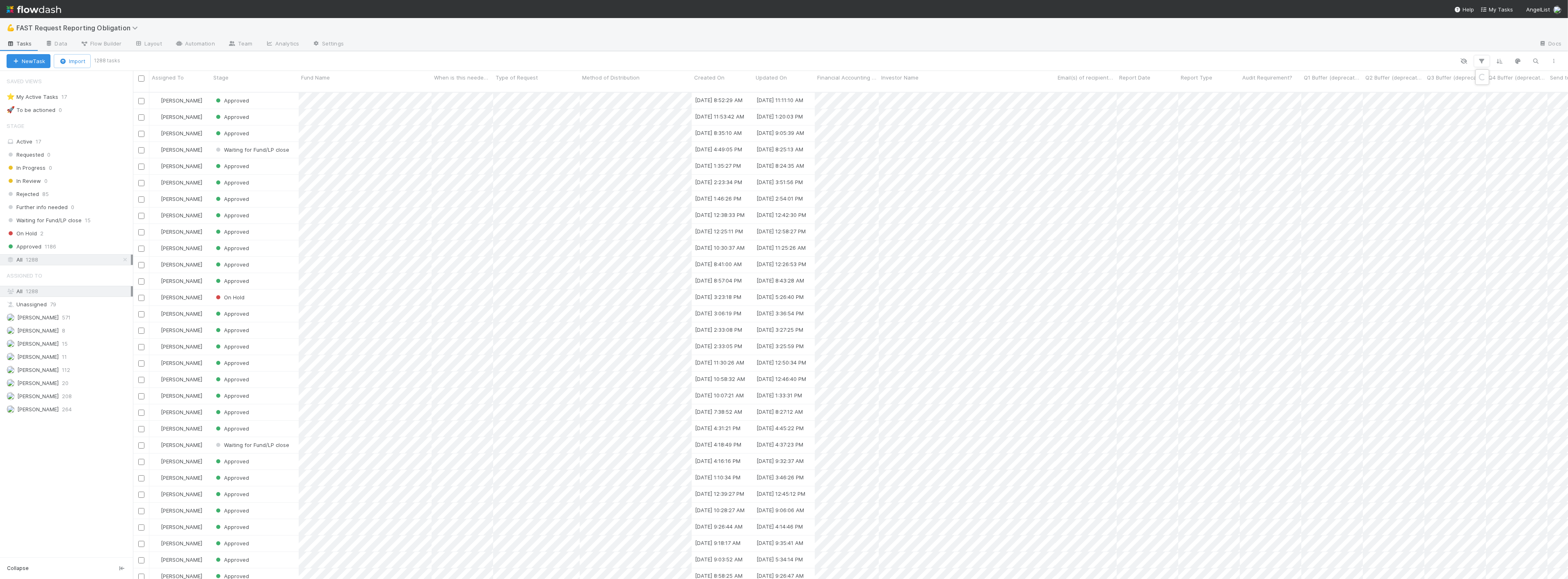
scroll to position [487, 1428]
click at [1371, 86] on button "Add Filter" at bounding box center [1355, 85] width 246 height 12
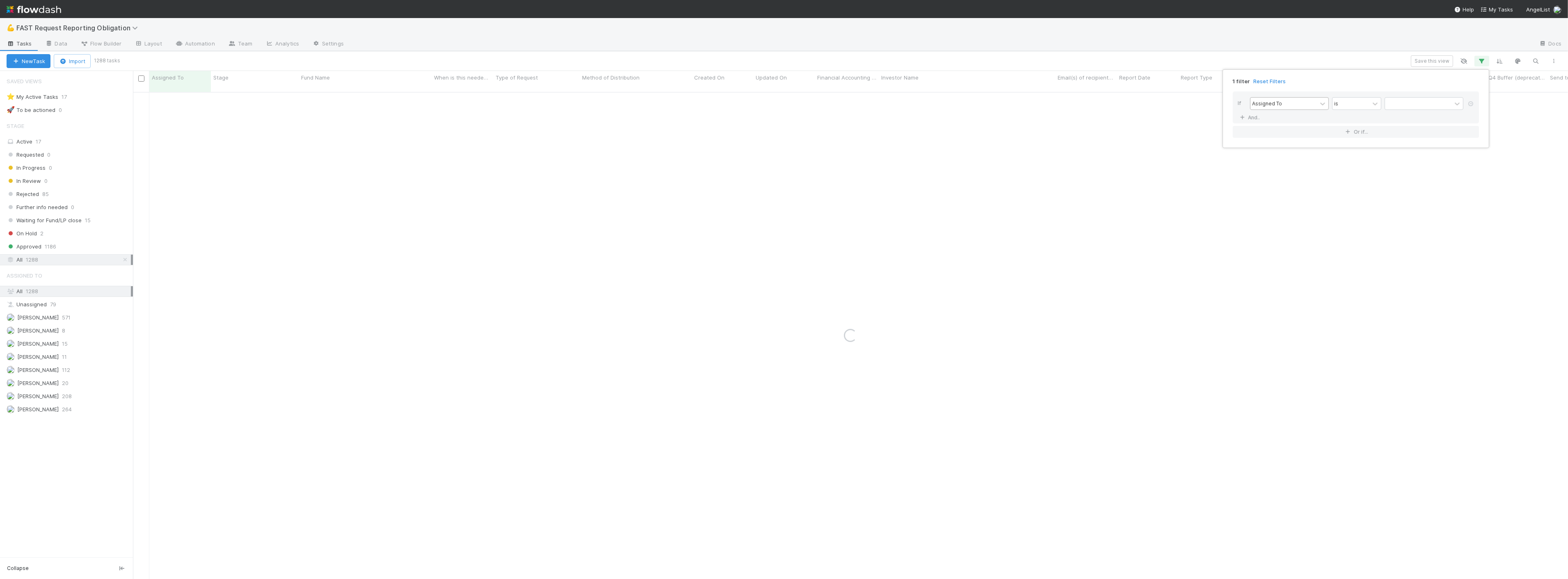
click at [1290, 100] on div "Assigned To" at bounding box center [1283, 103] width 66 height 12
type input "crea"
drag, startPoint x: 1298, startPoint y: 123, endPoint x: 1323, endPoint y: 113, distance: 26.9
click at [1298, 122] on div "Created On" at bounding box center [1289, 122] width 79 height 14
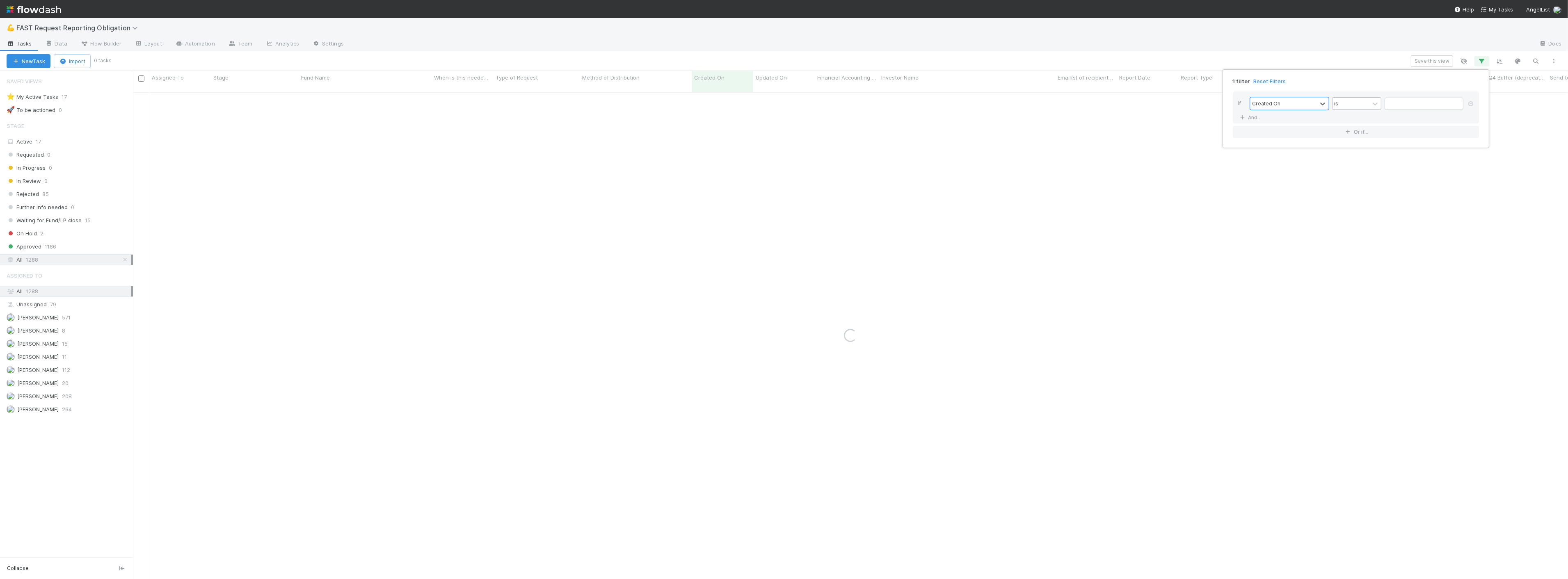
click at [1345, 105] on div "is" at bounding box center [1351, 103] width 37 height 12
click at [1350, 216] on div "is after" at bounding box center [1356, 222] width 49 height 14
click at [1407, 106] on input "text" at bounding box center [1424, 104] width 79 height 12
click at [1437, 172] on div "15" at bounding box center [1433, 174] width 11 height 11
type input "08/15/2025 12:00:00 AM"
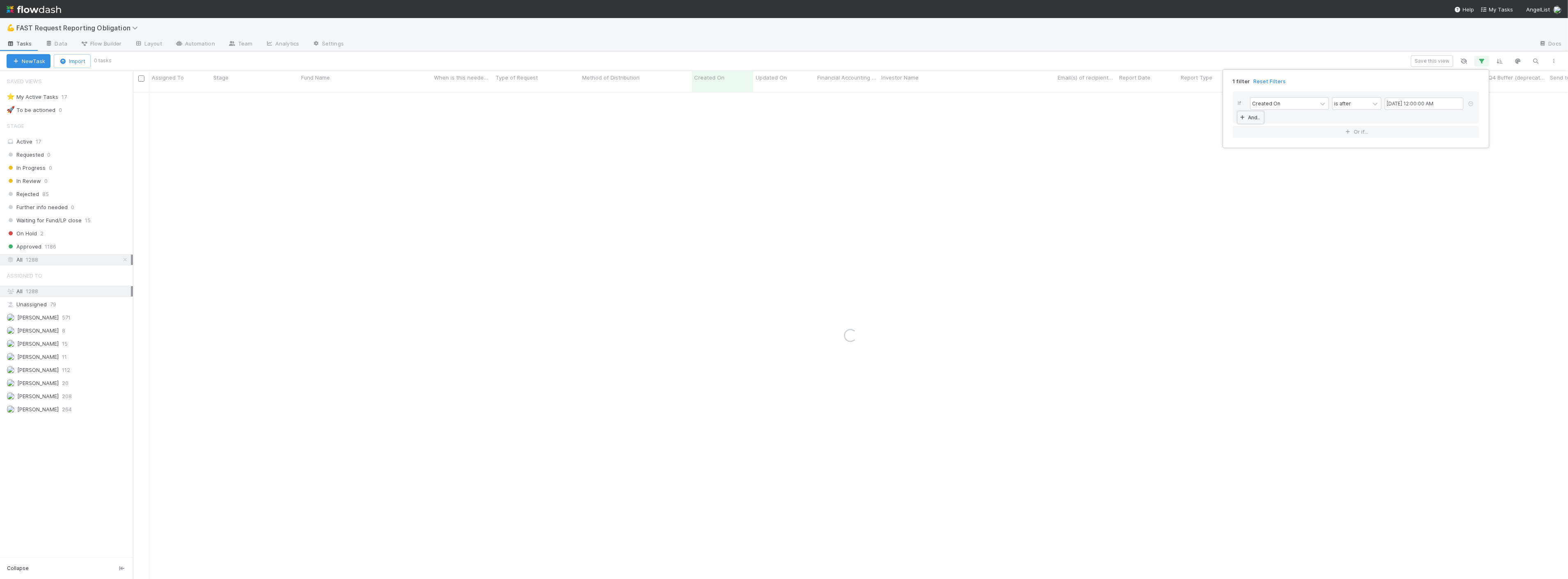
click at [1262, 116] on link "And.." at bounding box center [1250, 117] width 26 height 12
click at [1287, 116] on div "Assigned To" at bounding box center [1283, 118] width 66 height 12
type input "crea"
click at [1287, 138] on div "Created On" at bounding box center [1289, 136] width 79 height 14
click at [1371, 117] on icon at bounding box center [1375, 118] width 8 height 8
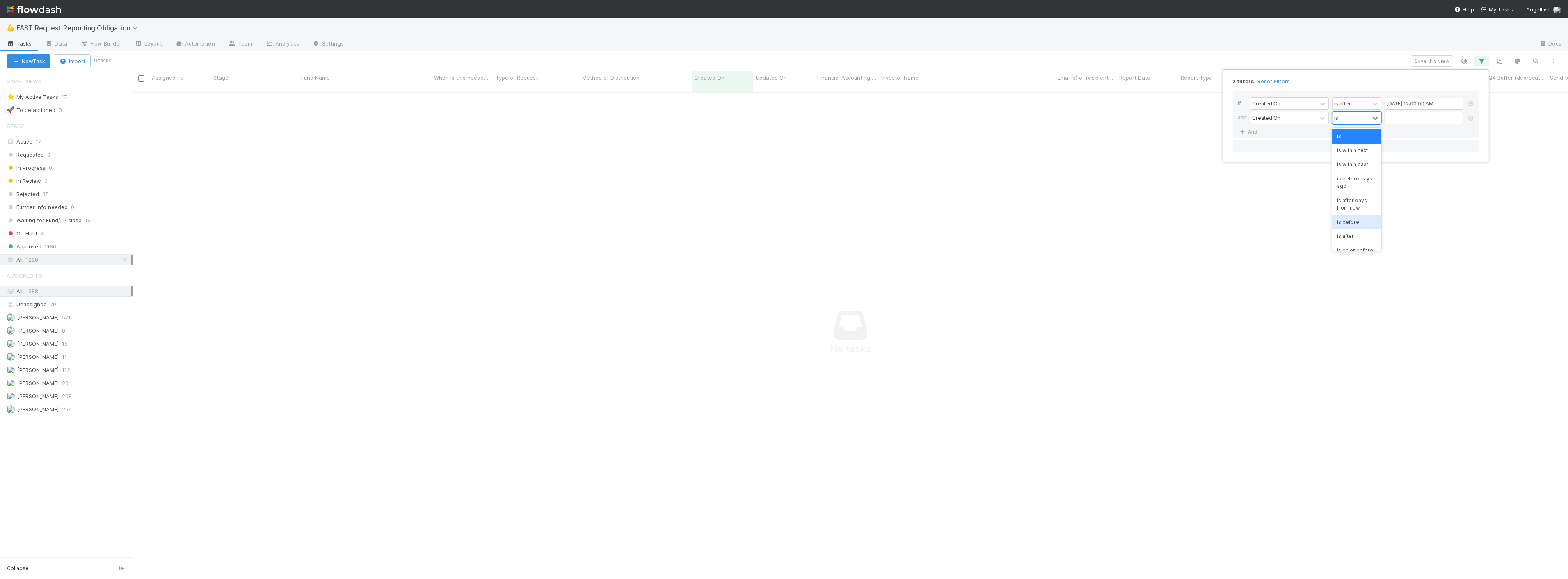
click at [1355, 218] on div "is before" at bounding box center [1356, 222] width 49 height 14
click at [1421, 115] on input "text" at bounding box center [1424, 118] width 79 height 12
click at [1446, 200] on div "23" at bounding box center [1447, 202] width 11 height 11
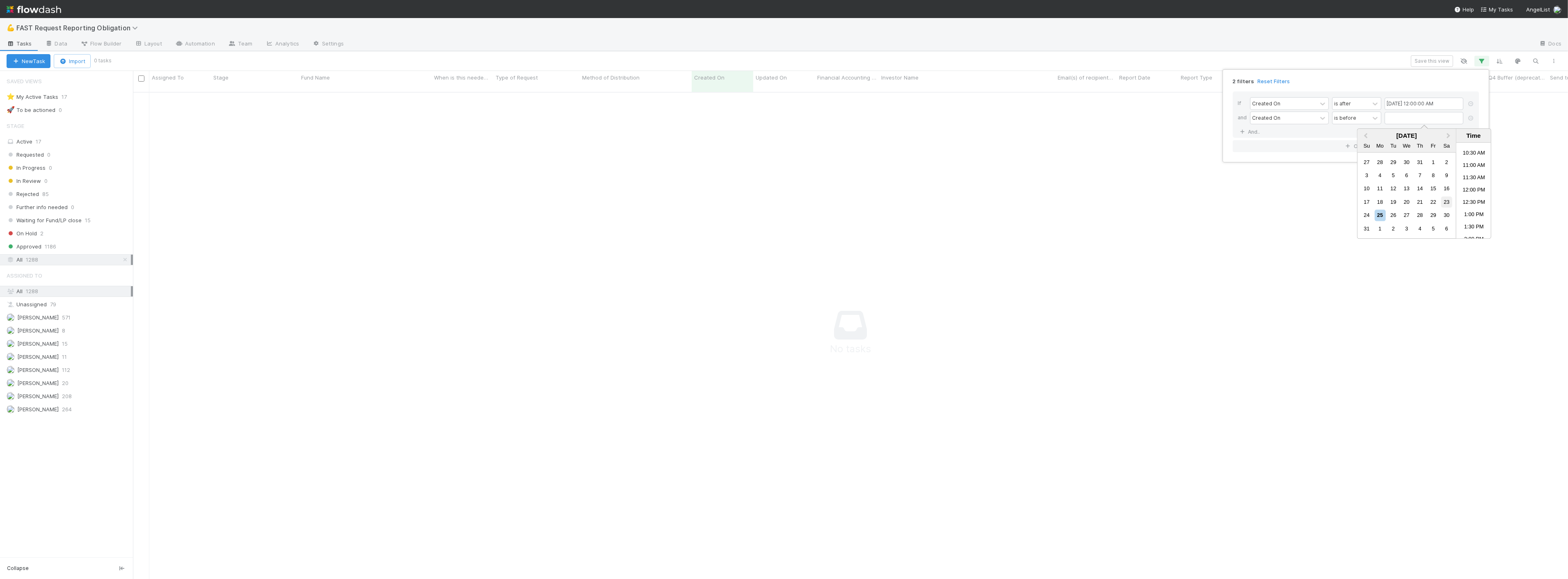
type input "08/23/2025 12:00:00 AM"
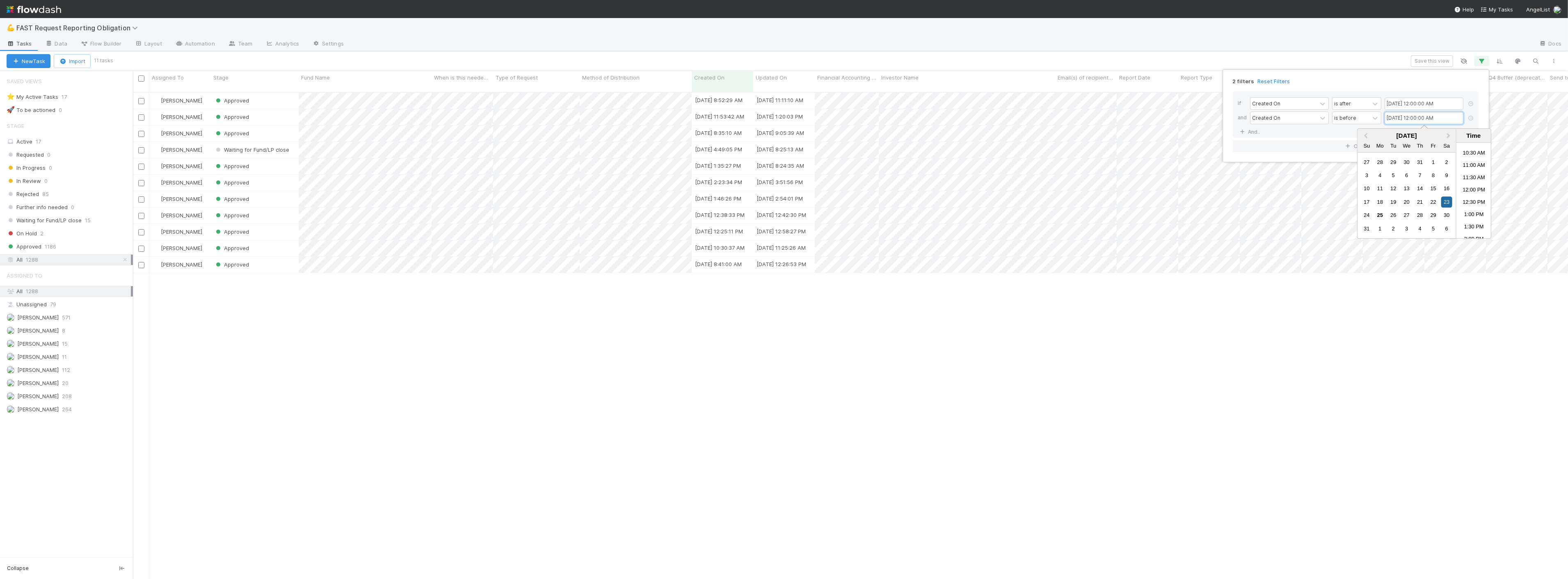
scroll to position [487, 1428]
click at [1048, 53] on div "2 filters Reset Filters If Created On is after 08/15/2025 12:00:00 AM and Creat…" at bounding box center [784, 290] width 1568 height 579
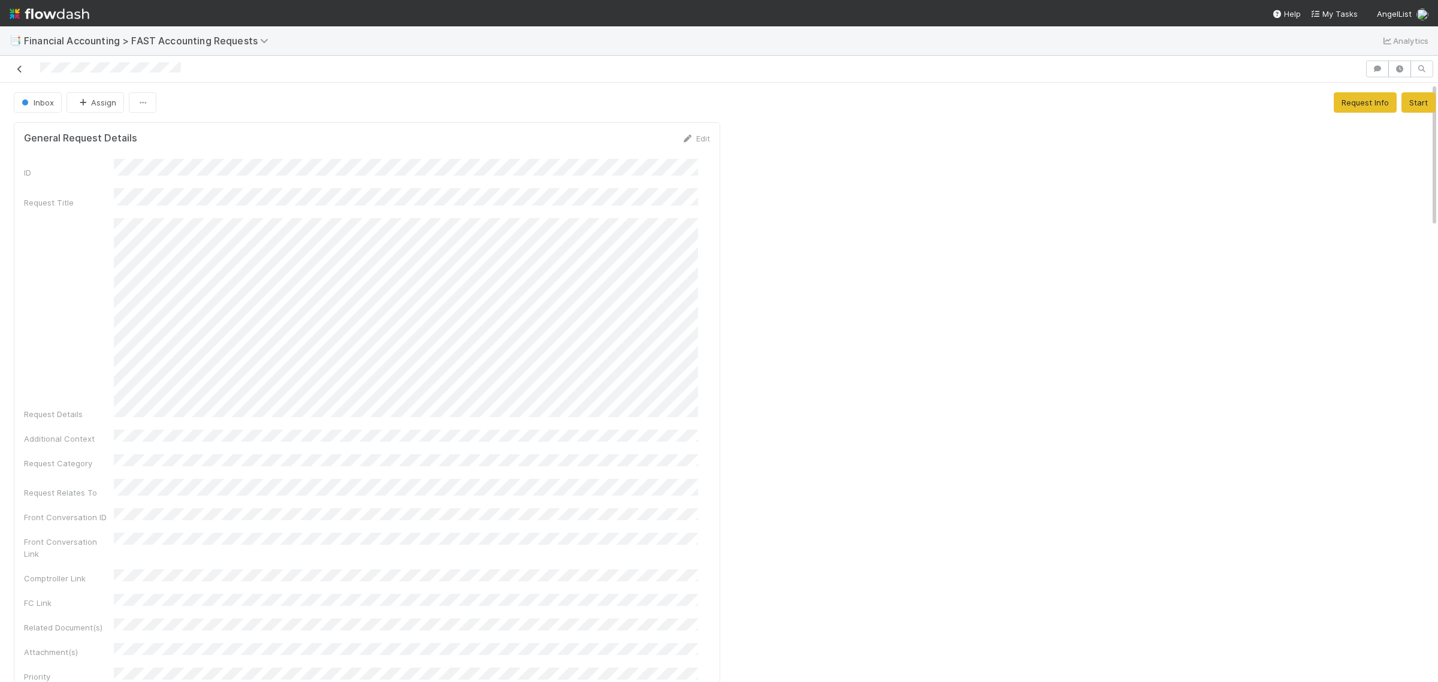
click at [17, 66] on icon at bounding box center [20, 69] width 12 height 8
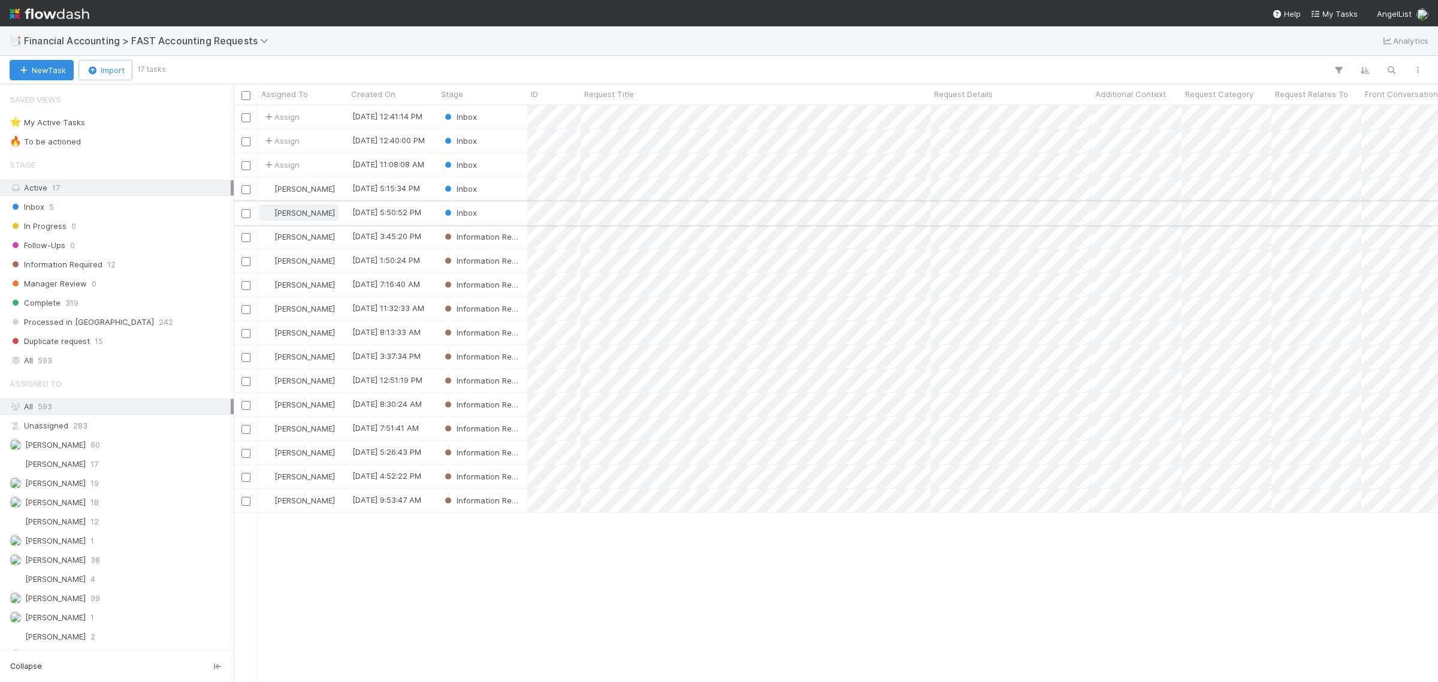
scroll to position [565, 1193]
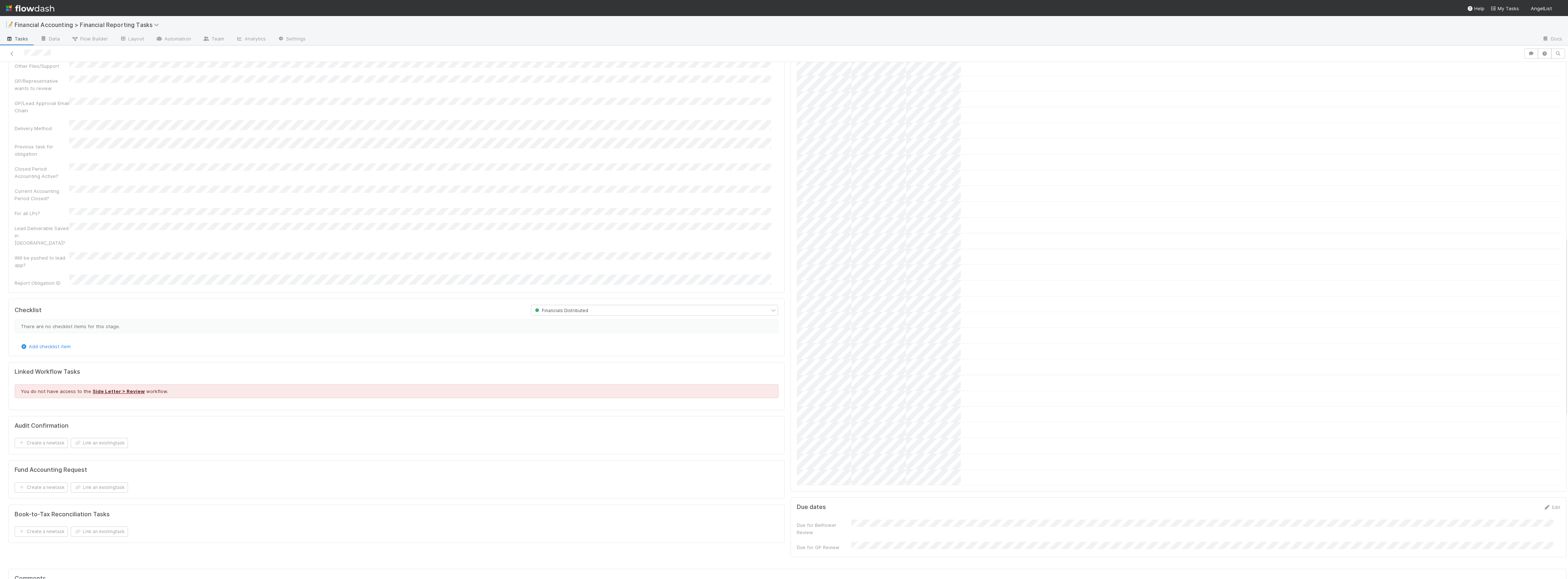
scroll to position [963, 0]
